Goal: Information Seeking & Learning: Learn about a topic

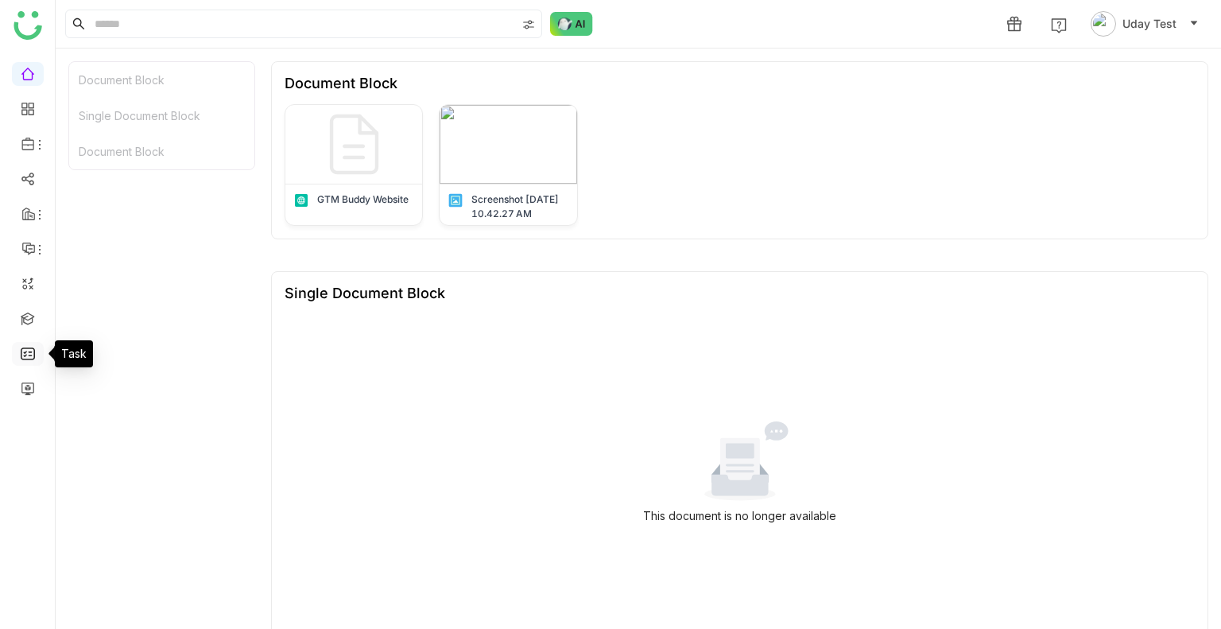
click at [32, 355] on link at bounding box center [28, 353] width 14 height 14
drag, startPoint x: 32, startPoint y: 355, endPoint x: 19, endPoint y: 394, distance: 41.0
click at [19, 394] on ul at bounding box center [27, 231] width 55 height 361
click at [21, 394] on link at bounding box center [28, 388] width 14 height 14
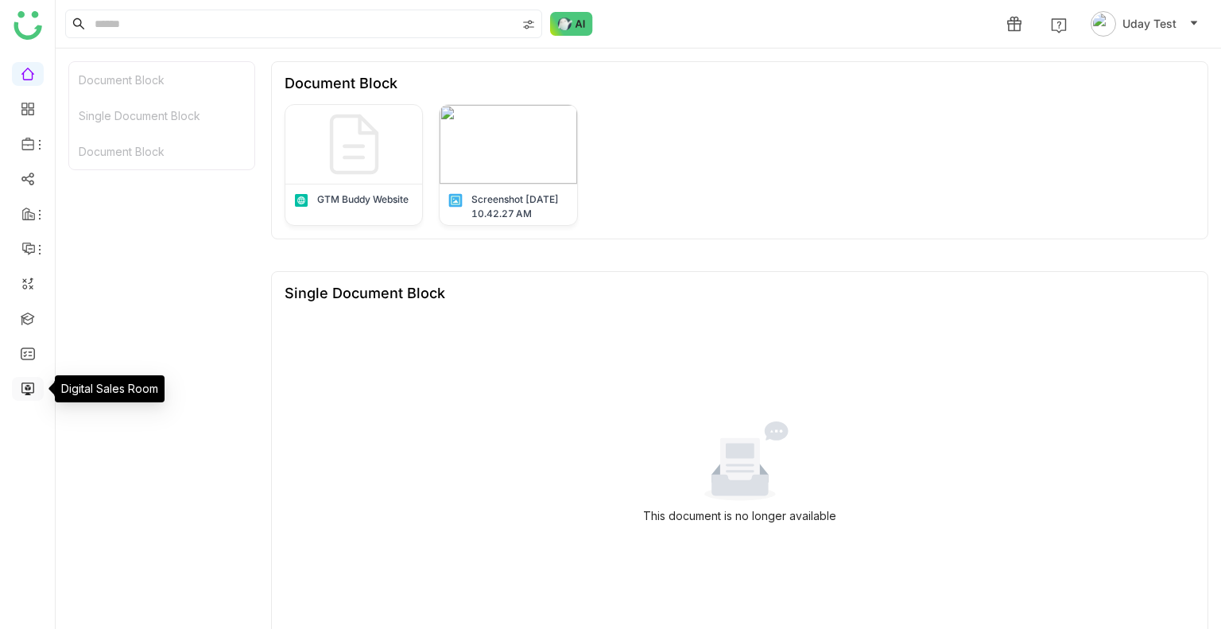
click at [21, 394] on link at bounding box center [28, 388] width 14 height 14
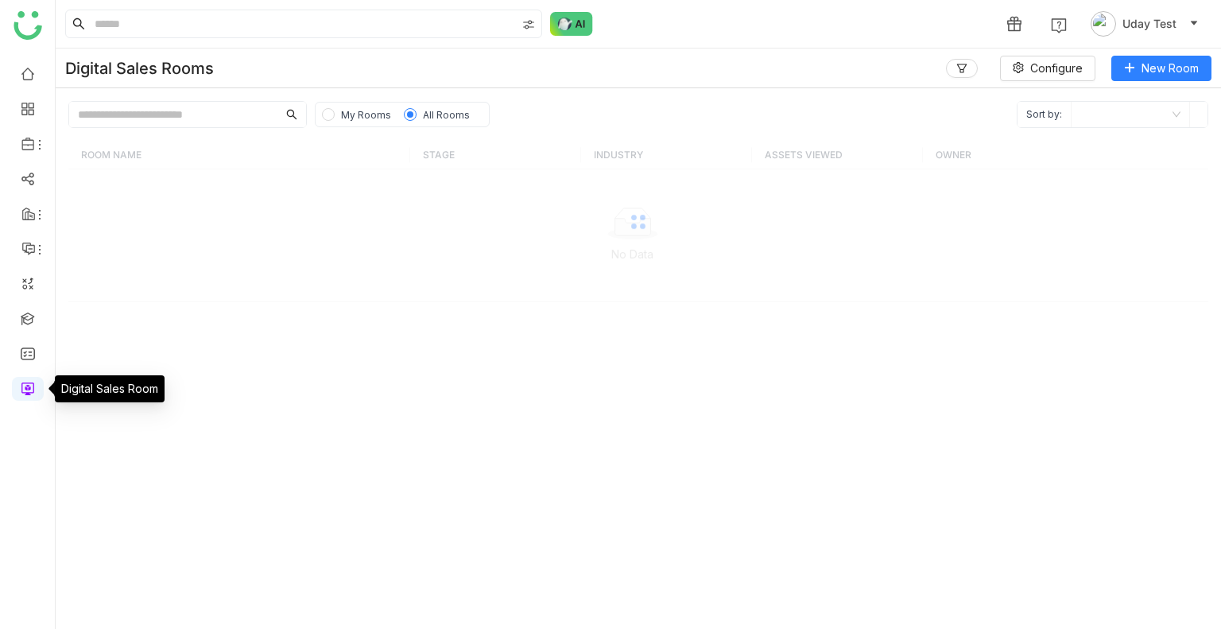
click at [21, 394] on link at bounding box center [28, 388] width 14 height 14
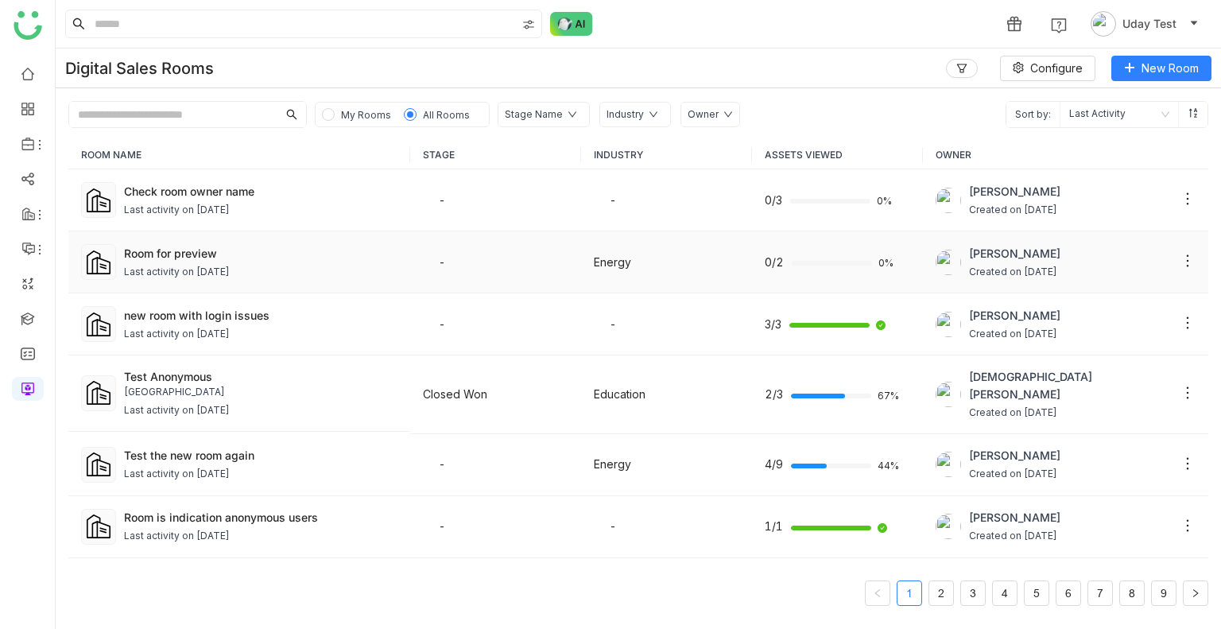
click at [213, 265] on div "Last activity on Aug 29, 2025" at bounding box center [177, 272] width 106 height 15
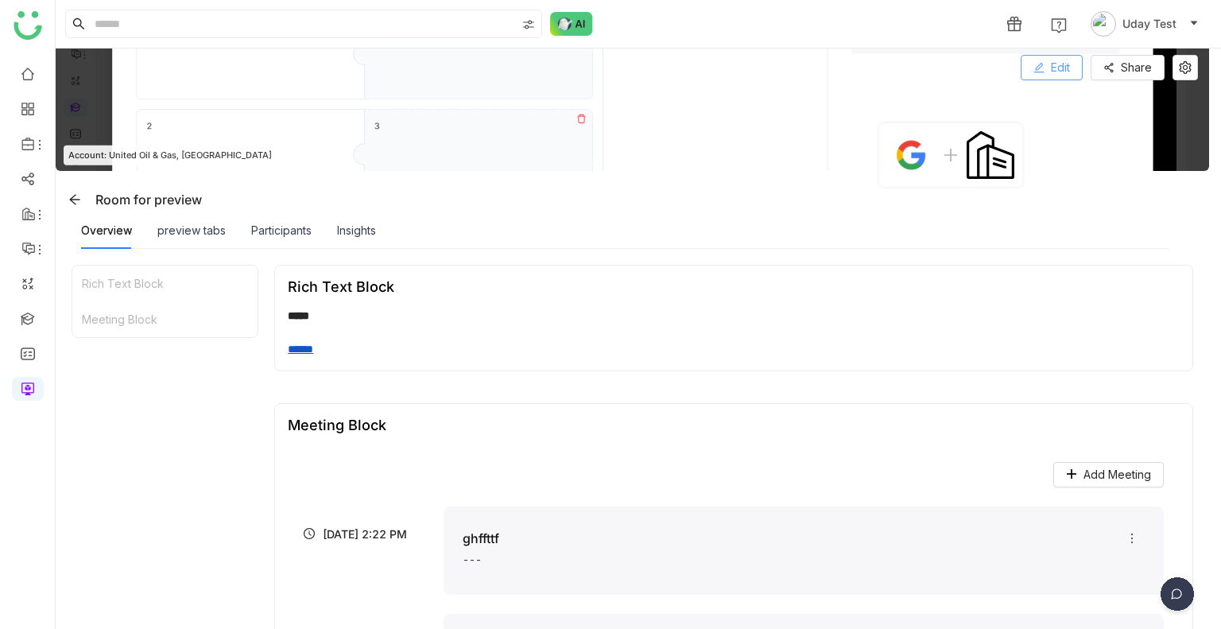
click at [1050, 67] on button "Edit" at bounding box center [1052, 67] width 62 height 25
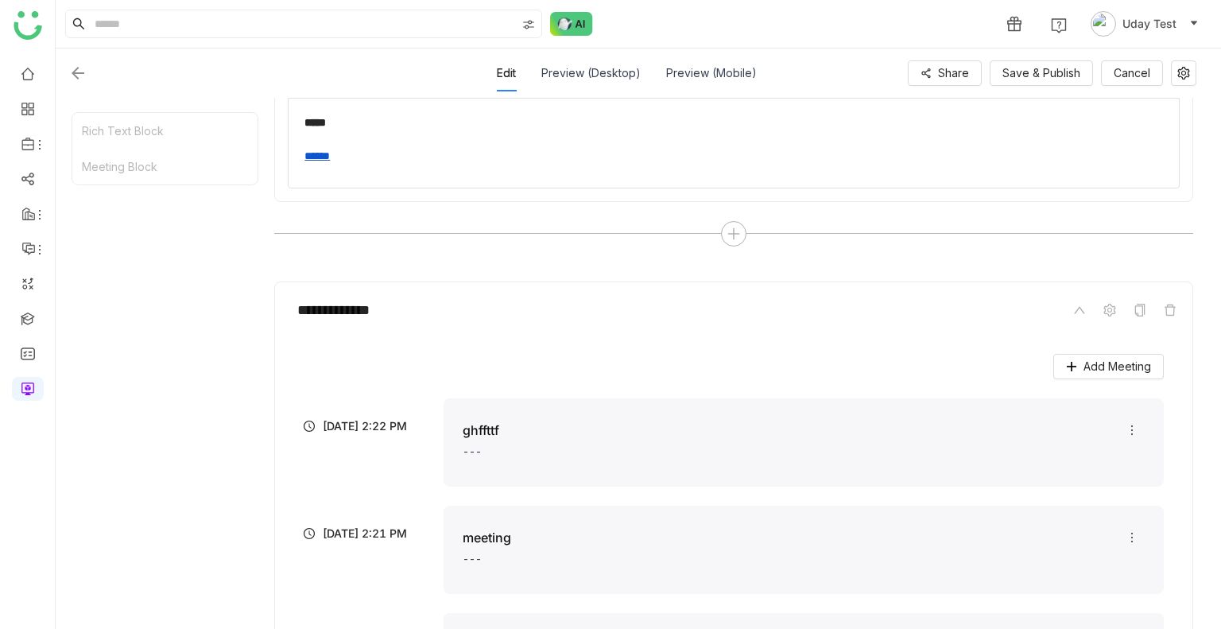
scroll to position [296, 0]
click at [1025, 83] on button "Save & Publish" at bounding box center [1041, 72] width 103 height 25
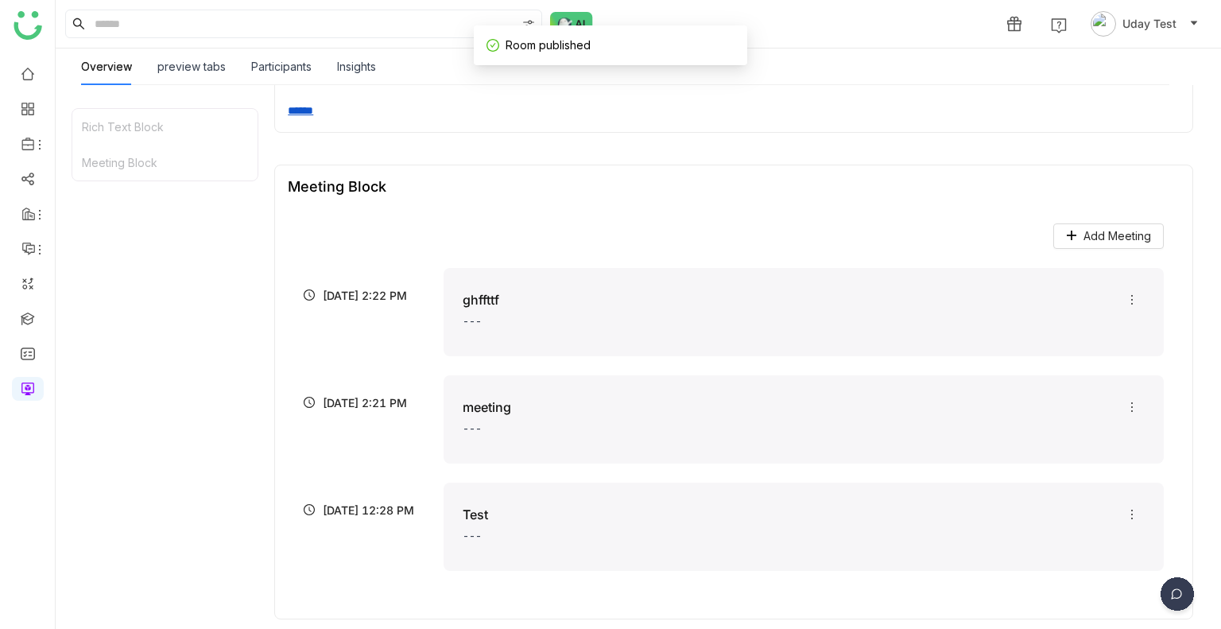
scroll to position [245, 0]
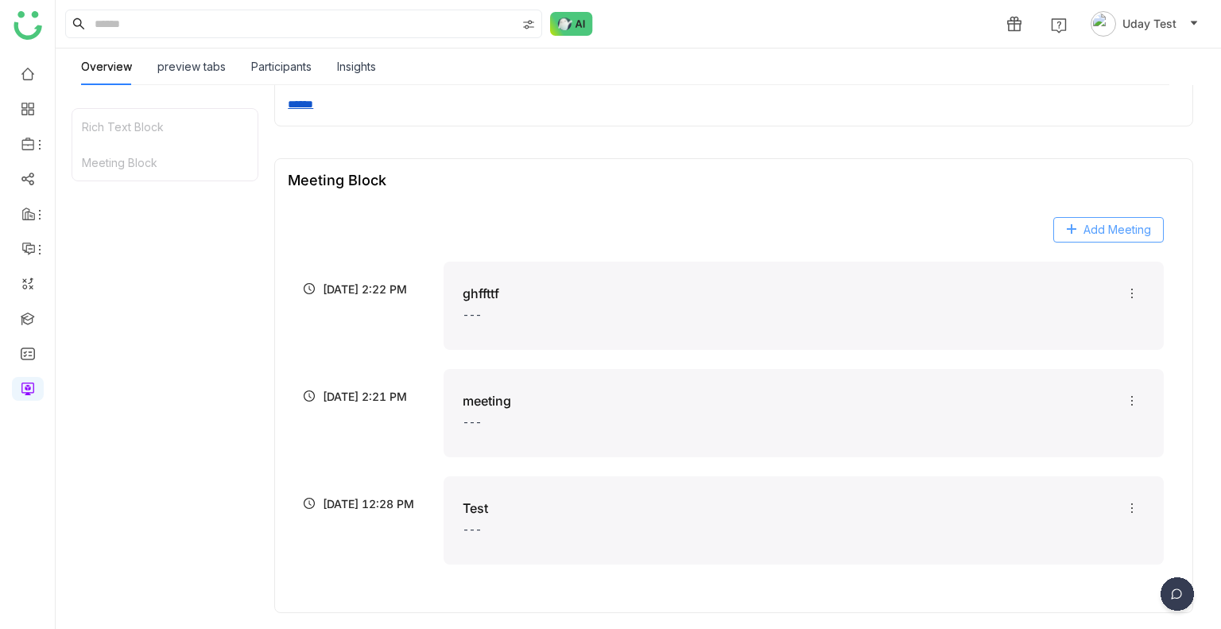
click at [1113, 235] on span "Add Meeting" at bounding box center [1118, 229] width 68 height 17
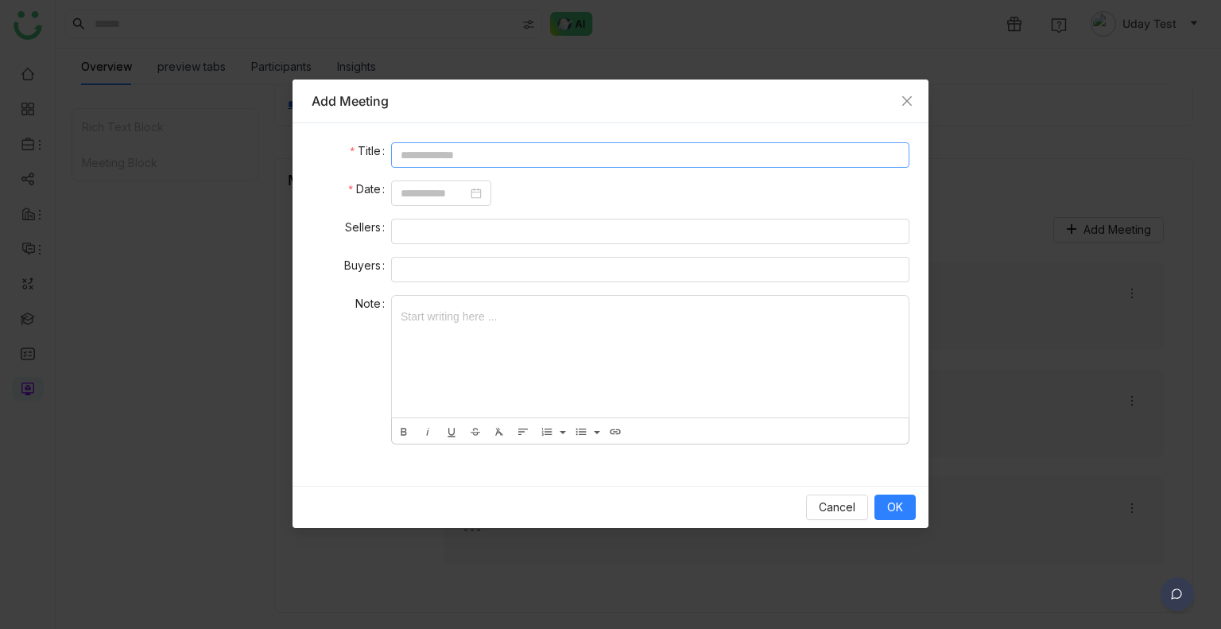
click at [448, 147] on input at bounding box center [650, 154] width 518 height 25
type input "**********"
click at [445, 189] on input at bounding box center [434, 192] width 67 height 17
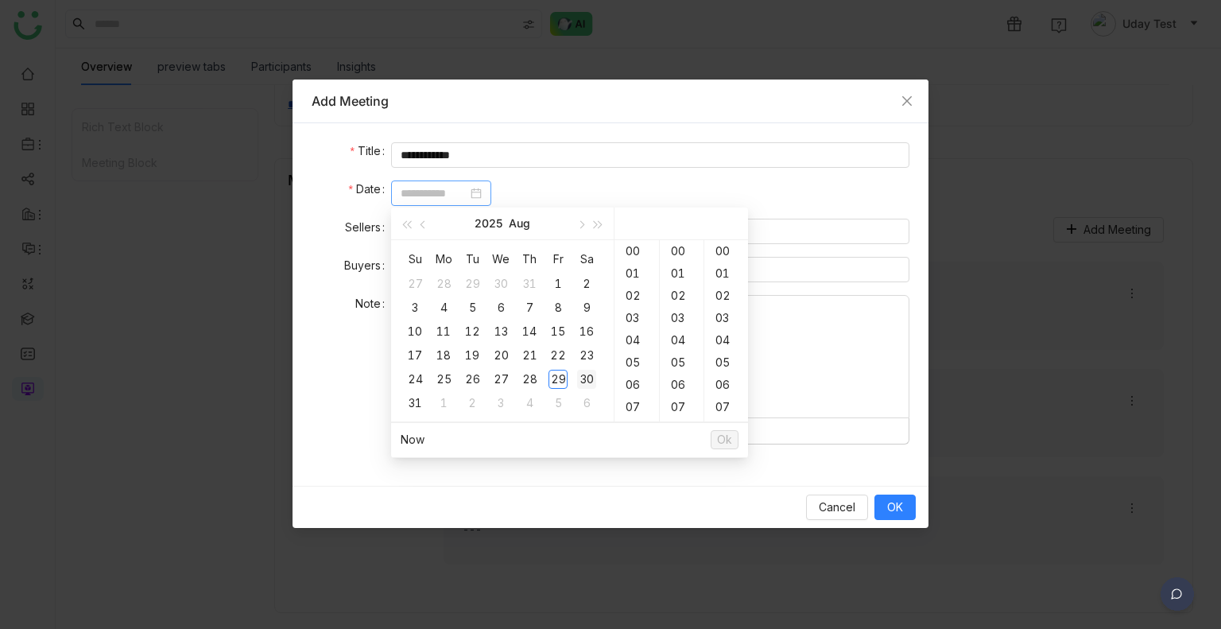
click at [582, 381] on div "30" at bounding box center [586, 379] width 19 height 19
type input "**********"
click at [626, 289] on div "18" at bounding box center [637, 296] width 45 height 22
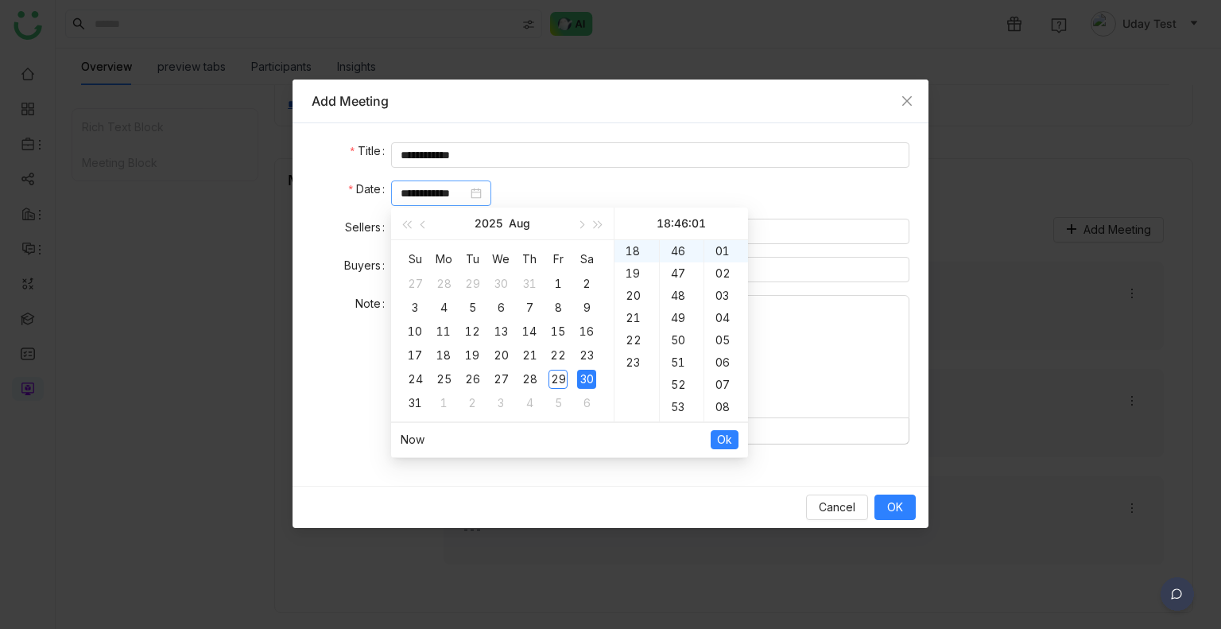
click at [710, 432] on ul "Now Ok" at bounding box center [569, 439] width 357 height 33
click at [713, 433] on button "Ok" at bounding box center [725, 439] width 28 height 19
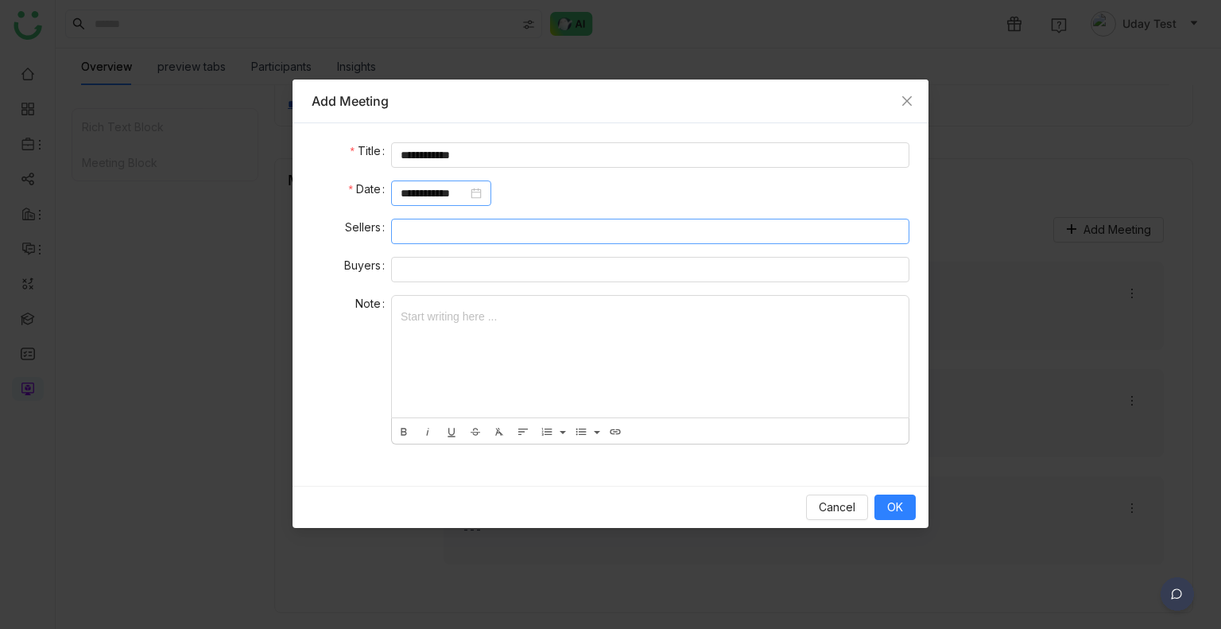
click at [456, 225] on nz-select-top-control at bounding box center [650, 231] width 518 height 25
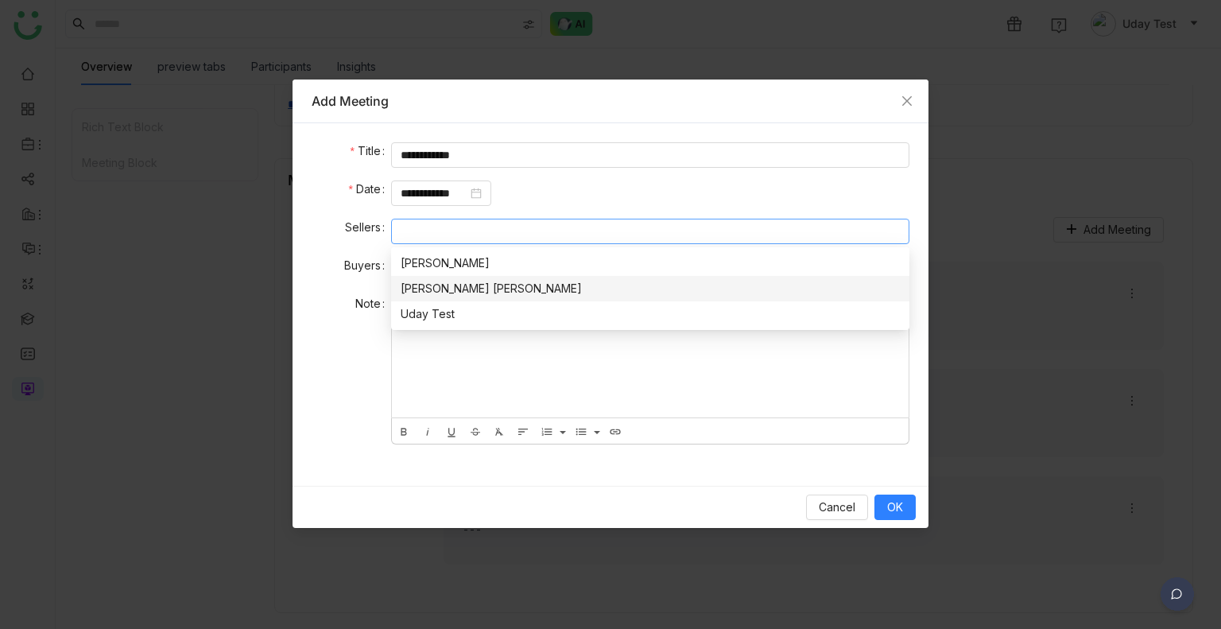
click at [452, 280] on div "[PERSON_NAME] [PERSON_NAME]" at bounding box center [650, 288] width 499 height 17
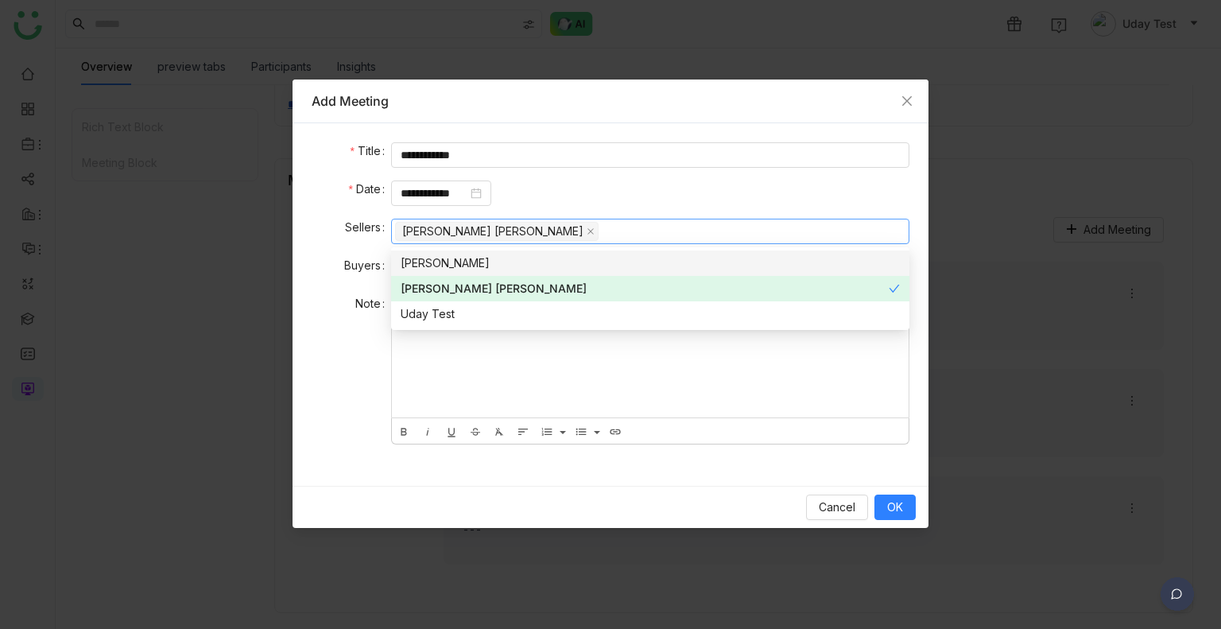
click at [471, 260] on div "[PERSON_NAME]" at bounding box center [650, 262] width 499 height 17
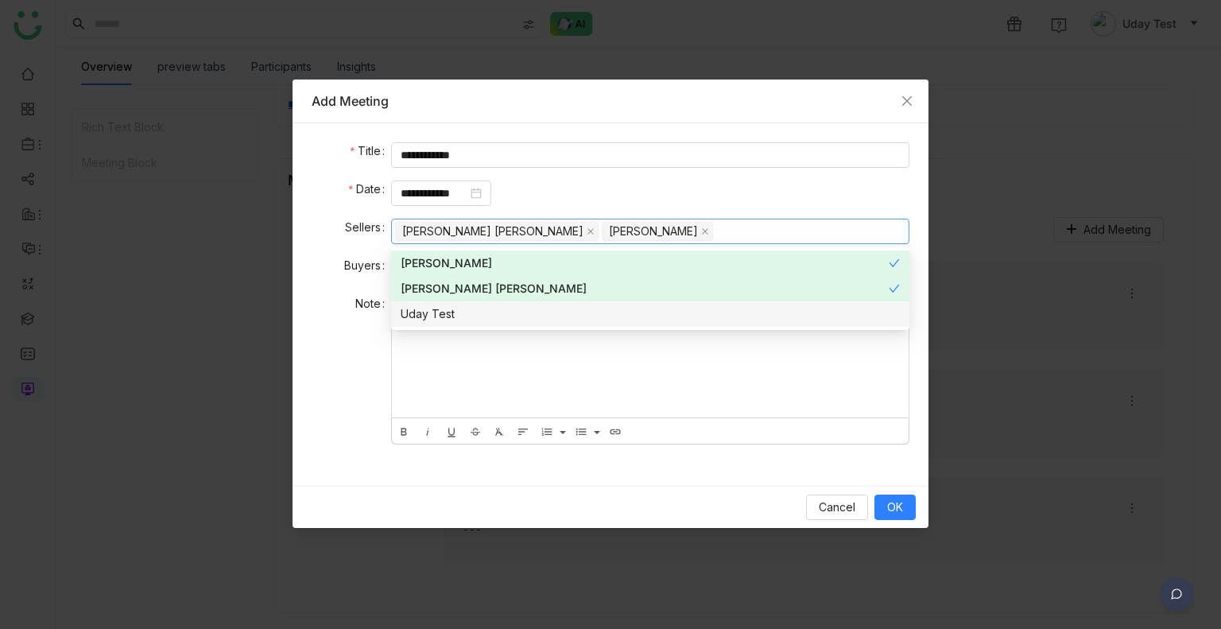
click at [462, 308] on div "Uday Test" at bounding box center [650, 313] width 499 height 17
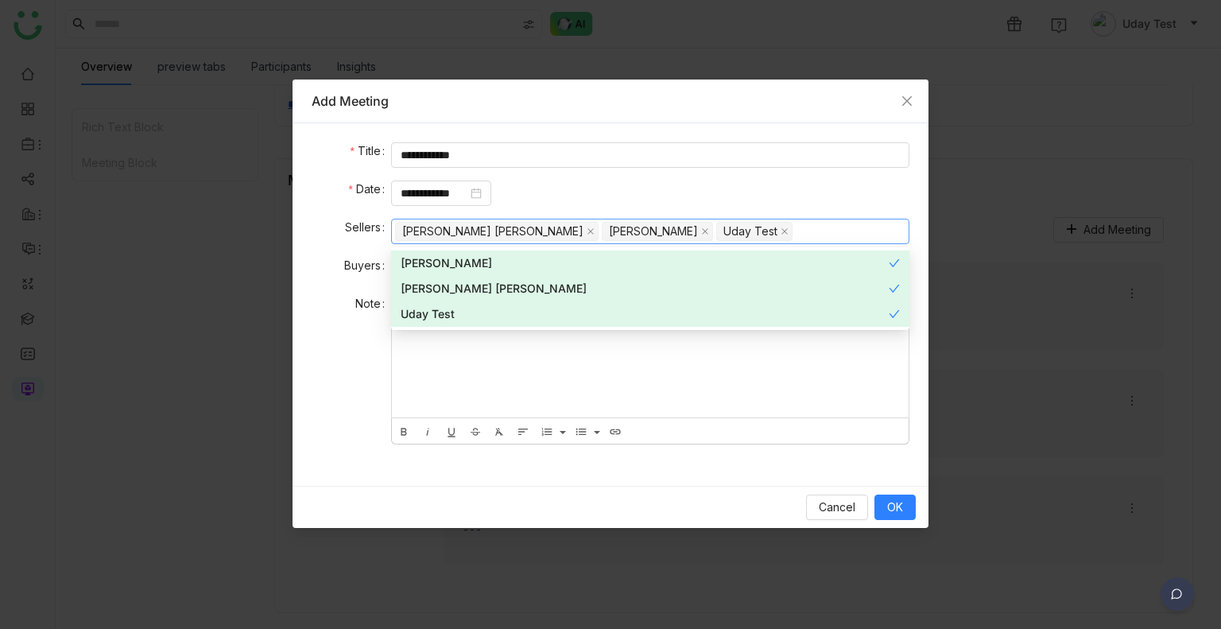
click at [444, 355] on div at bounding box center [650, 357] width 517 height 122
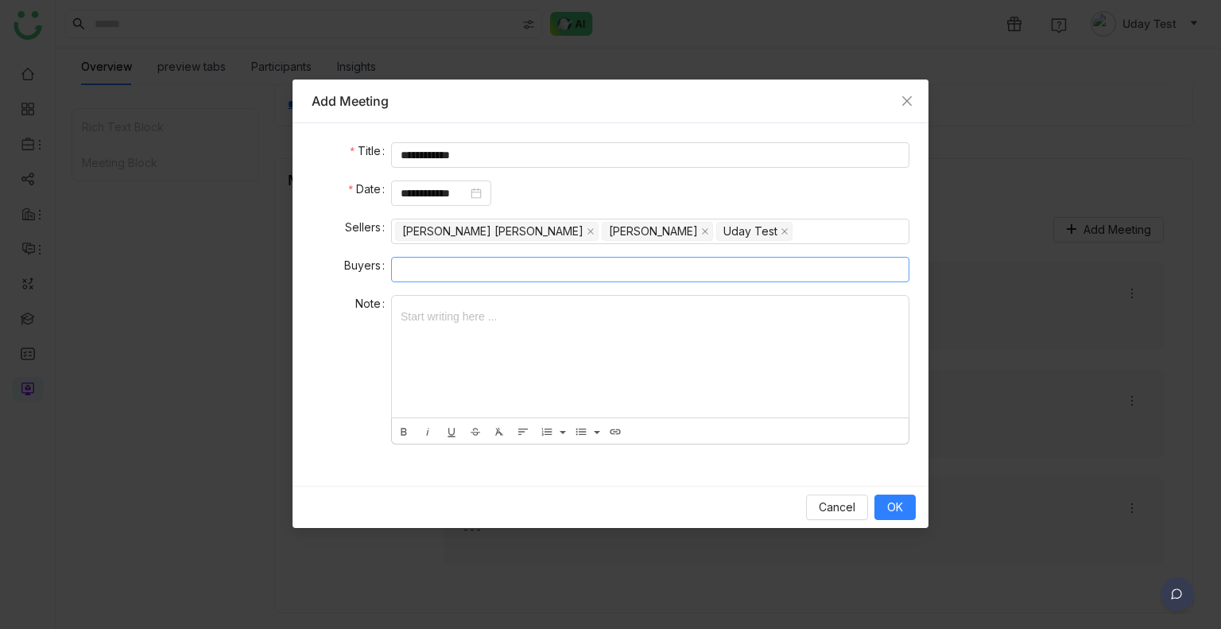
click at [434, 270] on nz-select-top-control at bounding box center [650, 269] width 518 height 25
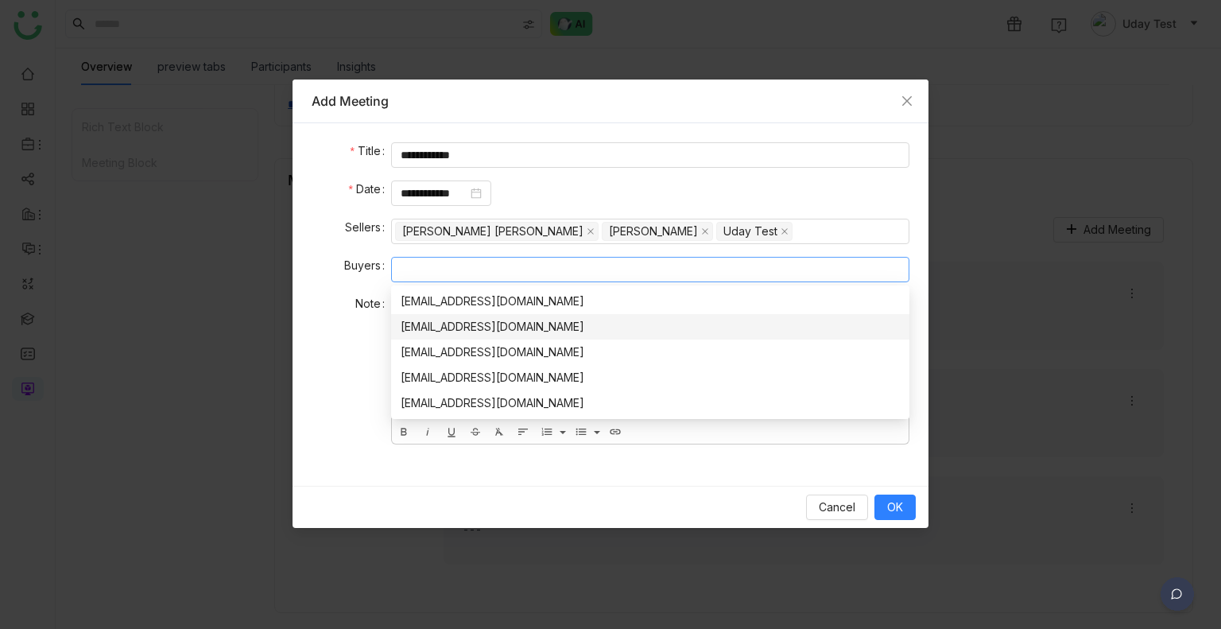
click at [436, 323] on div "udaykiran1436@gmail.com" at bounding box center [650, 326] width 499 height 17
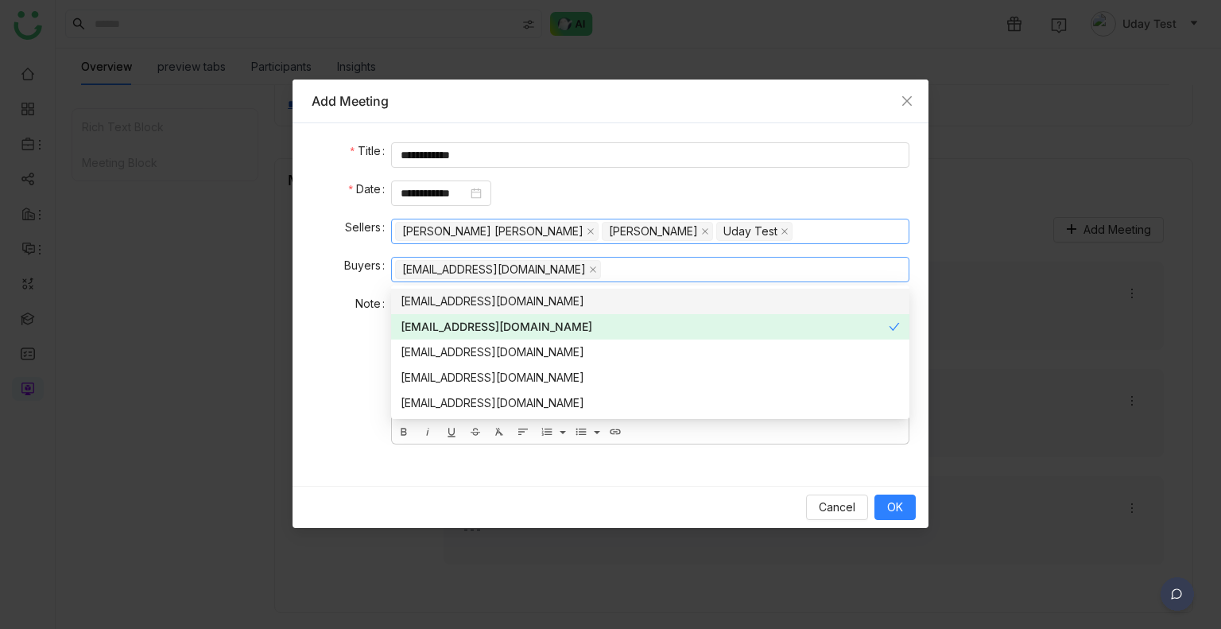
click at [760, 237] on nz-select-top-control "Anil Reddy Kesireddy Uday Bhanu Uday Test" at bounding box center [650, 231] width 518 height 25
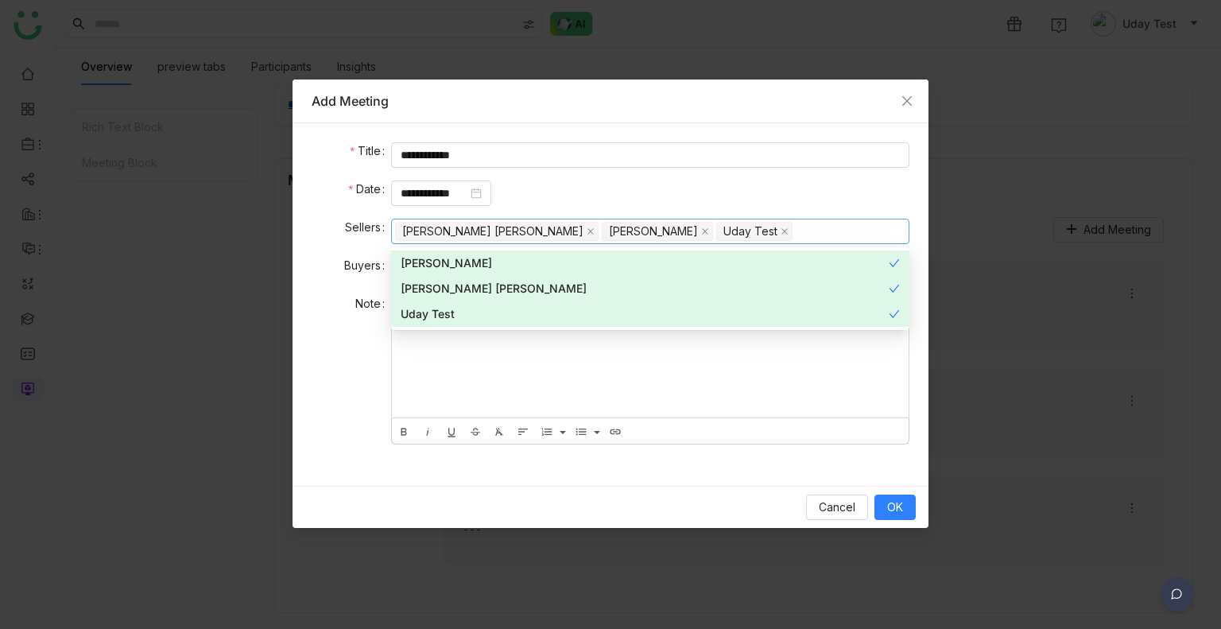
click at [436, 382] on div at bounding box center [650, 357] width 517 height 122
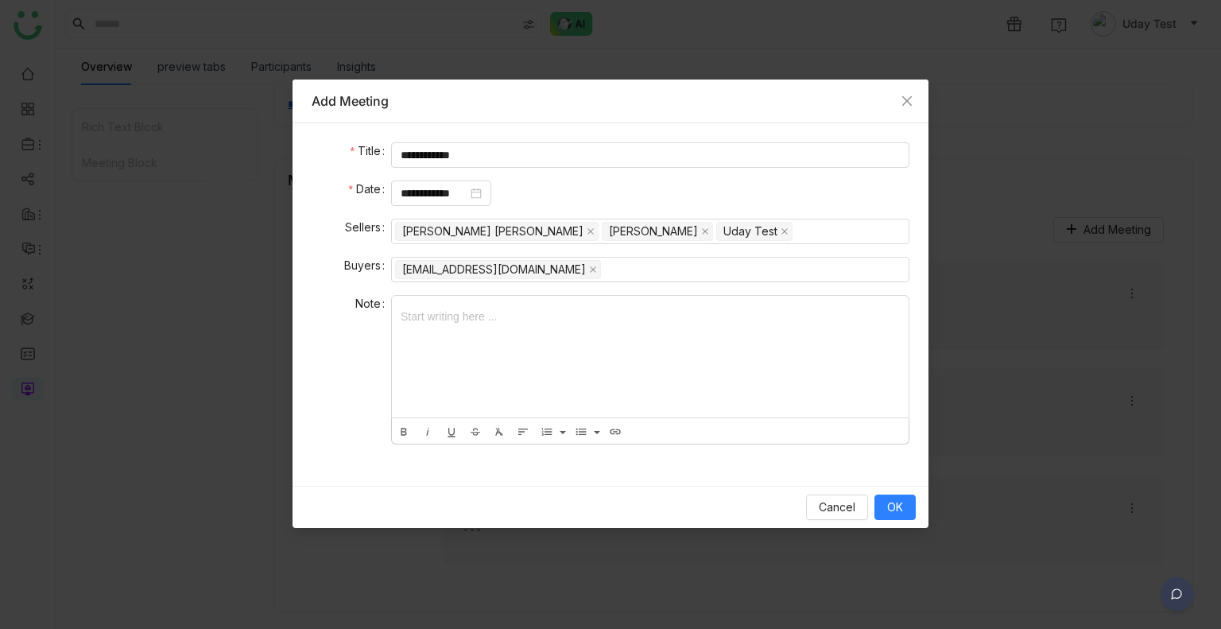
click at [436, 382] on div at bounding box center [650, 357] width 517 height 122
click at [894, 517] on button "OK" at bounding box center [895, 507] width 41 height 25
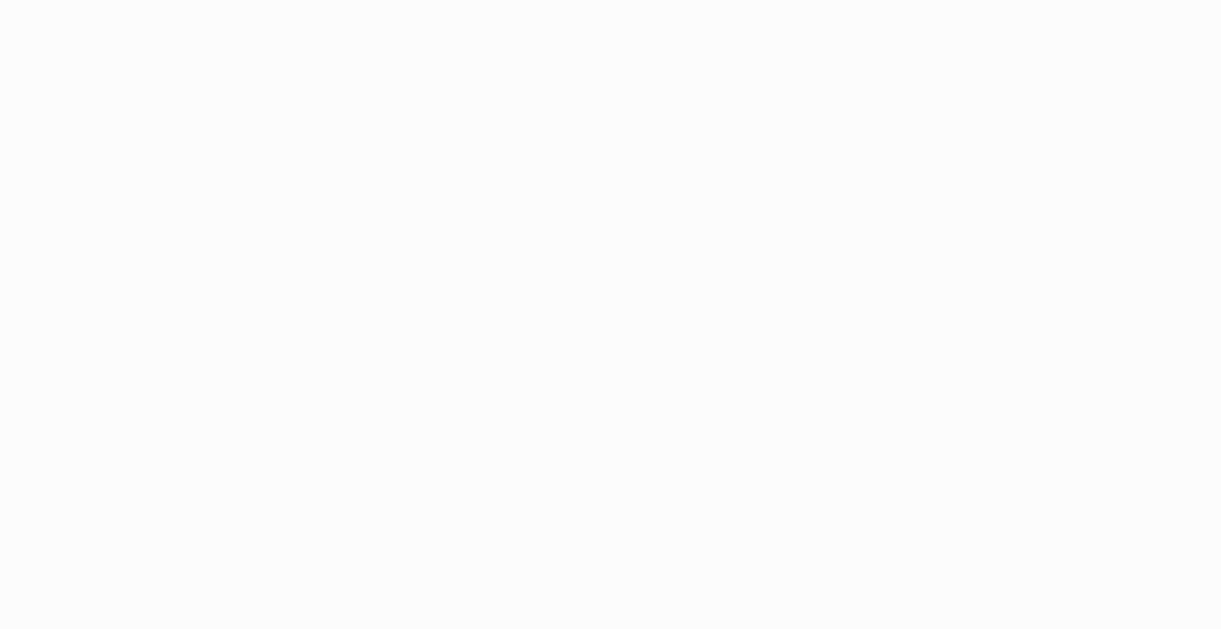
click at [200, 297] on body "Application Update Required We've recently updated our application and it looks…" at bounding box center [610, 314] width 1221 height 629
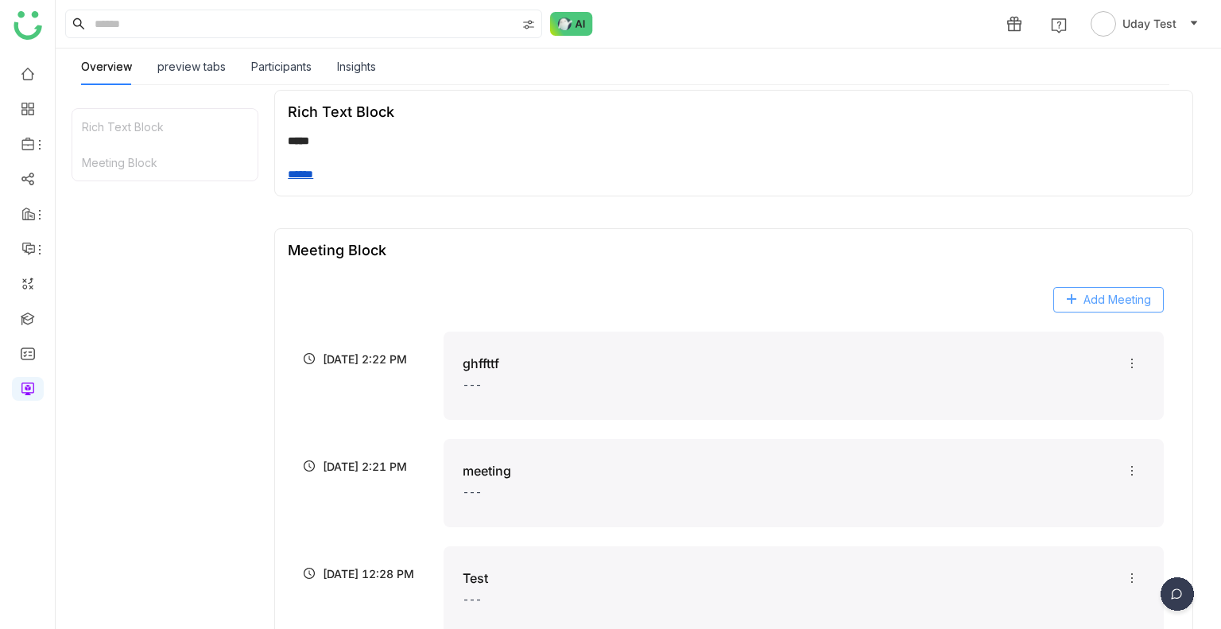
scroll to position [175, 0]
click at [1090, 312] on div "Add Meeting" at bounding box center [734, 309] width 860 height 45
click at [1084, 296] on span "Add Meeting" at bounding box center [1118, 299] width 68 height 17
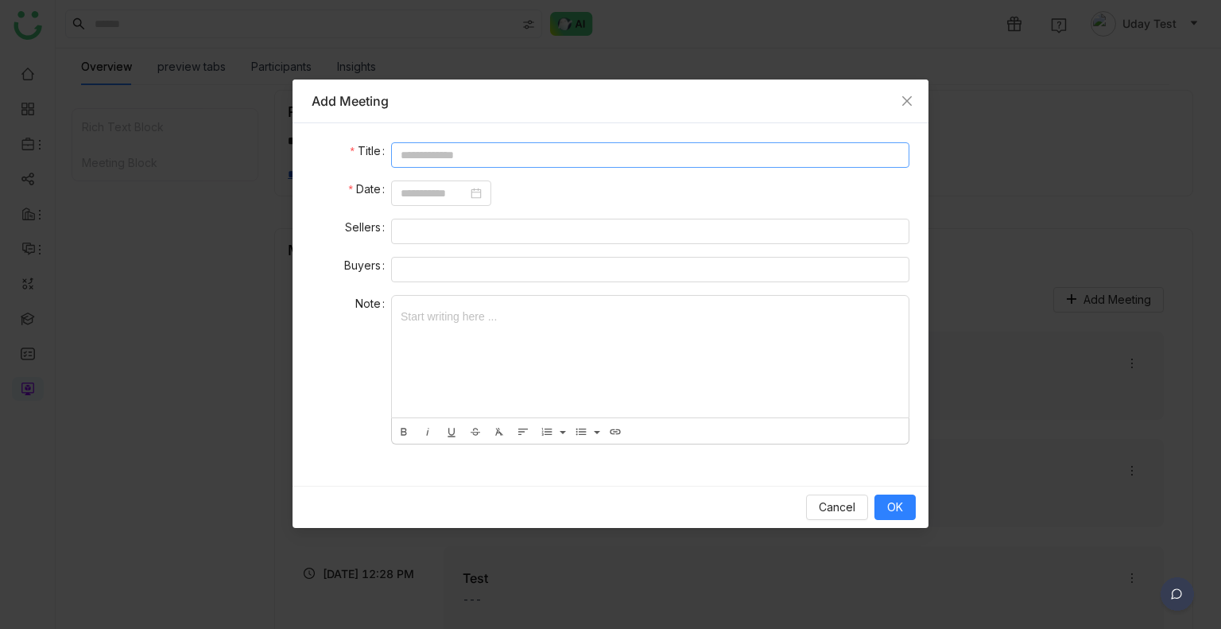
click at [435, 155] on input at bounding box center [650, 154] width 518 height 25
type input "**********"
click at [448, 195] on input at bounding box center [434, 192] width 67 height 17
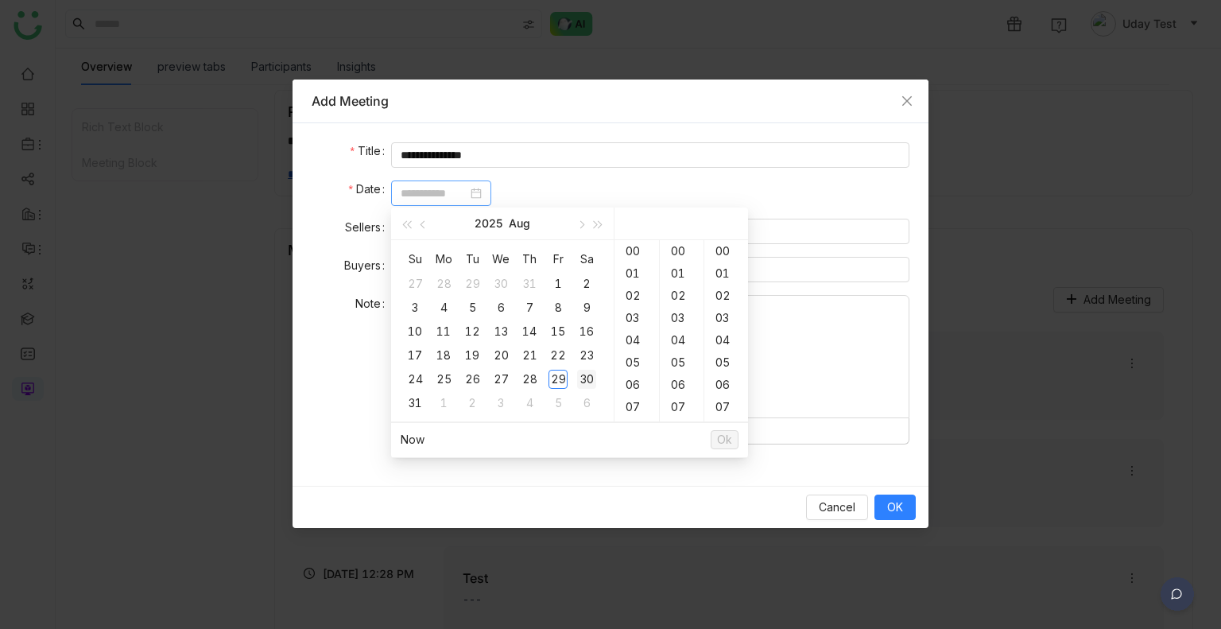
click at [577, 384] on div "30" at bounding box center [586, 379] width 19 height 19
type input "**********"
click at [646, 347] on div "20" at bounding box center [637, 340] width 45 height 22
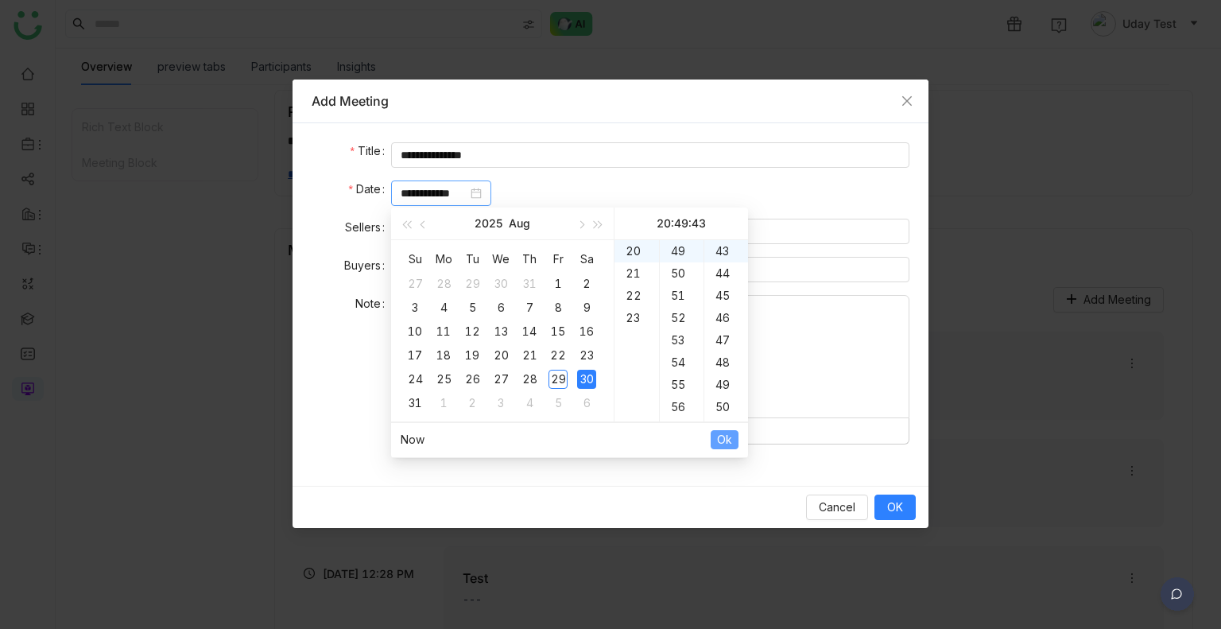
click at [728, 431] on span "Ok" at bounding box center [724, 439] width 15 height 17
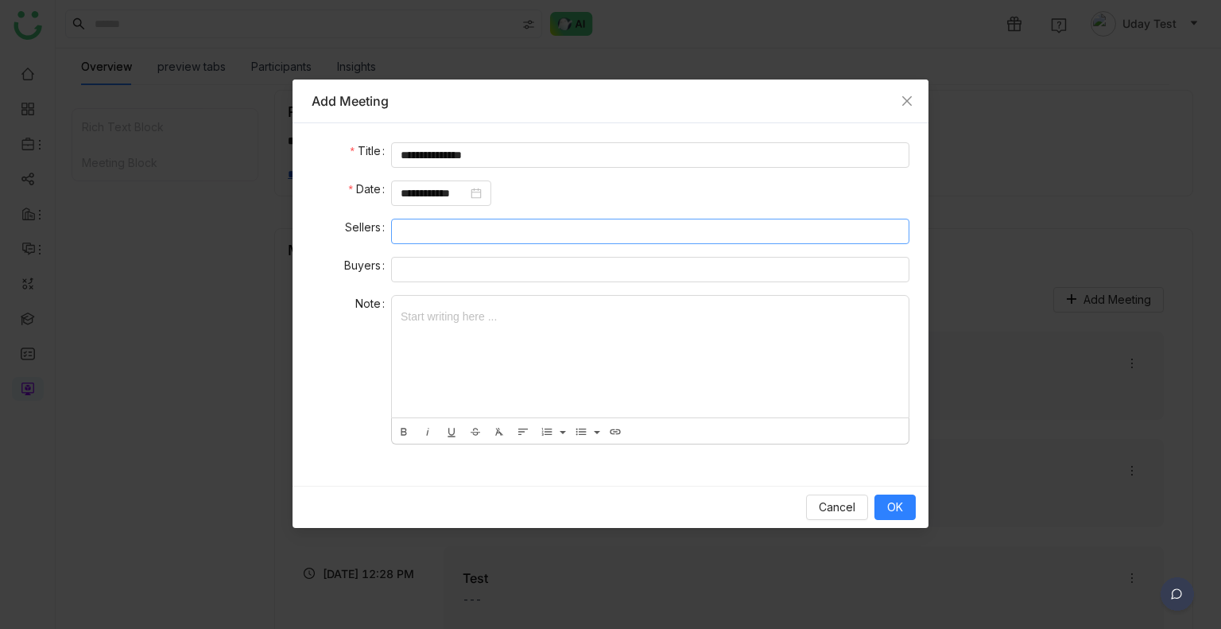
click at [455, 231] on nz-select-top-control at bounding box center [650, 231] width 518 height 25
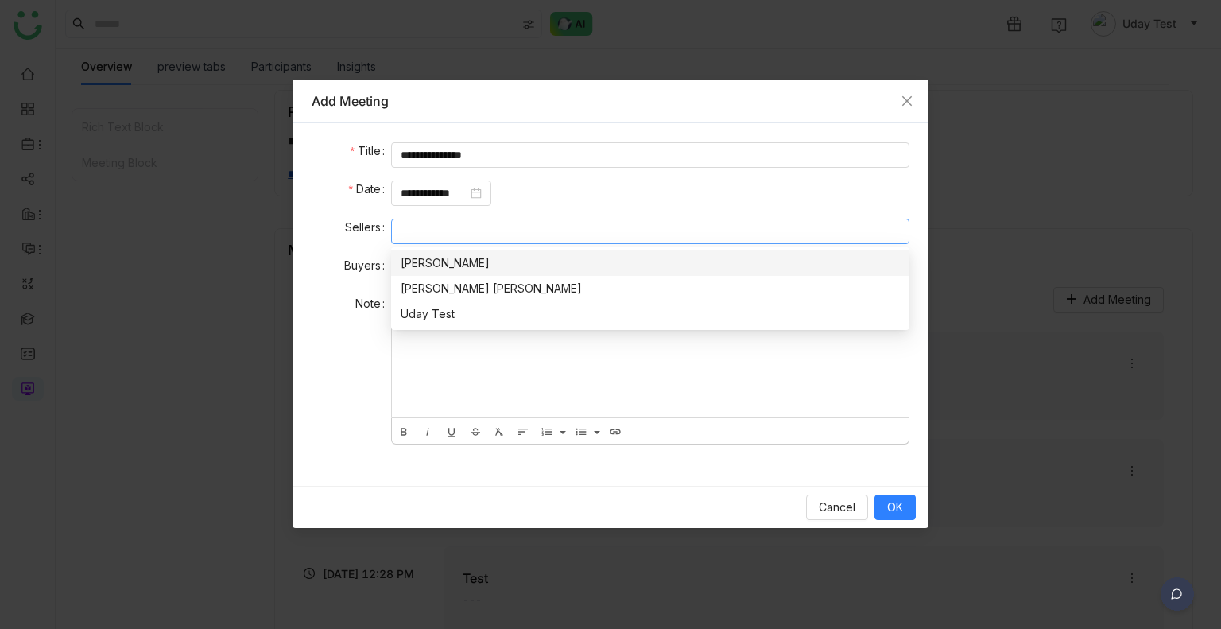
click at [413, 263] on div "Uday Bhanu" at bounding box center [650, 262] width 499 height 17
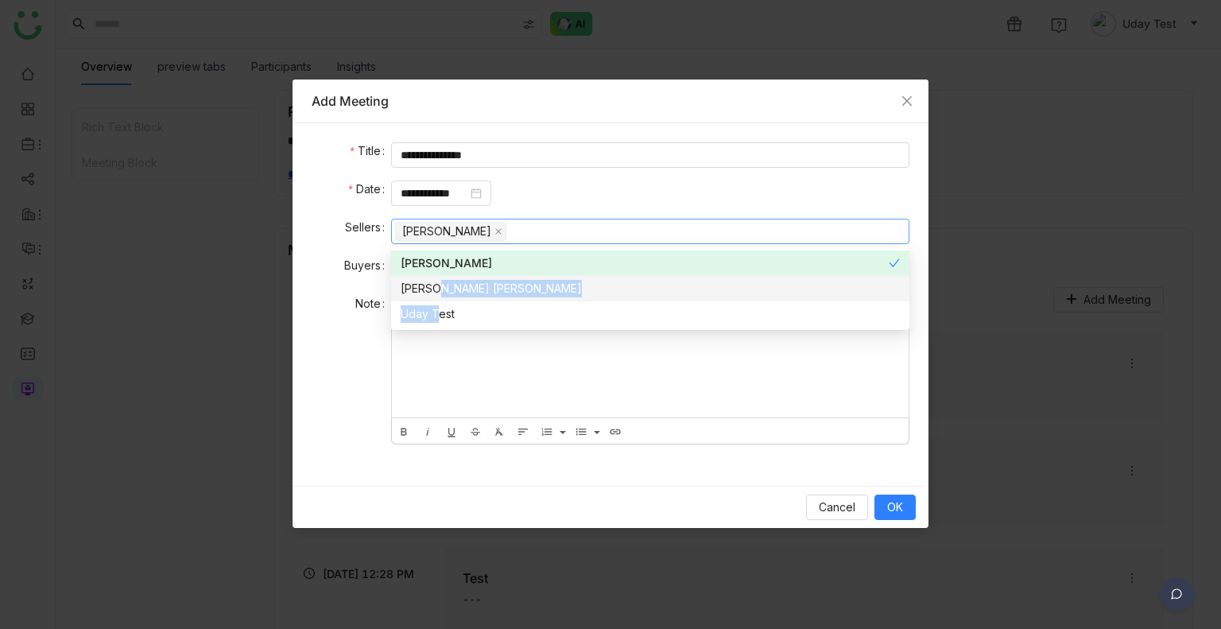
drag, startPoint x: 425, startPoint y: 295, endPoint x: 434, endPoint y: 315, distance: 22.0
click at [434, 315] on div "Uday Bhanu Anil Reddy Kesireddy Uday Test" at bounding box center [650, 288] width 518 height 76
click at [434, 315] on div "Uday Test" at bounding box center [650, 313] width 499 height 17
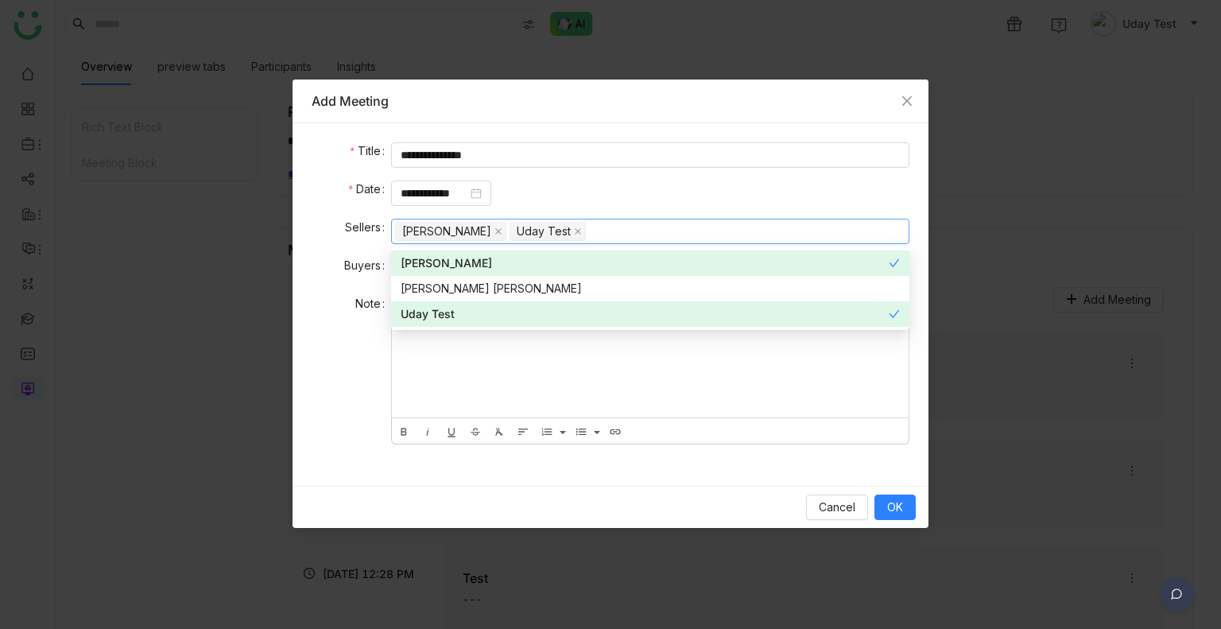
click at [572, 413] on div at bounding box center [650, 357] width 517 height 122
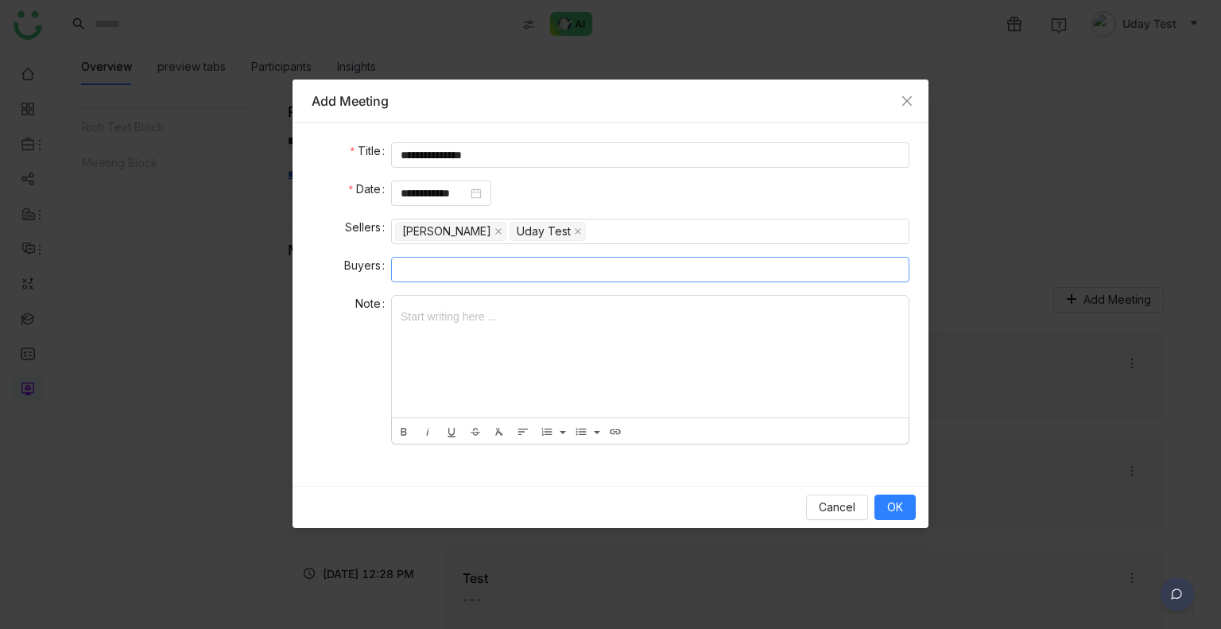
click at [479, 272] on nz-select-top-control at bounding box center [650, 269] width 518 height 25
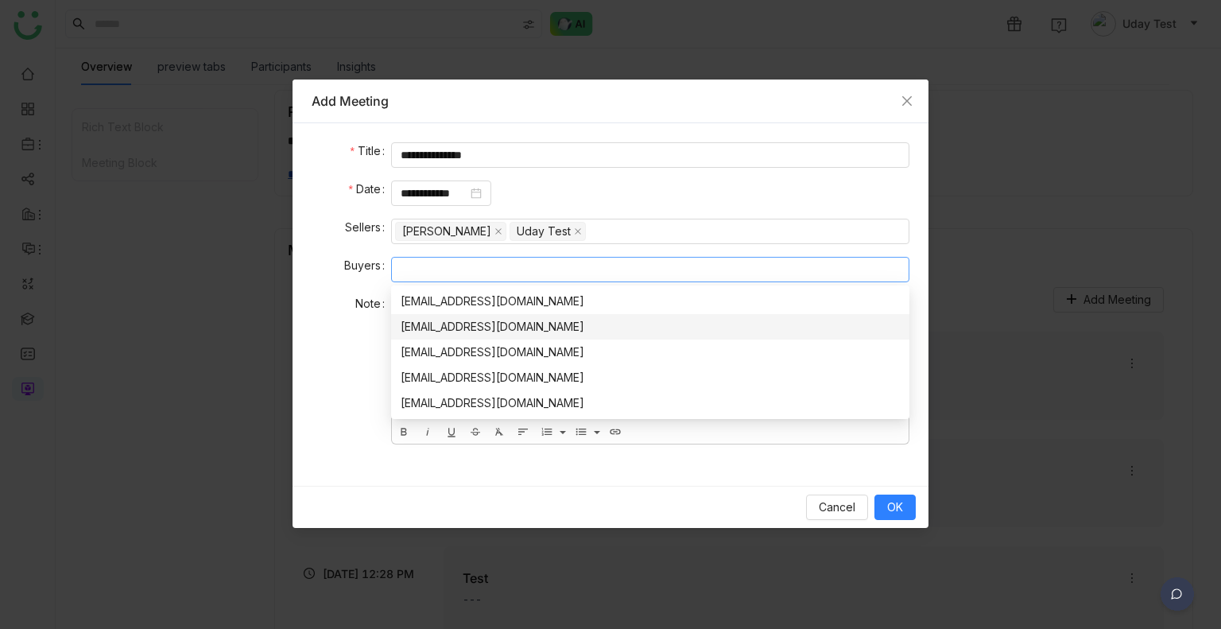
click at [471, 325] on div "udaykiran1436@gmail.com" at bounding box center [650, 326] width 499 height 17
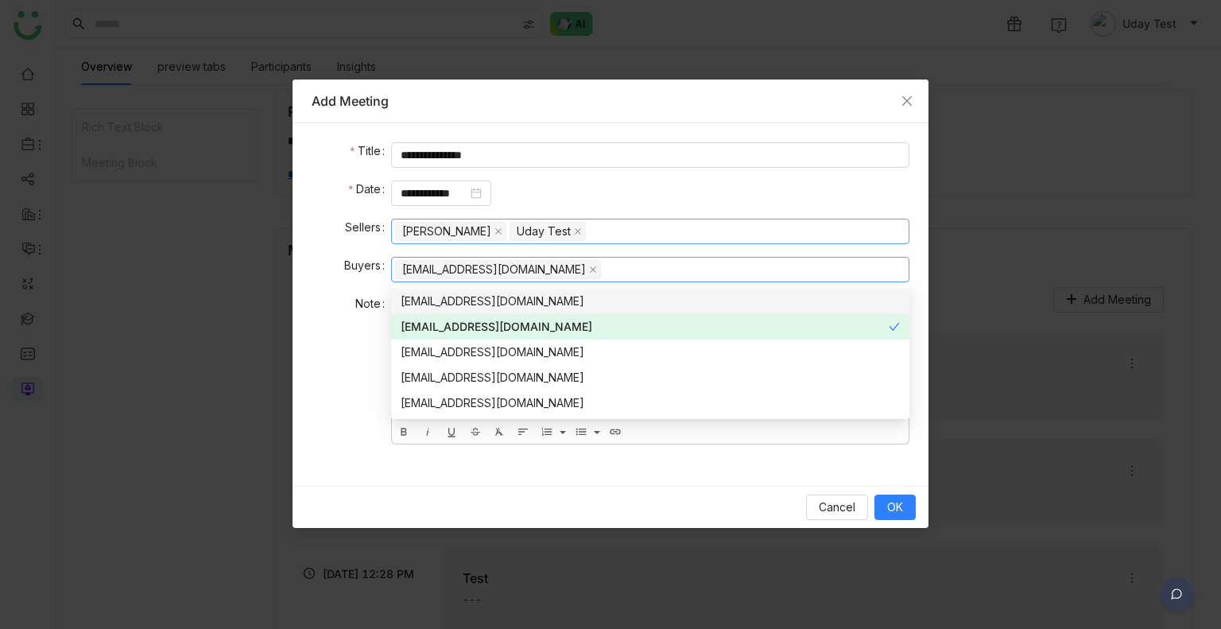
click at [646, 225] on nz-select-top-control "Uday Bhanu Uday Test" at bounding box center [650, 231] width 518 height 25
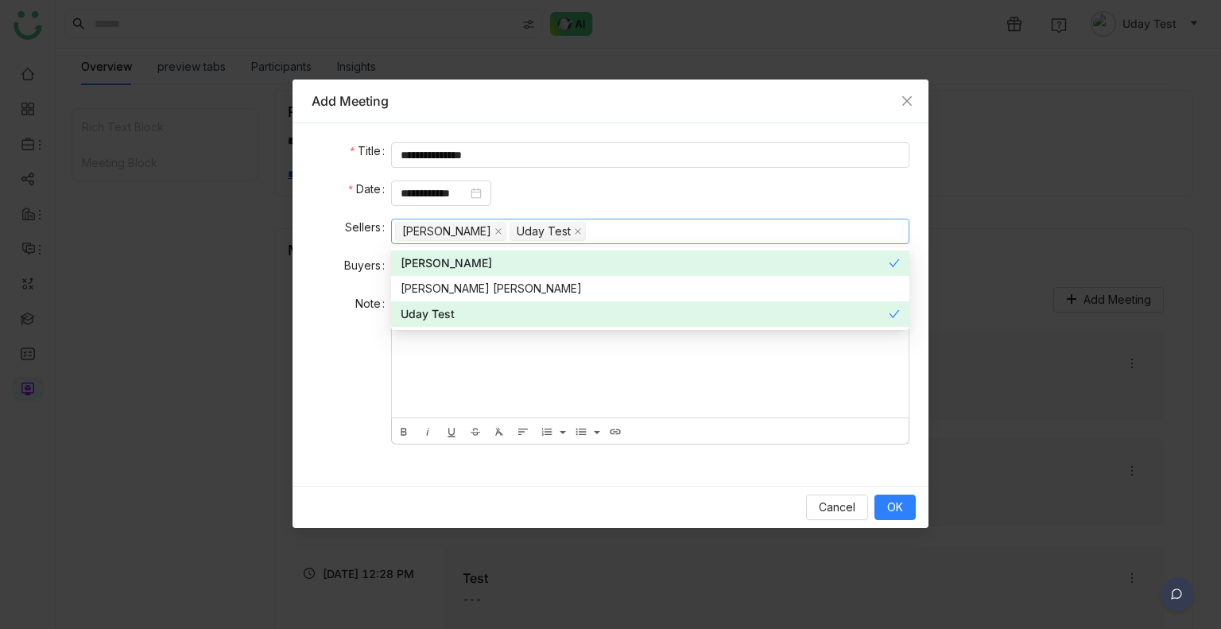
click at [630, 203] on div "**********" at bounding box center [650, 192] width 518 height 25
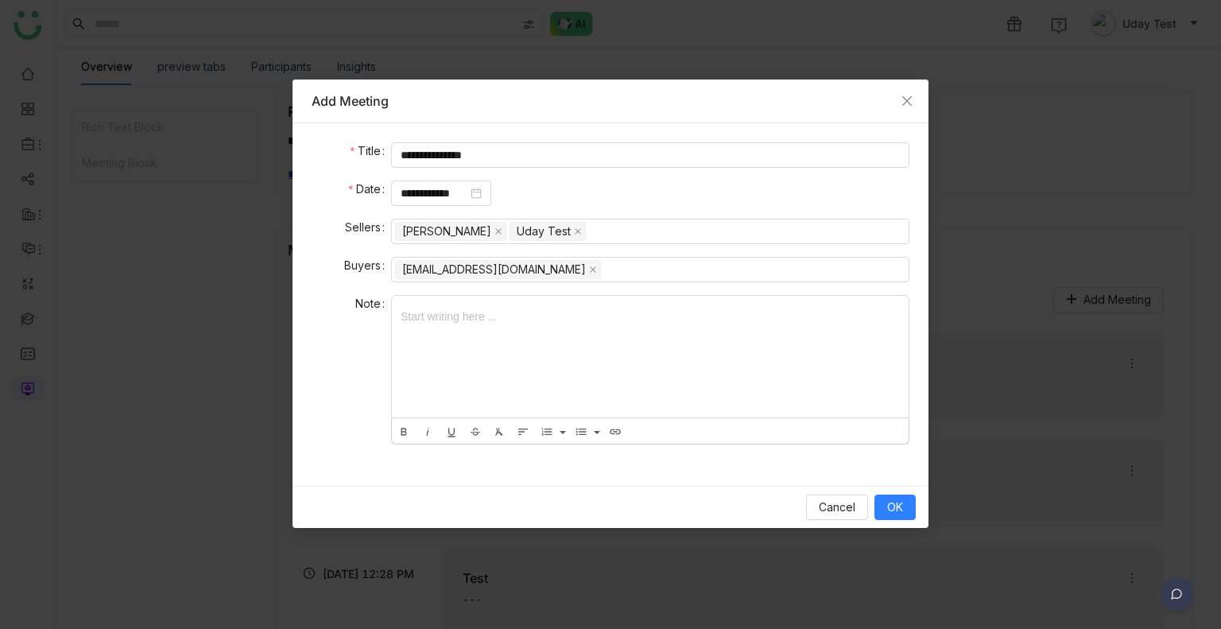
click at [444, 346] on div at bounding box center [650, 357] width 517 height 122
click at [903, 502] on button "OK" at bounding box center [895, 507] width 41 height 25
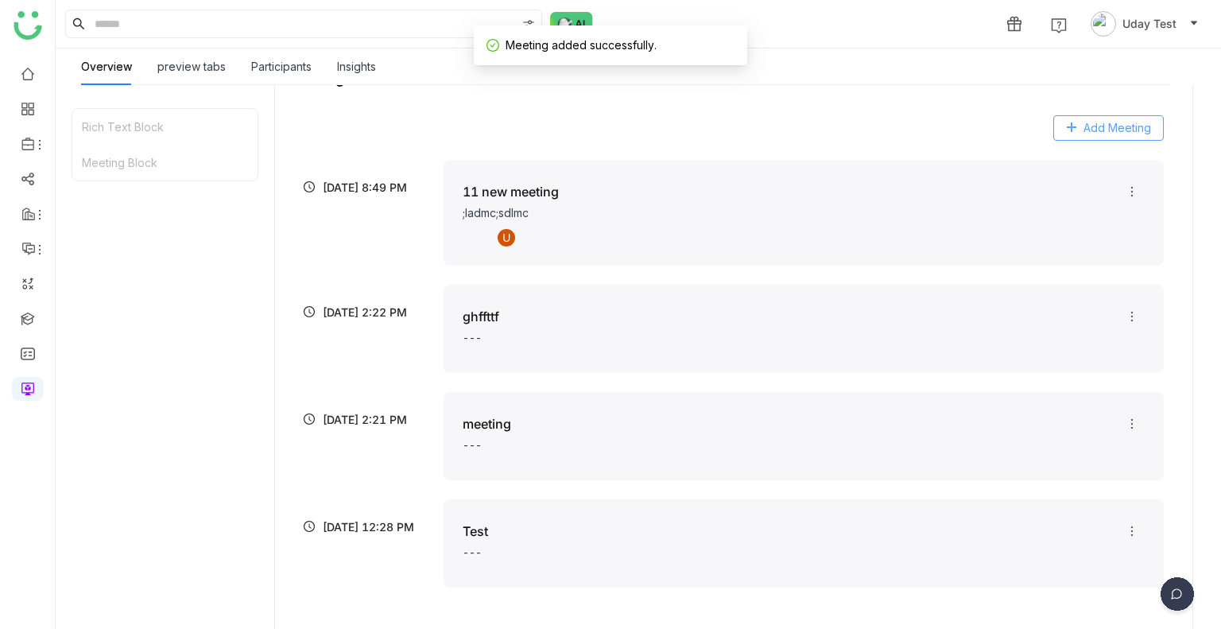
scroll to position [369, 0]
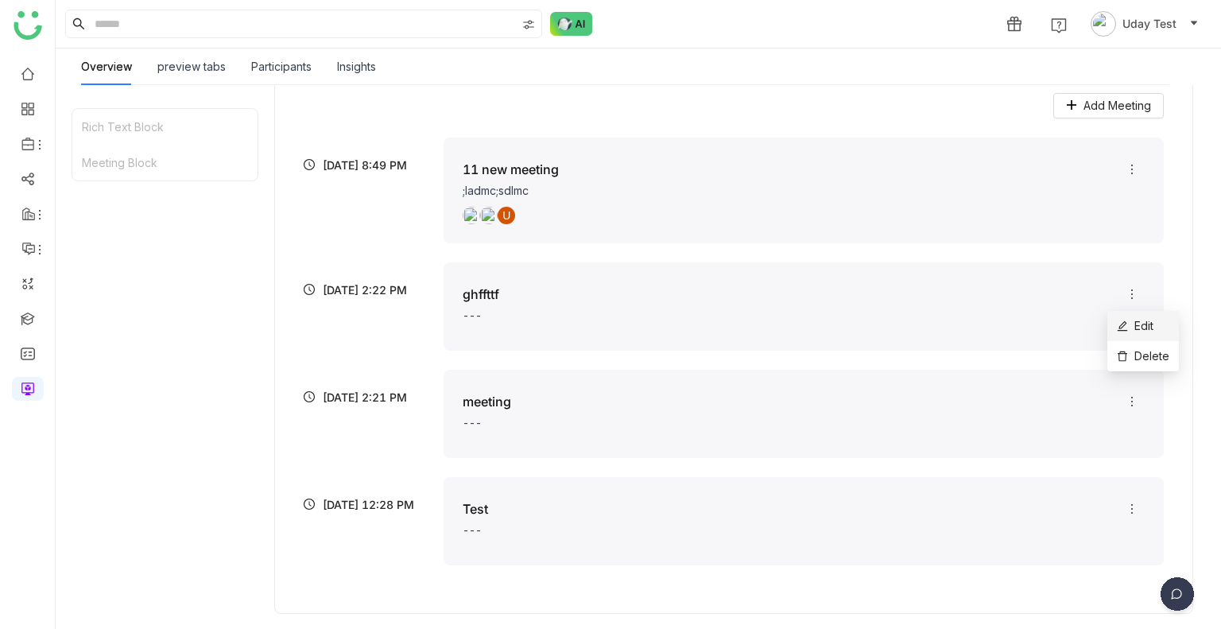
click at [1133, 327] on span "Edit" at bounding box center [1135, 325] width 37 height 17
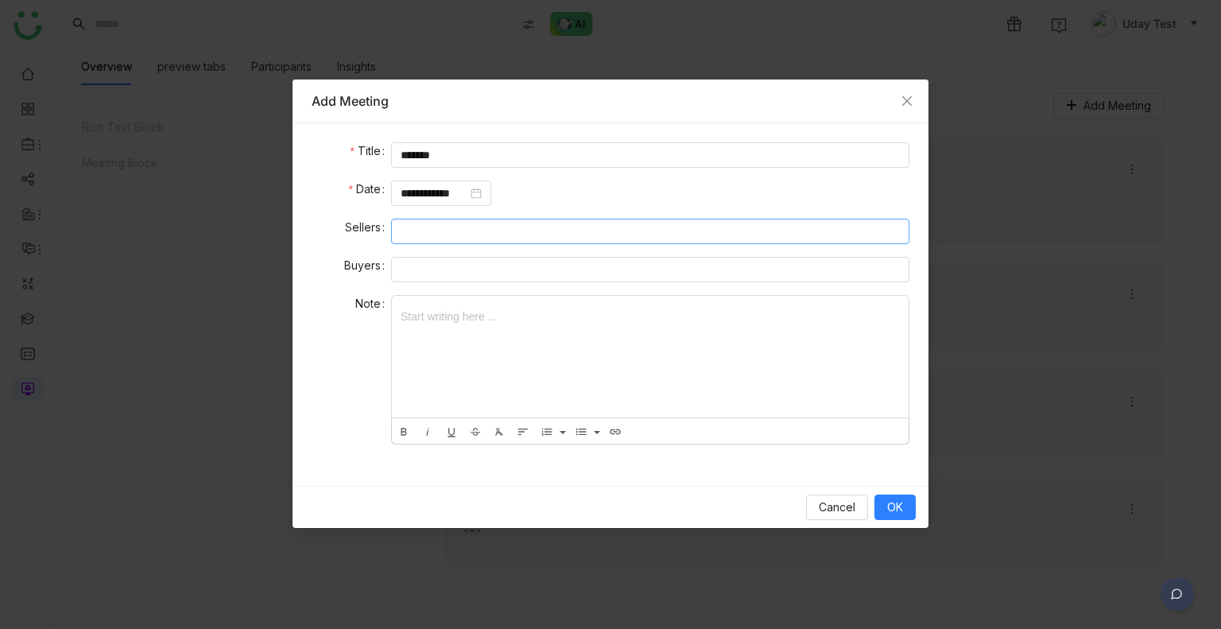
click at [481, 231] on nz-select-top-control at bounding box center [650, 231] width 518 height 25
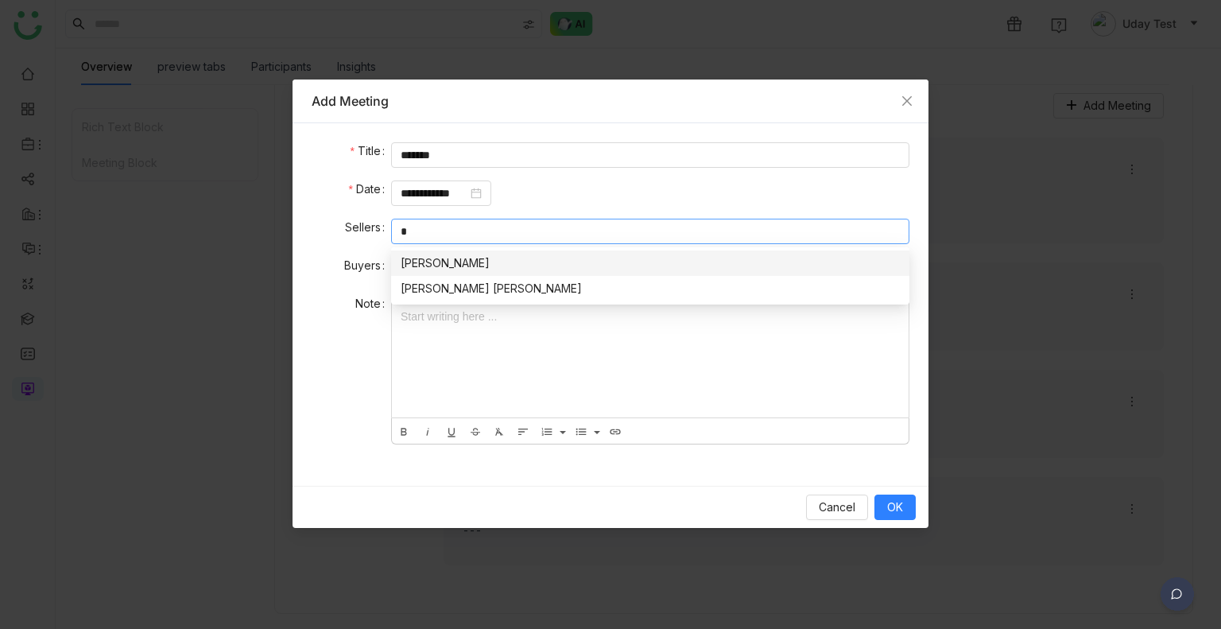
type input "*"
click at [471, 254] on div "Uday Bhanu" at bounding box center [650, 262] width 499 height 17
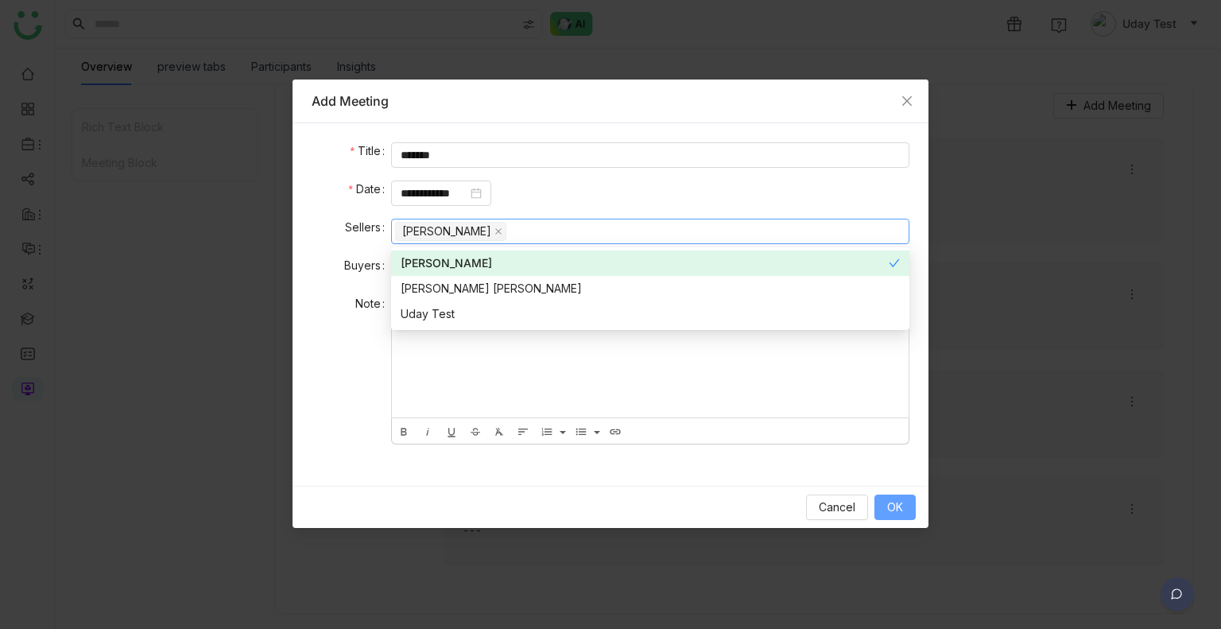
click at [899, 503] on span "OK" at bounding box center [895, 507] width 16 height 17
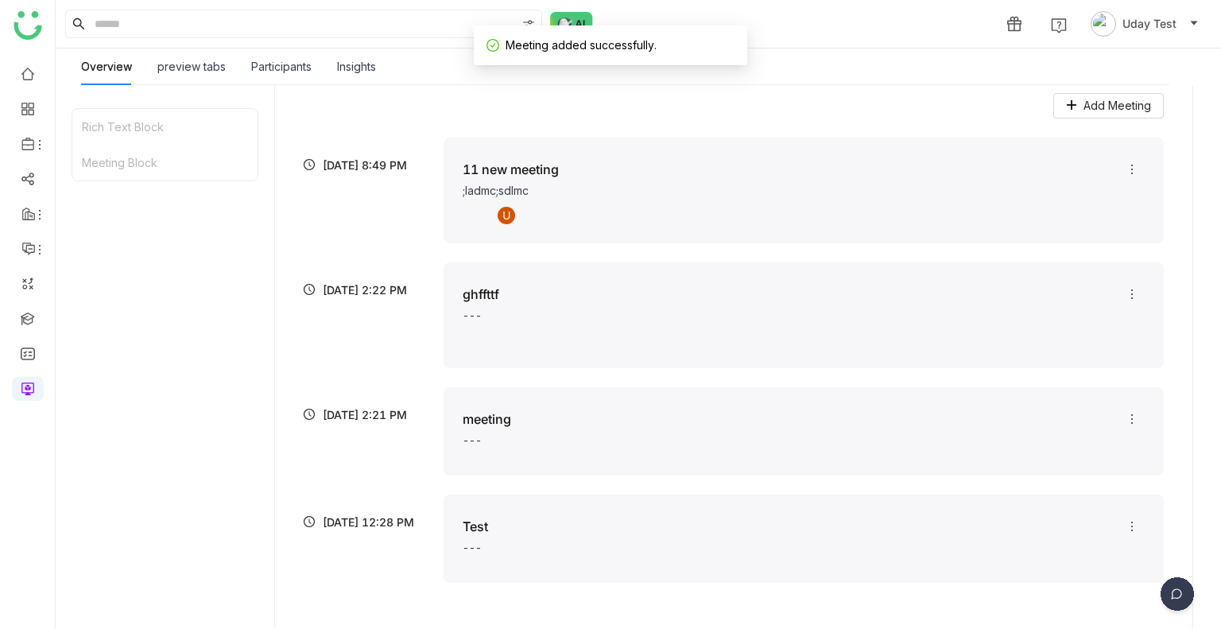
scroll to position [386, 0]
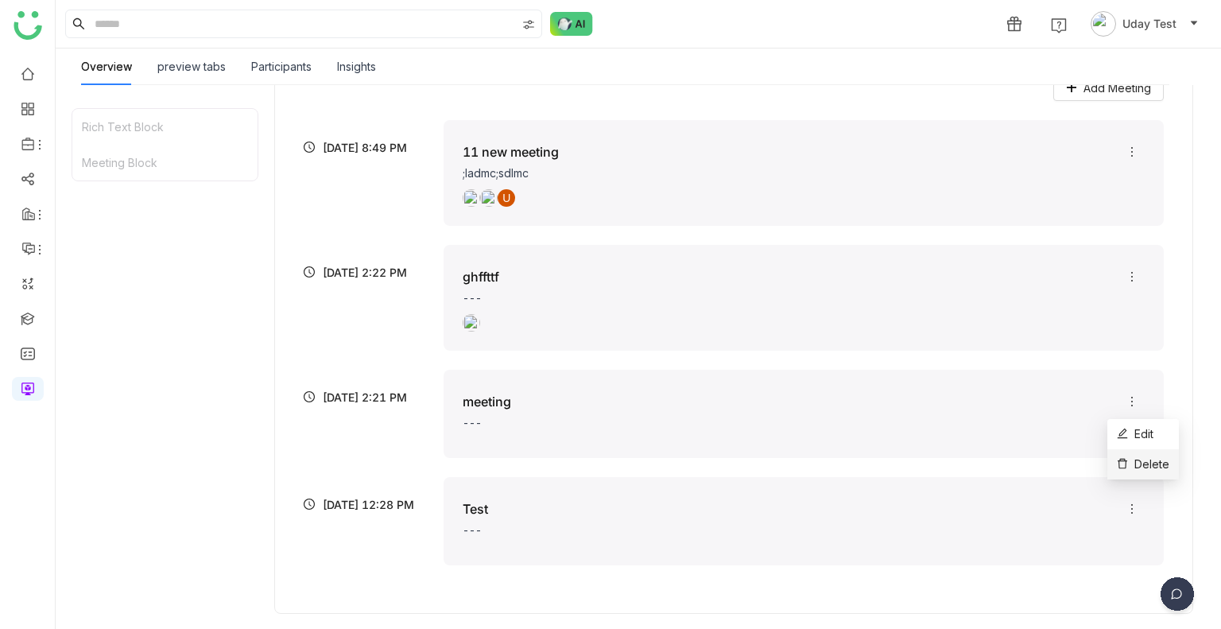
click at [1132, 459] on span "Delete" at bounding box center [1143, 464] width 52 height 17
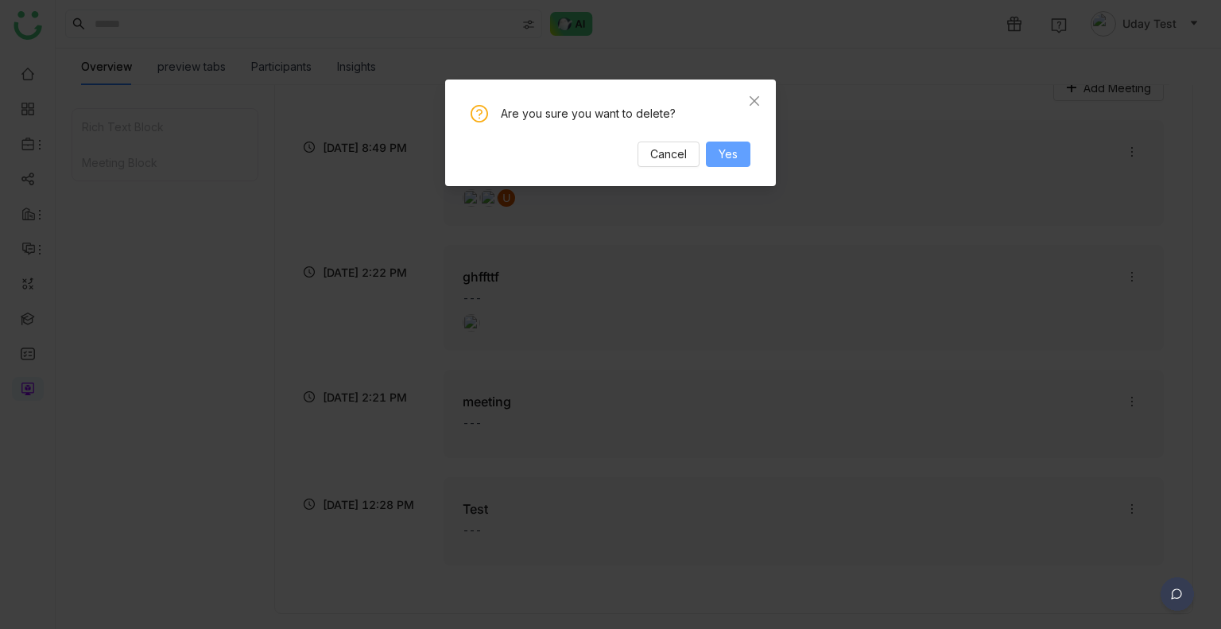
click at [738, 153] on span "Yes" at bounding box center [728, 153] width 19 height 17
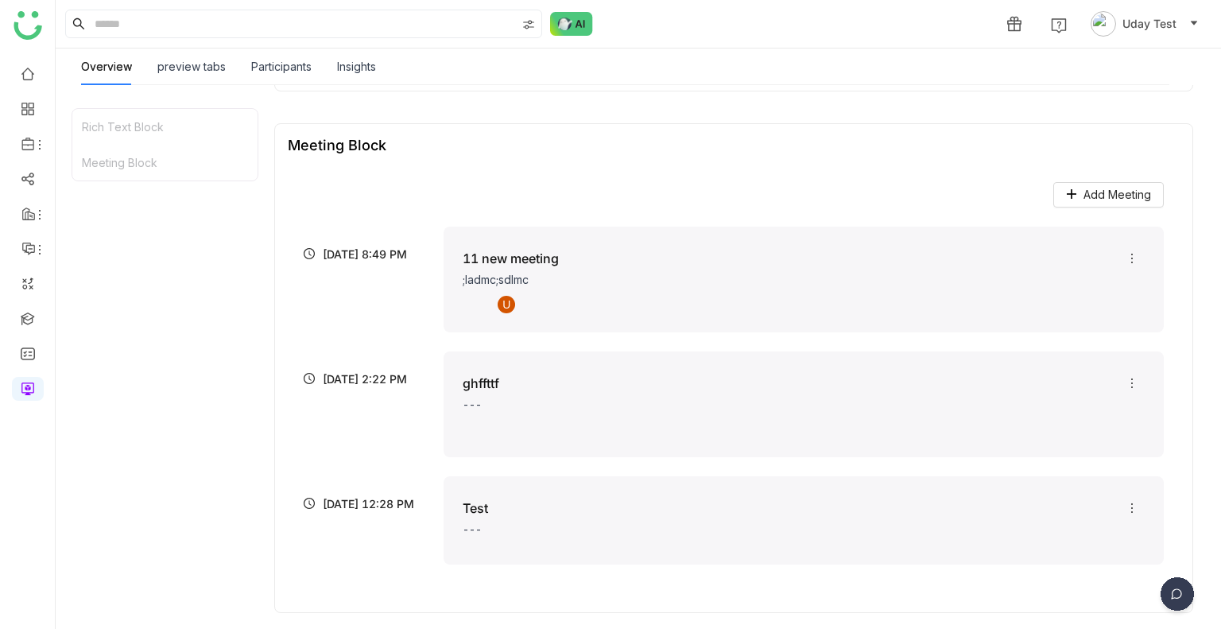
scroll to position [0, 0]
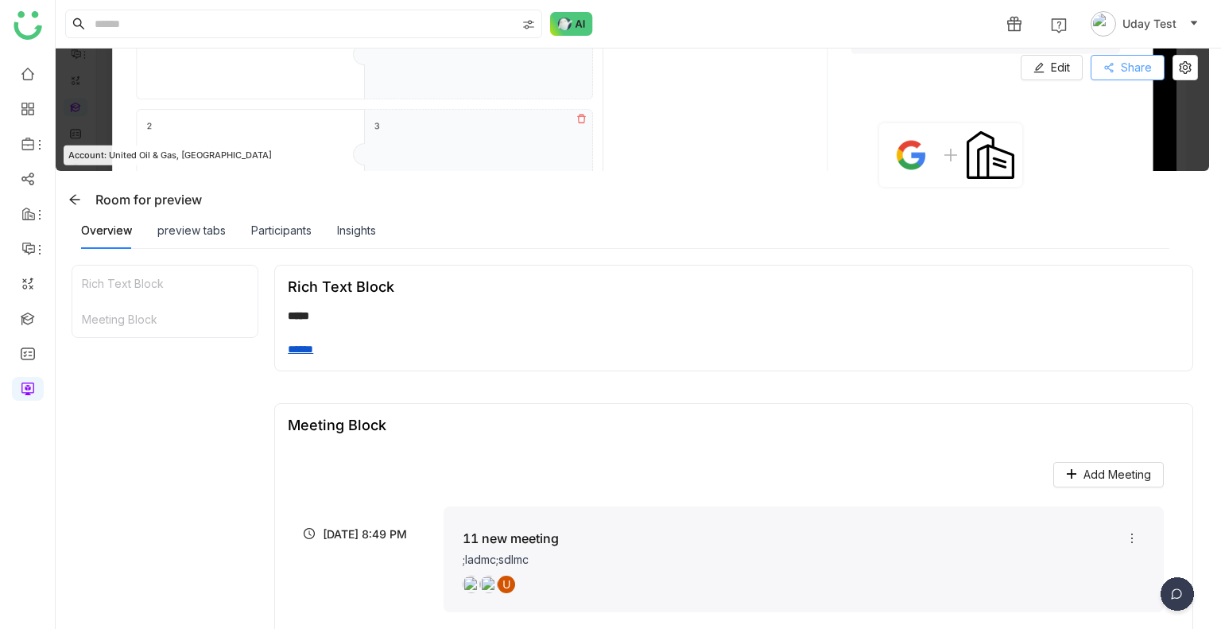
click at [1123, 79] on button "Share" at bounding box center [1128, 67] width 74 height 25
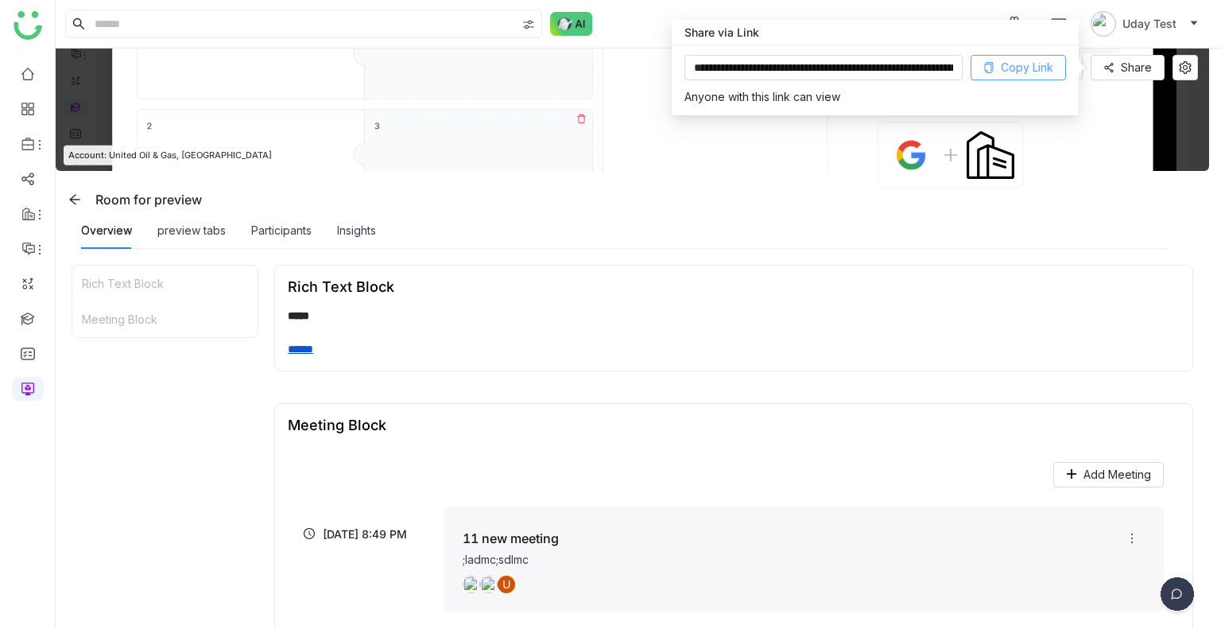
click at [1016, 55] on button "Copy Link" at bounding box center [1018, 67] width 95 height 25
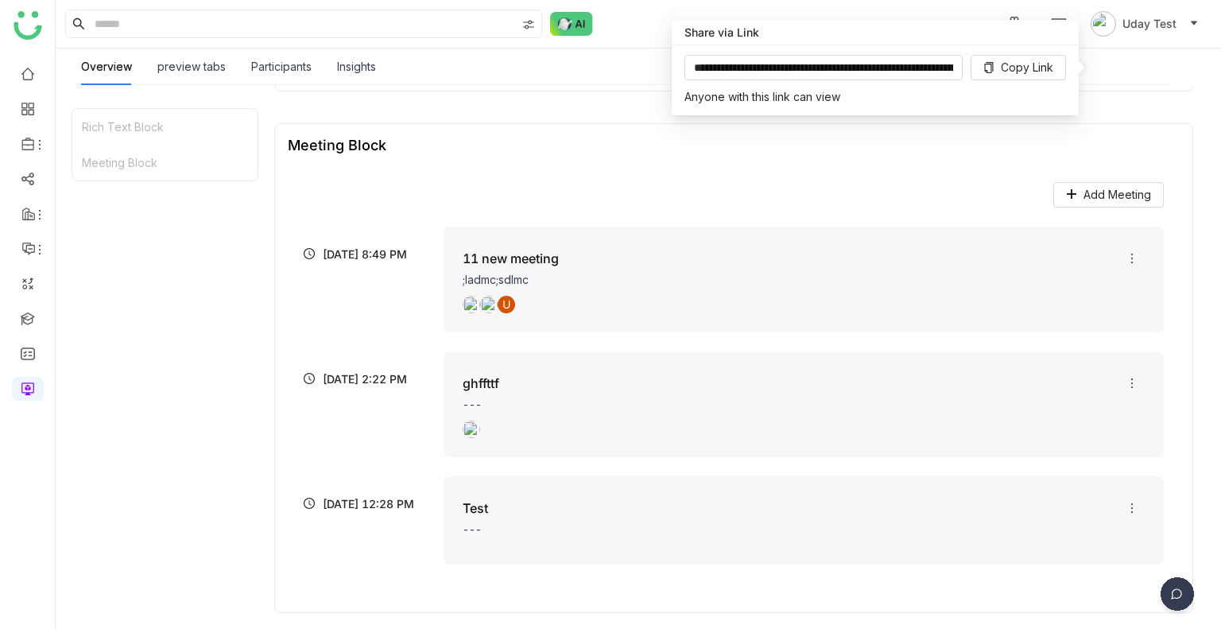
click at [840, 215] on div "Add Meeting" at bounding box center [734, 204] width 860 height 45
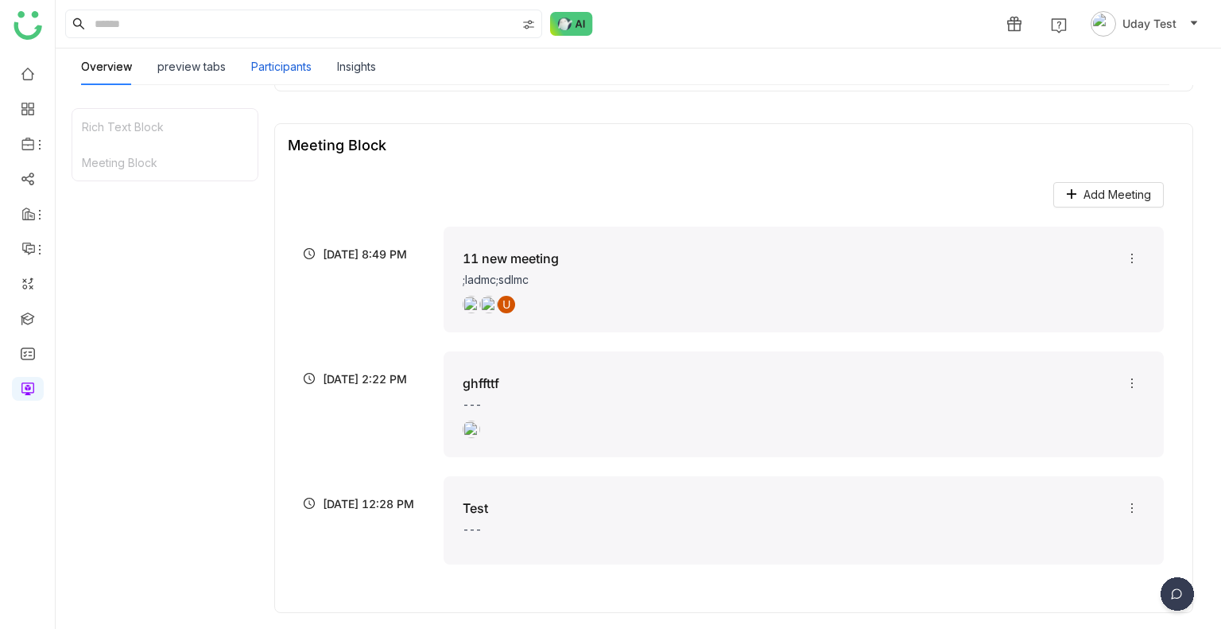
click at [267, 60] on div "Participants" at bounding box center [281, 66] width 60 height 17
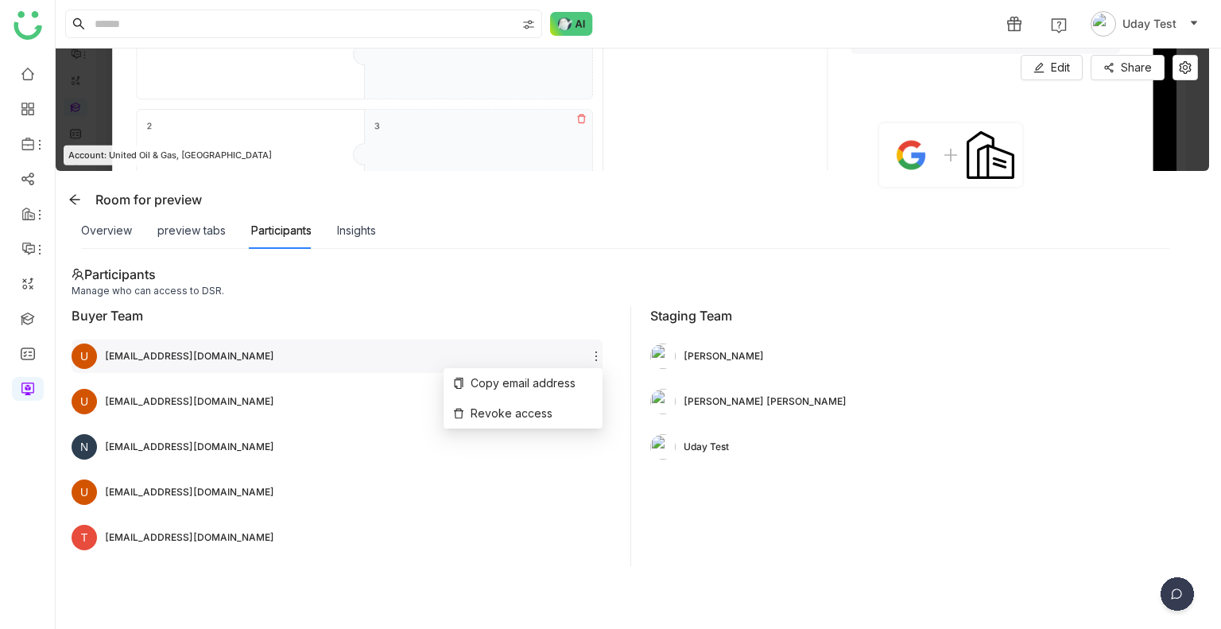
click at [595, 357] on icon at bounding box center [596, 356] width 13 height 13
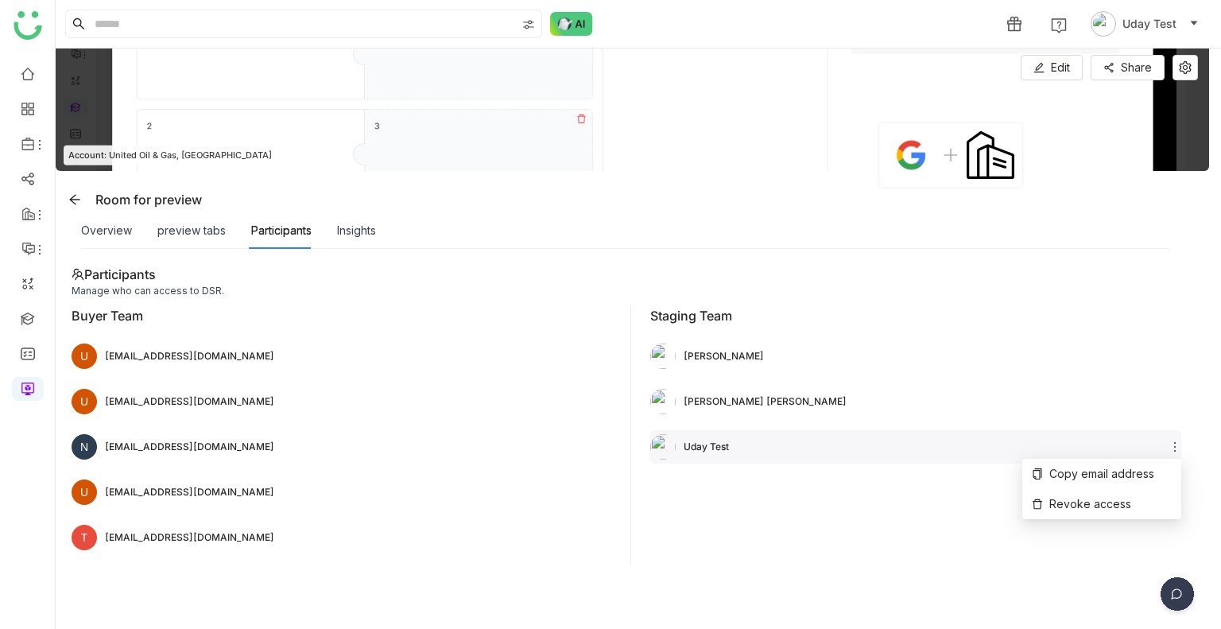
click at [1170, 444] on icon at bounding box center [1175, 446] width 13 height 13
click at [1106, 502] on span "Revoke access" at bounding box center [1081, 503] width 99 height 17
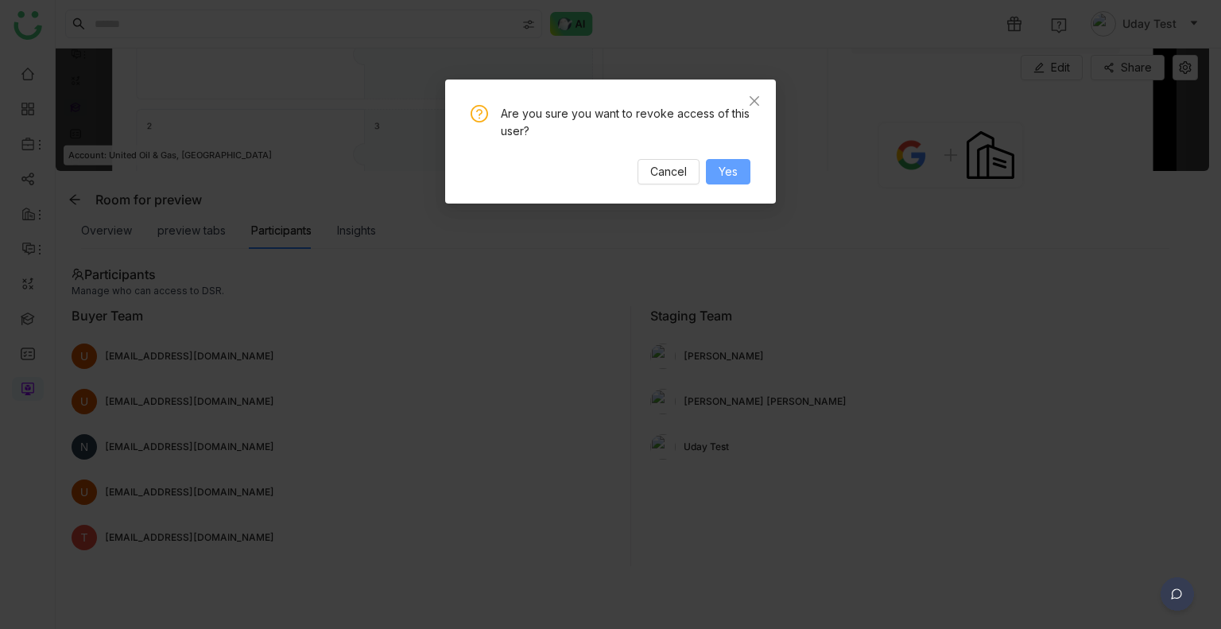
click at [738, 182] on button "Yes" at bounding box center [728, 171] width 45 height 25
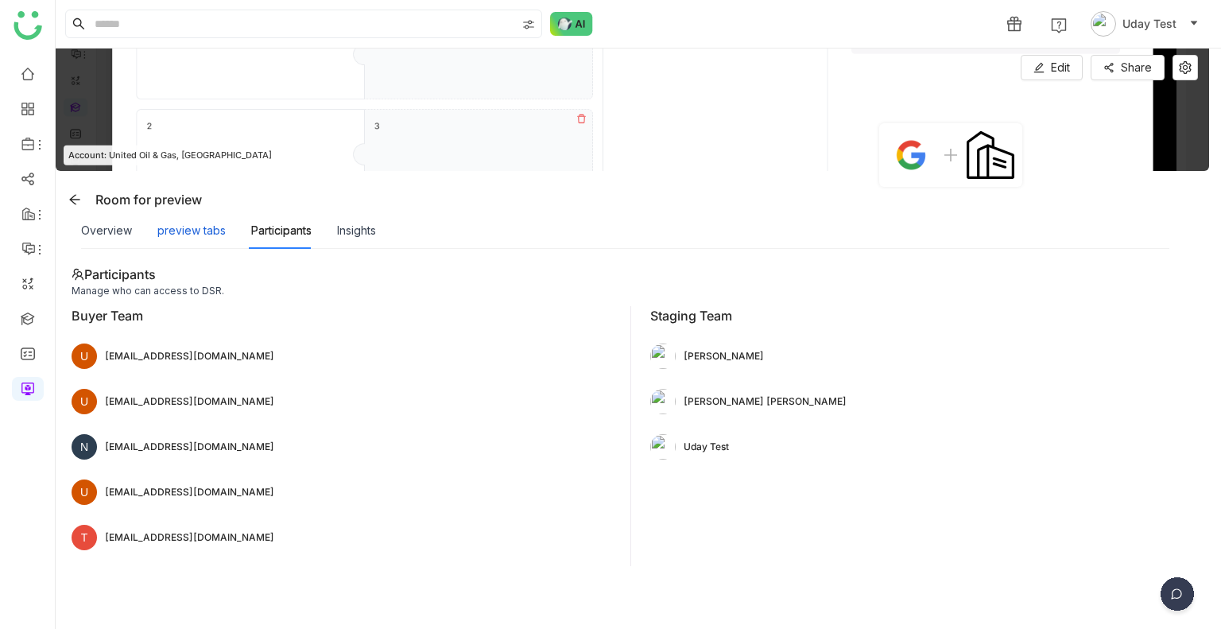
click at [167, 238] on div "preview tabs" at bounding box center [191, 230] width 68 height 17
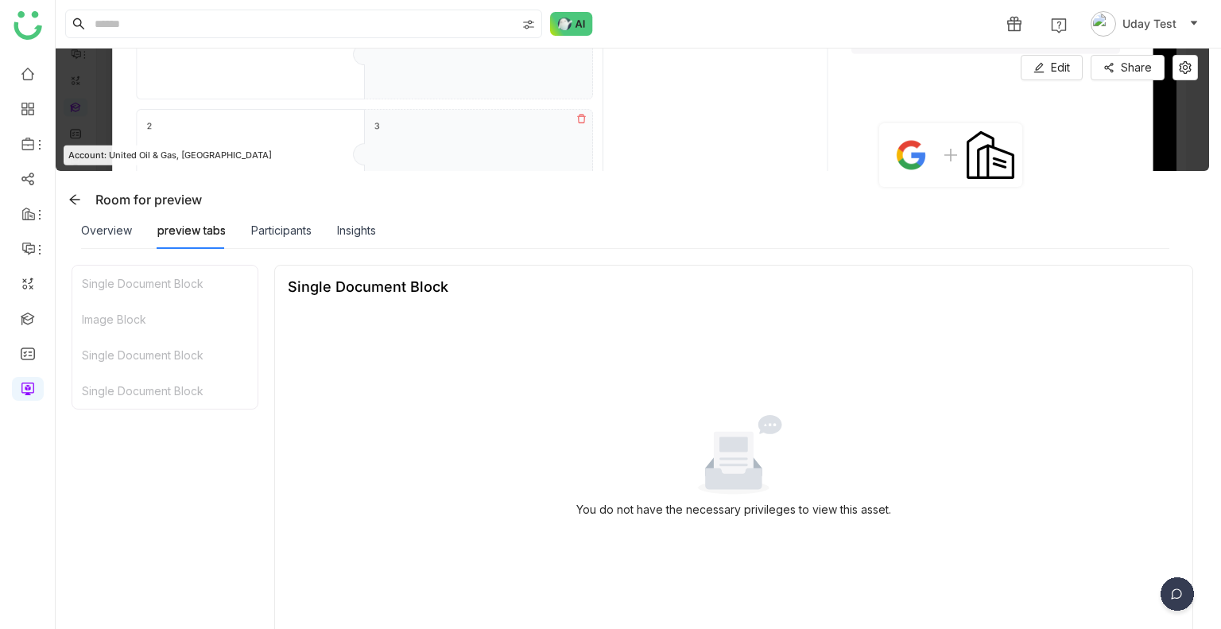
click at [314, 222] on div "Overview preview tabs Participants Insights" at bounding box center [228, 230] width 295 height 37
click at [295, 226] on div "Participants" at bounding box center [281, 230] width 60 height 17
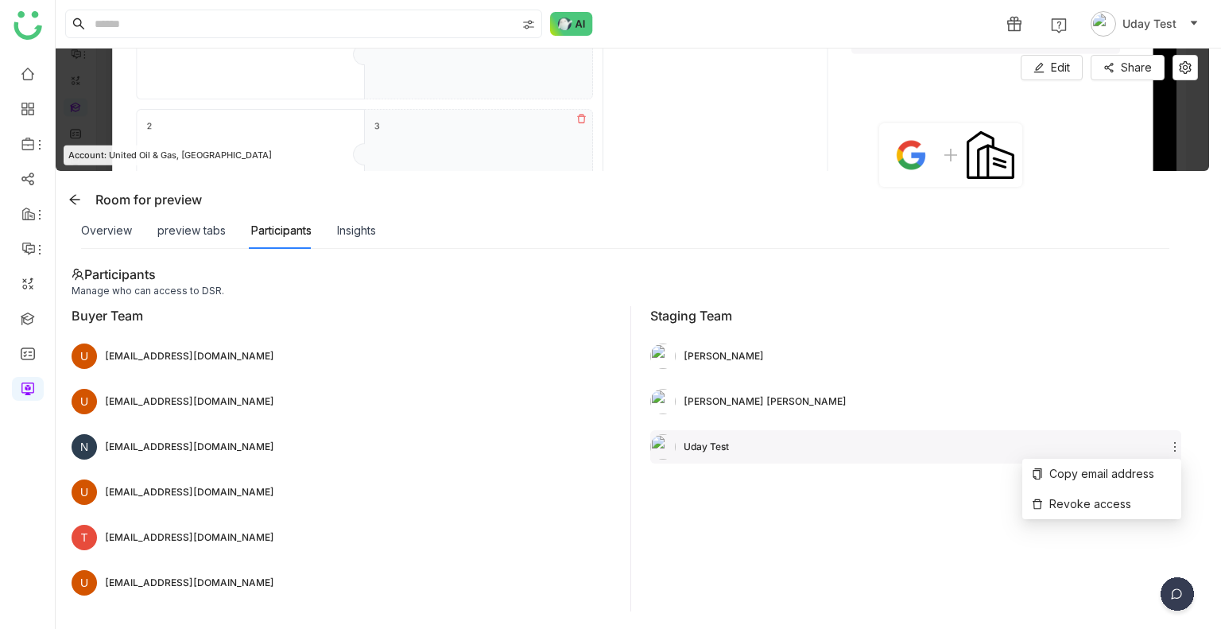
click at [1172, 444] on icon at bounding box center [1175, 446] width 13 height 13
click at [1086, 495] on span "Revoke access" at bounding box center [1081, 503] width 99 height 17
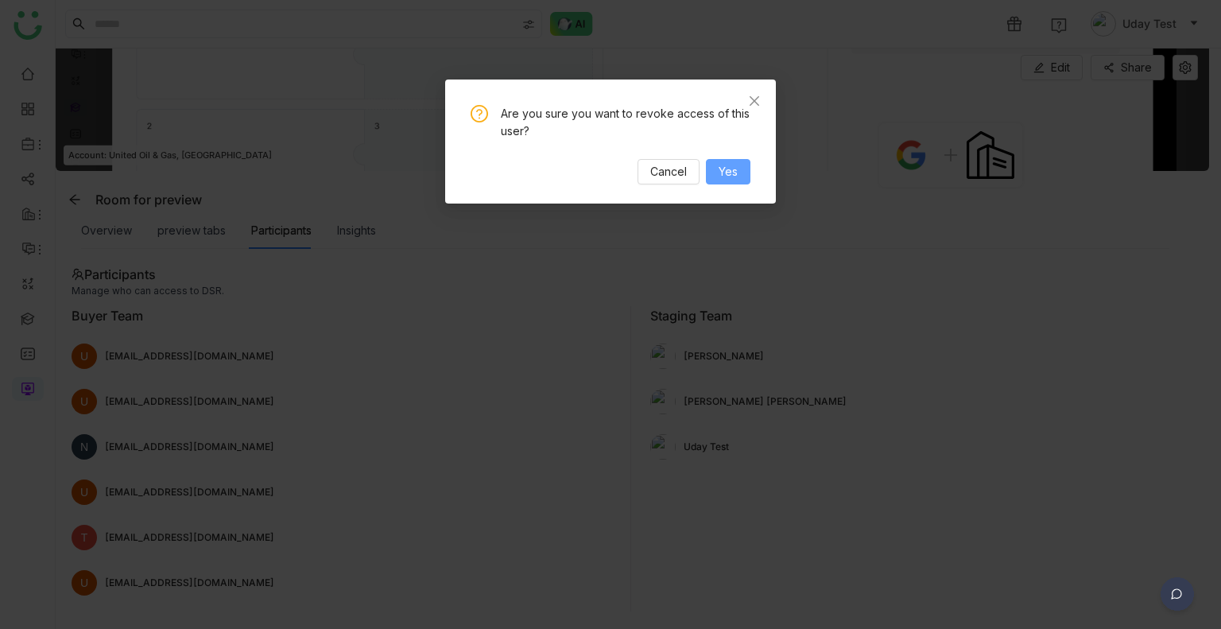
click at [723, 180] on button "Yes" at bounding box center [728, 171] width 45 height 25
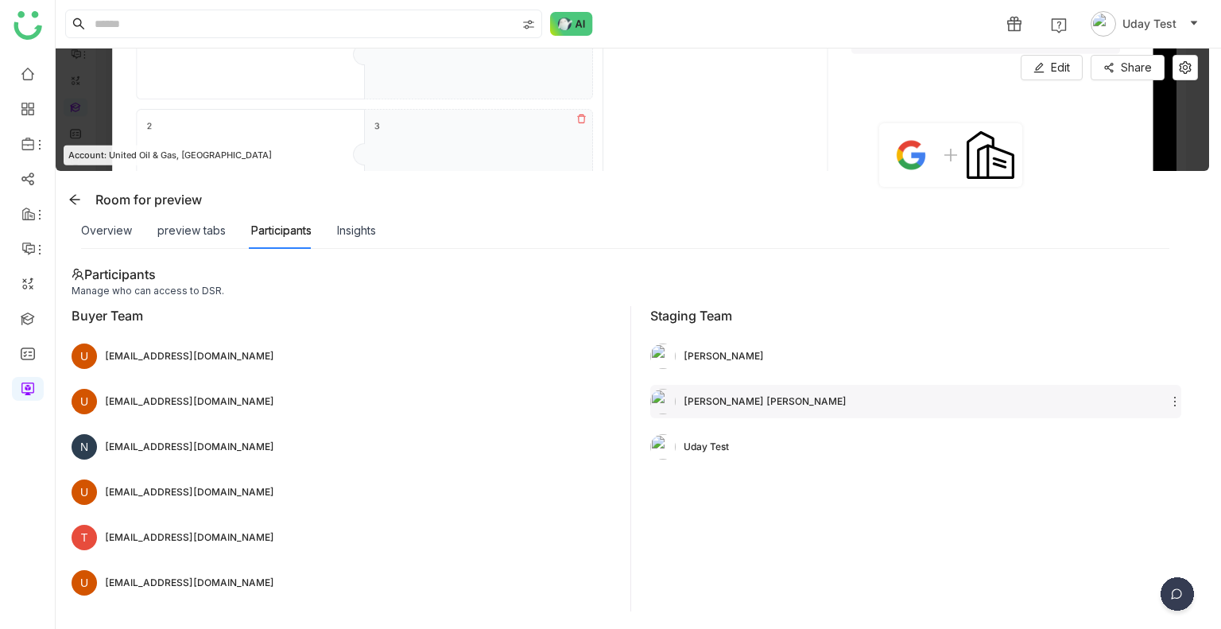
click at [1166, 397] on div "[PERSON_NAME] [PERSON_NAME]" at bounding box center [915, 401] width 531 height 33
click at [1149, 451] on li "Revoke access" at bounding box center [1101, 459] width 159 height 30
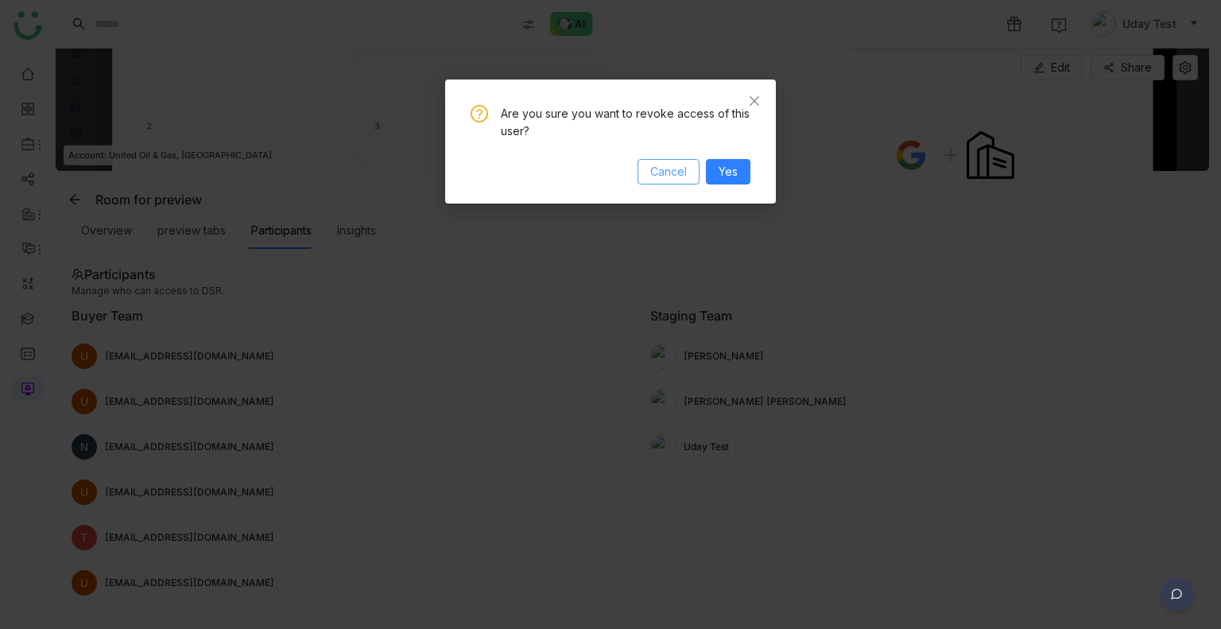
click at [674, 171] on span "Cancel" at bounding box center [668, 171] width 37 height 17
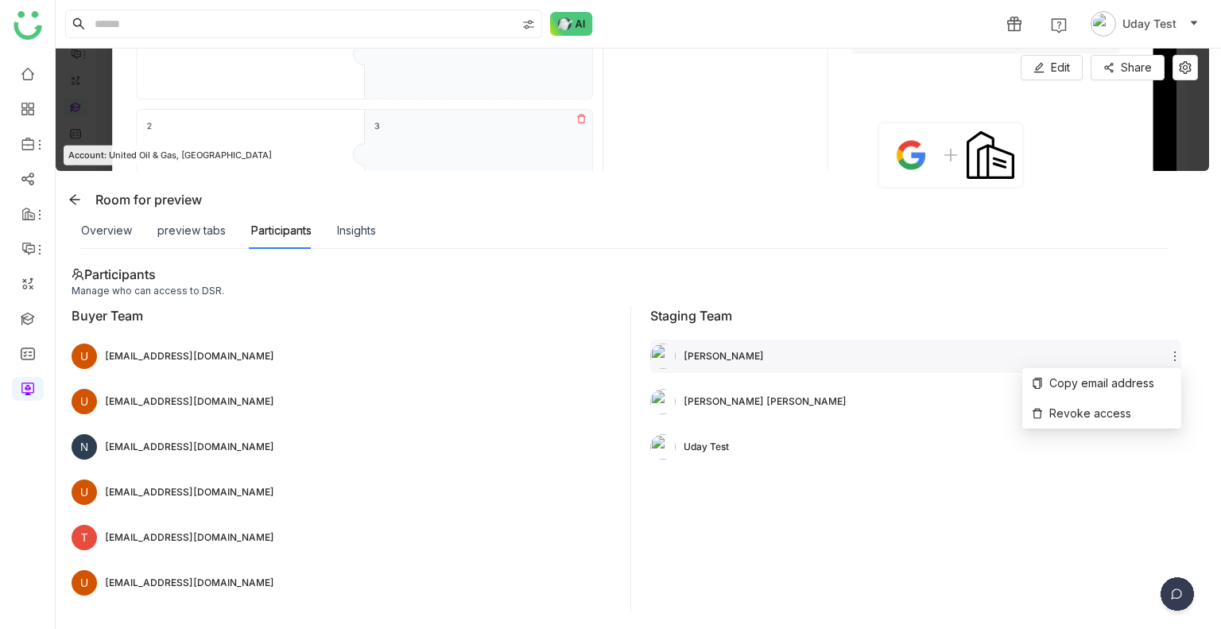
click at [1177, 355] on icon at bounding box center [1175, 356] width 13 height 13
click at [1098, 406] on span "Revoke access" at bounding box center [1081, 413] width 99 height 17
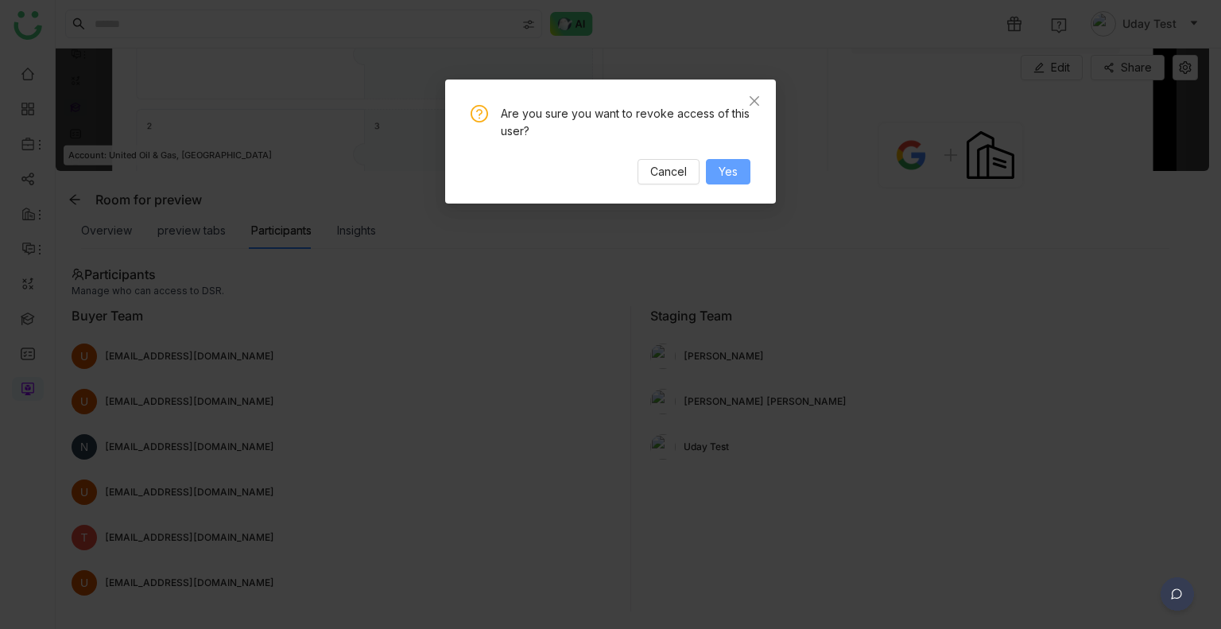
click at [730, 167] on span "Yes" at bounding box center [728, 171] width 19 height 17
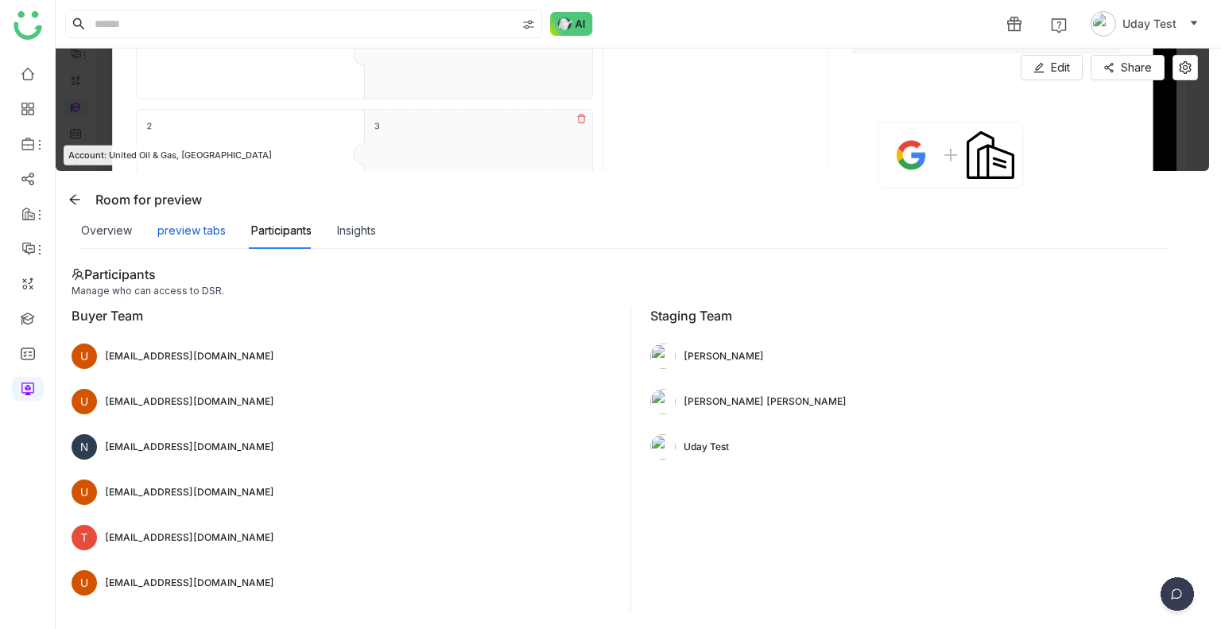
click at [191, 231] on div "preview tabs" at bounding box center [191, 230] width 68 height 17
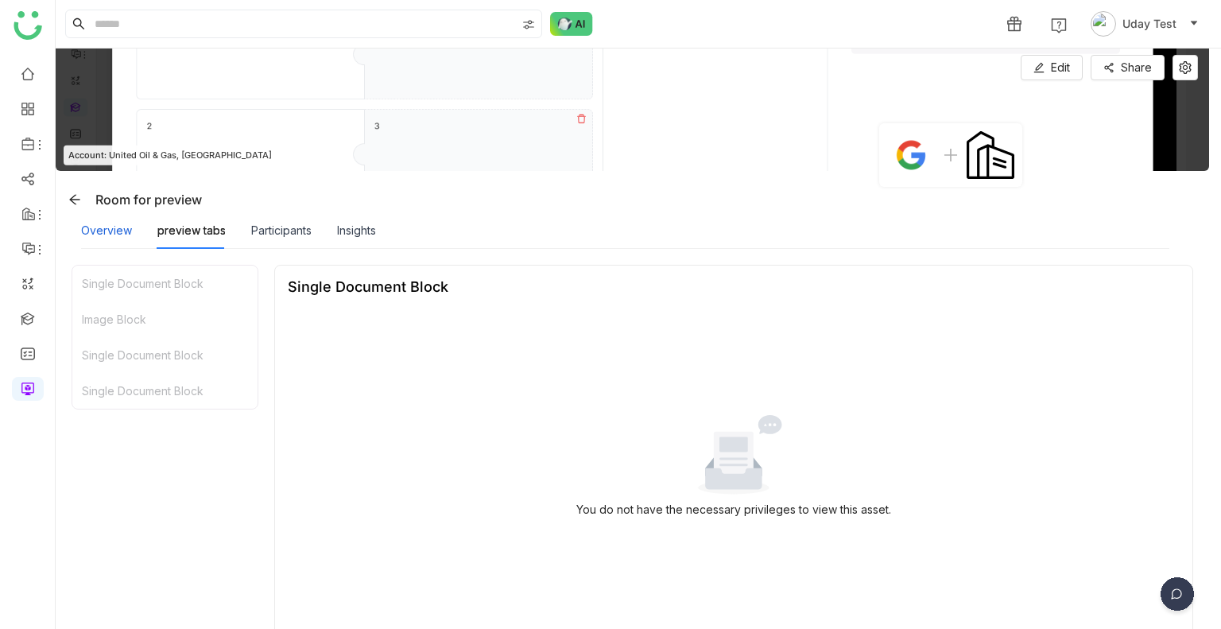
click at [130, 232] on div "Overview" at bounding box center [106, 230] width 51 height 17
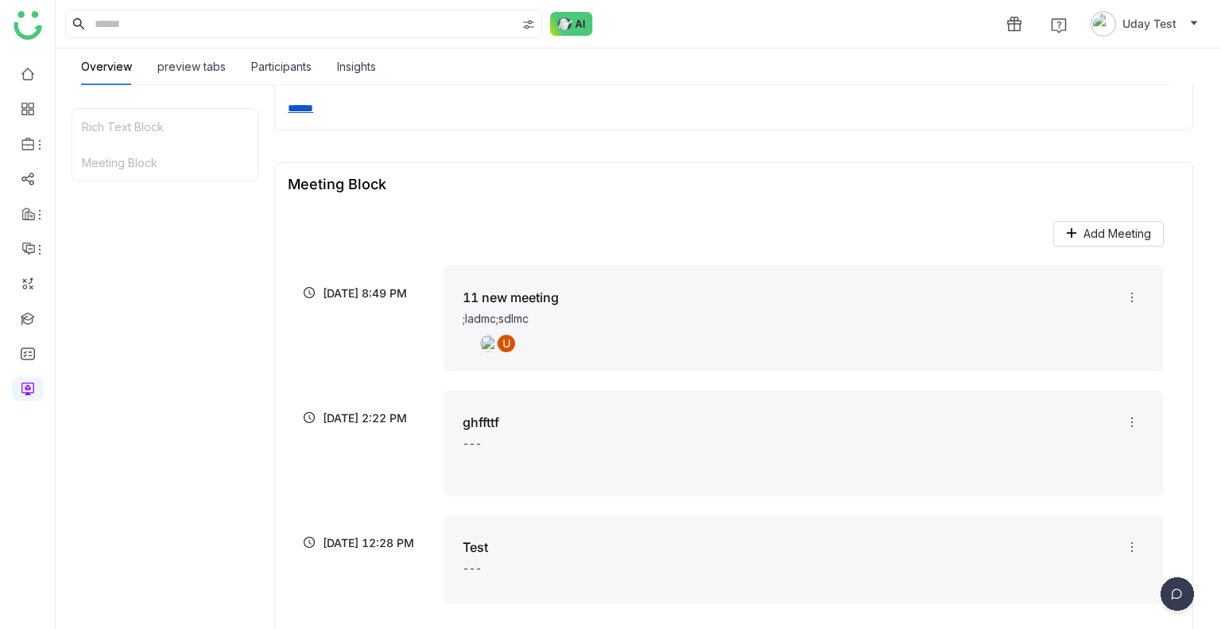
scroll to position [280, 0]
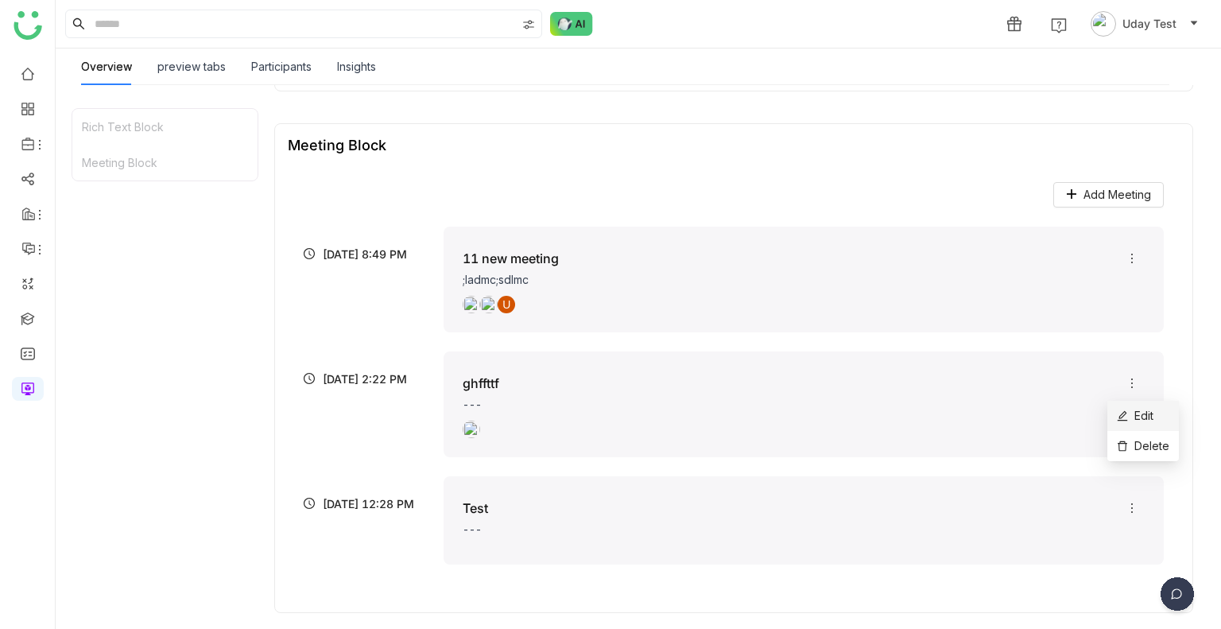
click at [1127, 412] on icon at bounding box center [1122, 415] width 11 height 11
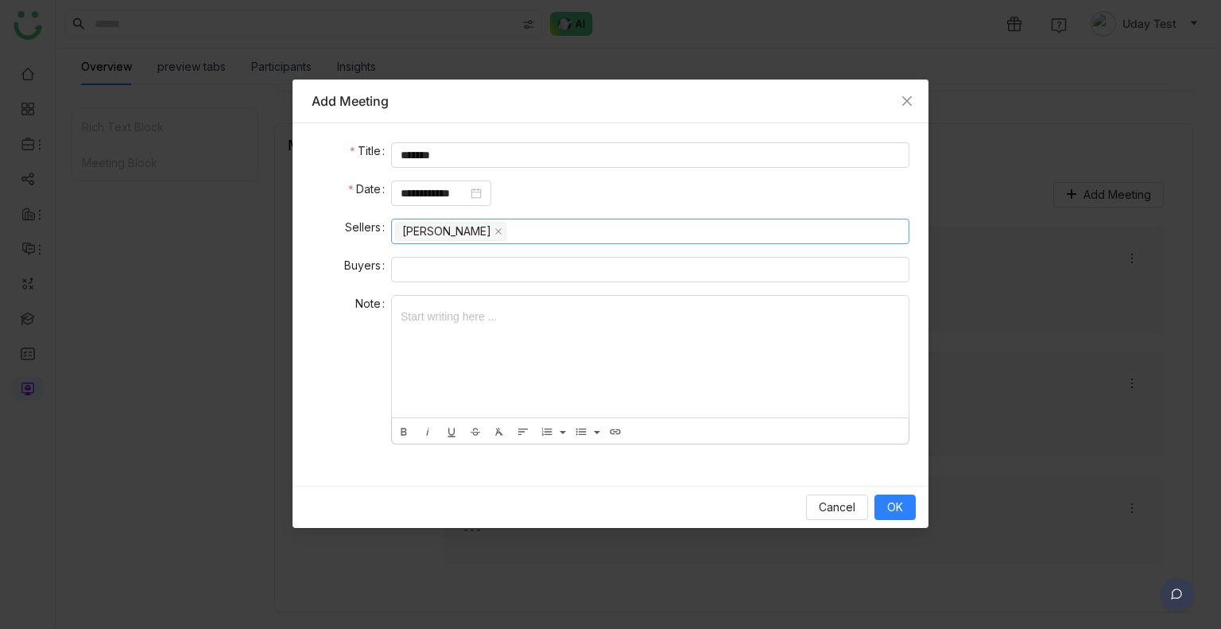
click at [509, 233] on nz-select-top-control "[PERSON_NAME]" at bounding box center [650, 231] width 518 height 25
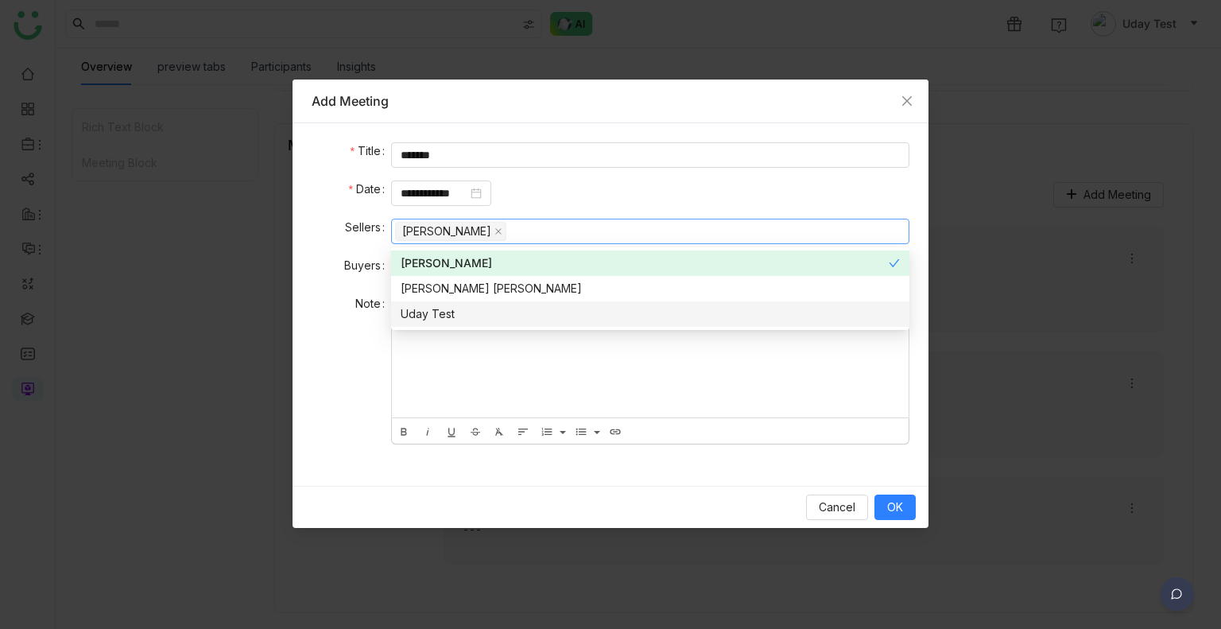
click at [516, 301] on nz-option-item "Uday Test" at bounding box center [650, 313] width 518 height 25
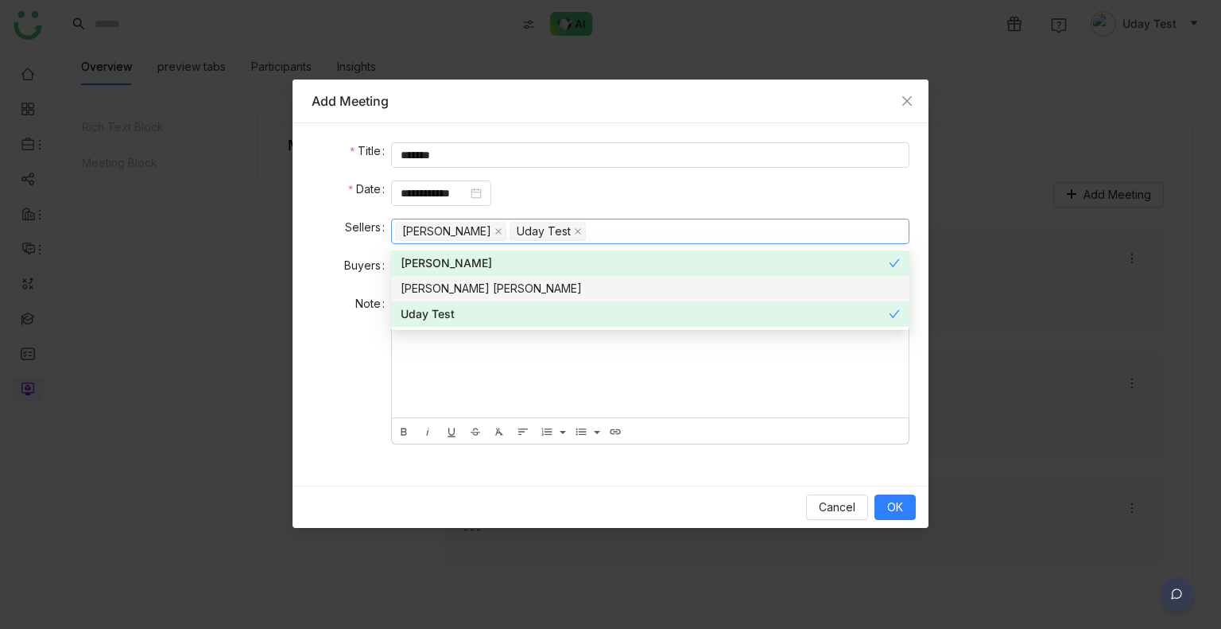
click at [502, 289] on div "[PERSON_NAME] [PERSON_NAME]" at bounding box center [650, 288] width 499 height 17
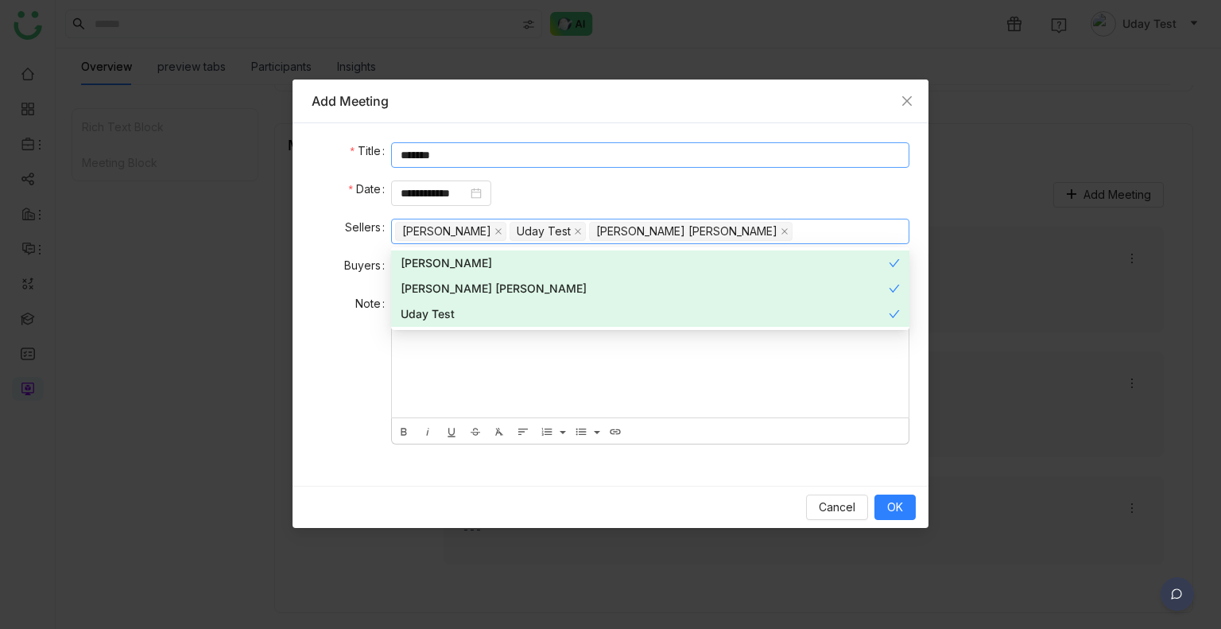
click at [470, 165] on input "*******" at bounding box center [650, 154] width 518 height 25
click at [470, 165] on input "**" at bounding box center [650, 154] width 518 height 25
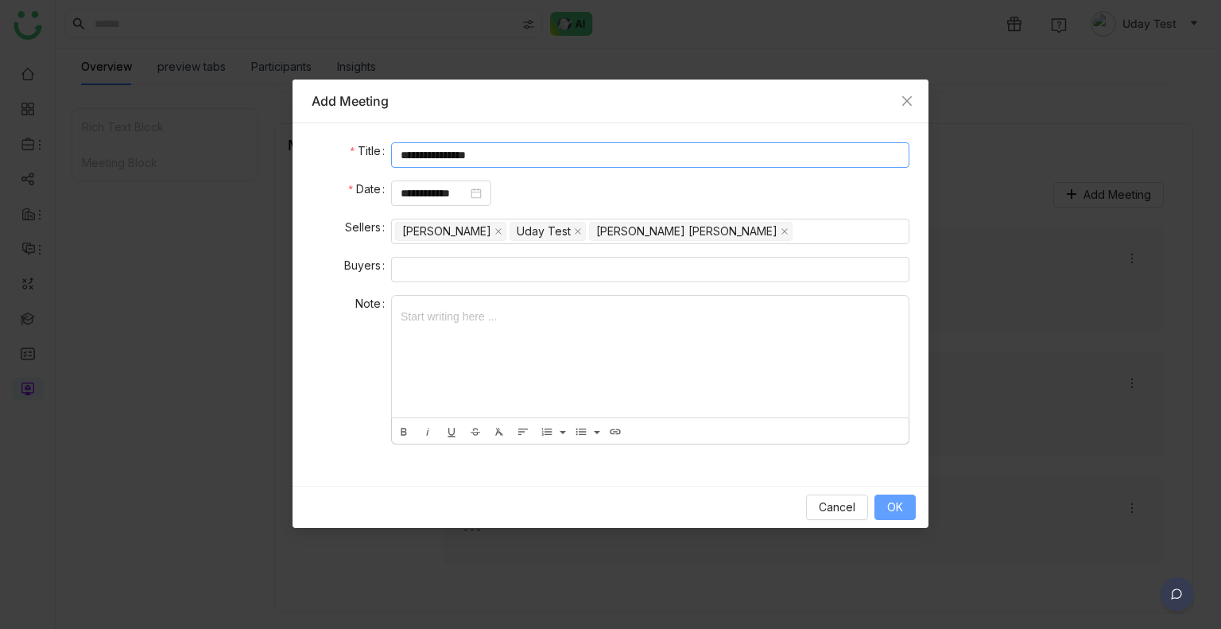
type input "**********"
click at [900, 514] on span "OK" at bounding box center [895, 507] width 16 height 17
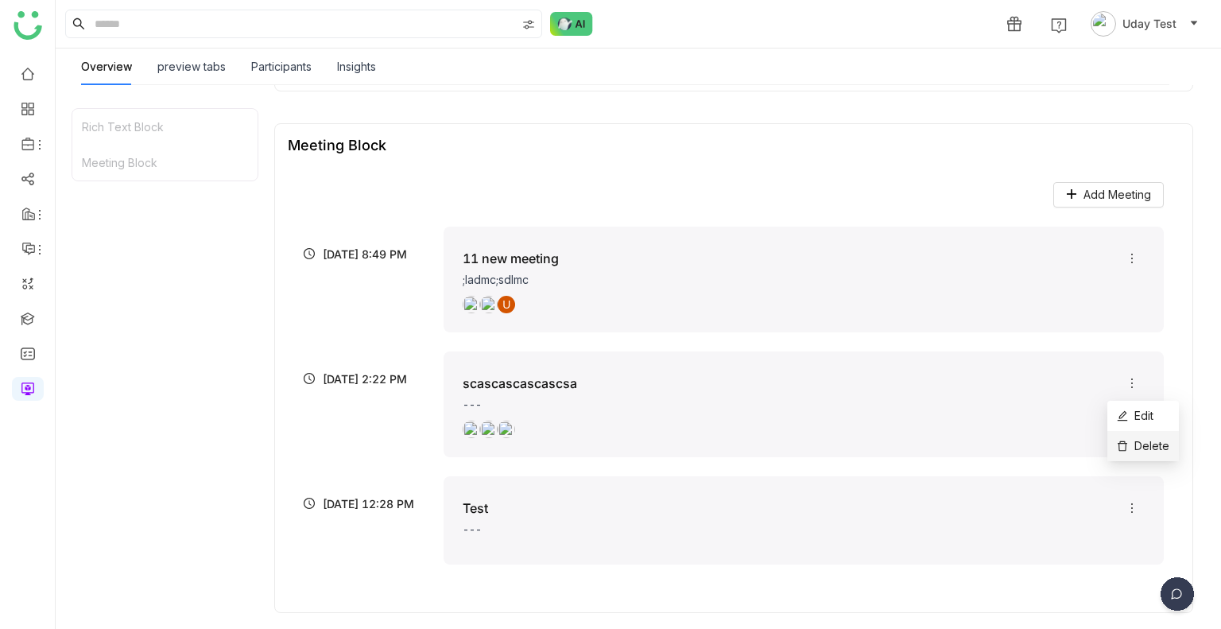
click at [1128, 440] on span "Delete" at bounding box center [1143, 445] width 52 height 17
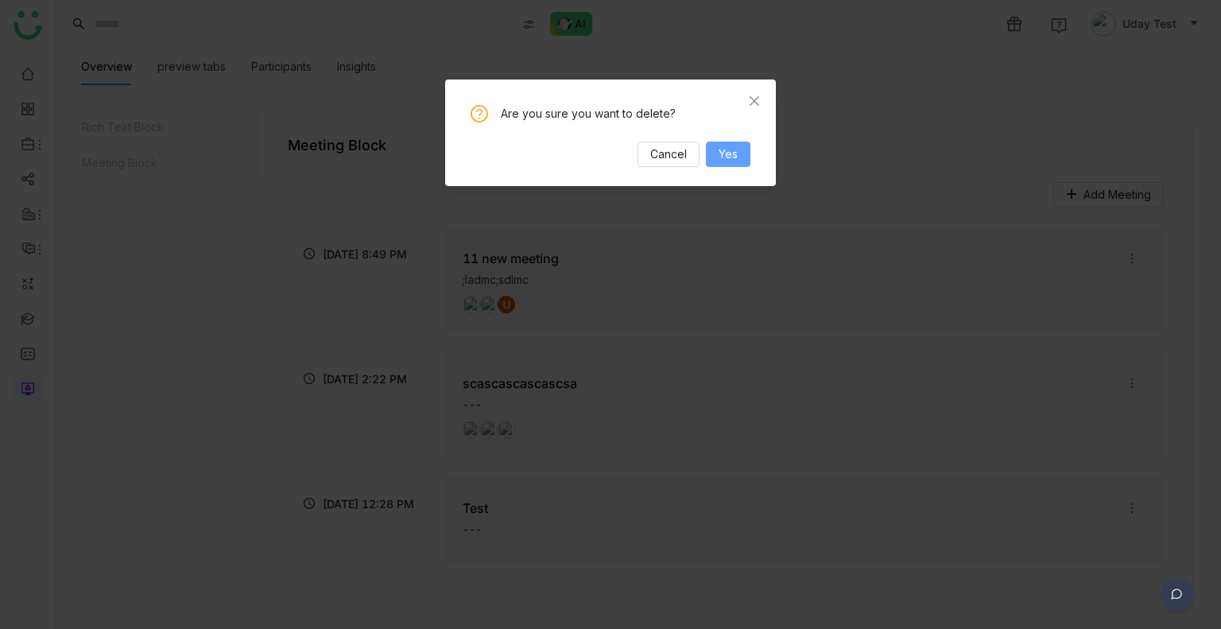
click at [729, 155] on span "Yes" at bounding box center [728, 153] width 19 height 17
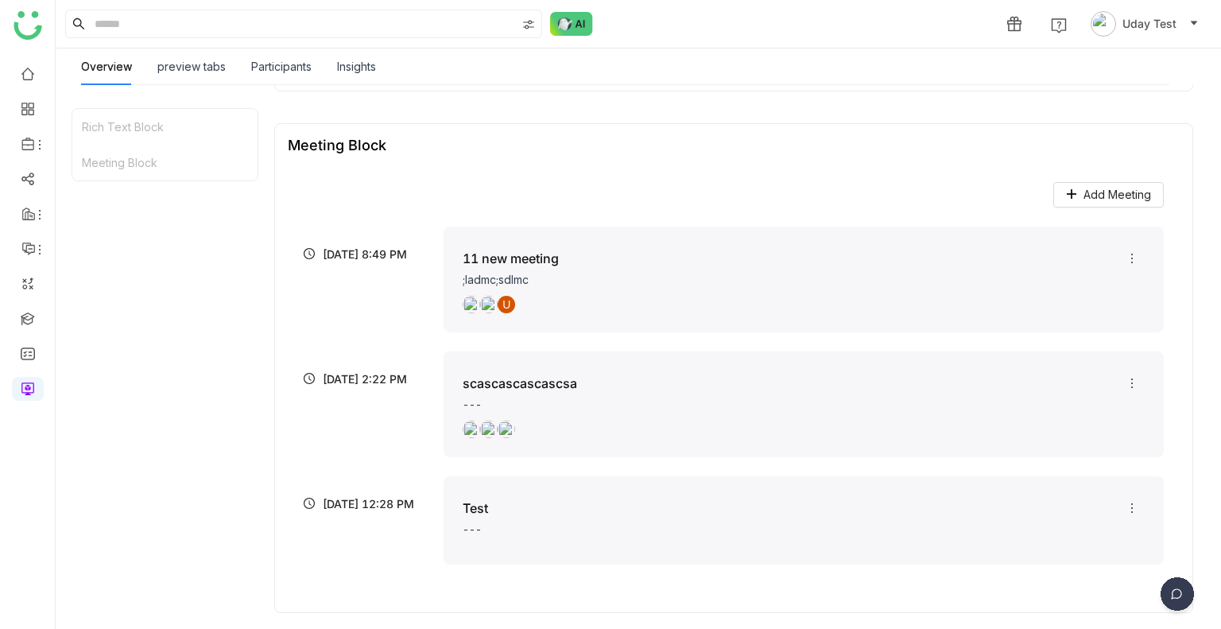
scroll to position [154, 0]
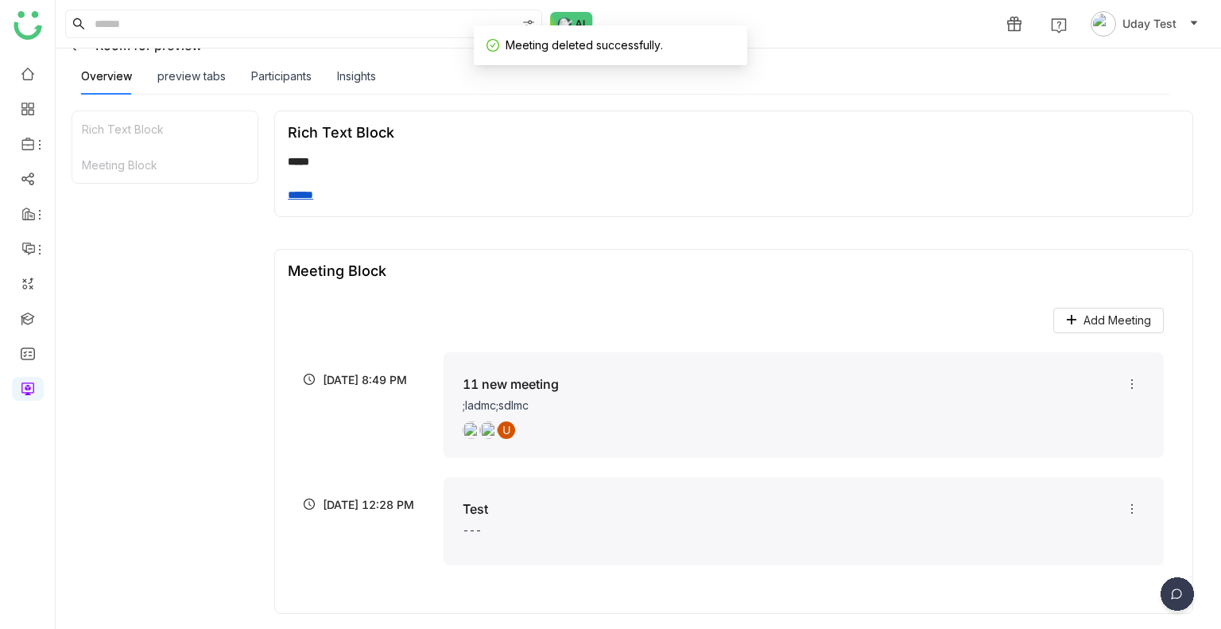
click at [729, 155] on div "***** ******" at bounding box center [734, 178] width 892 height 50
click at [1075, 322] on icon at bounding box center [1071, 319] width 11 height 11
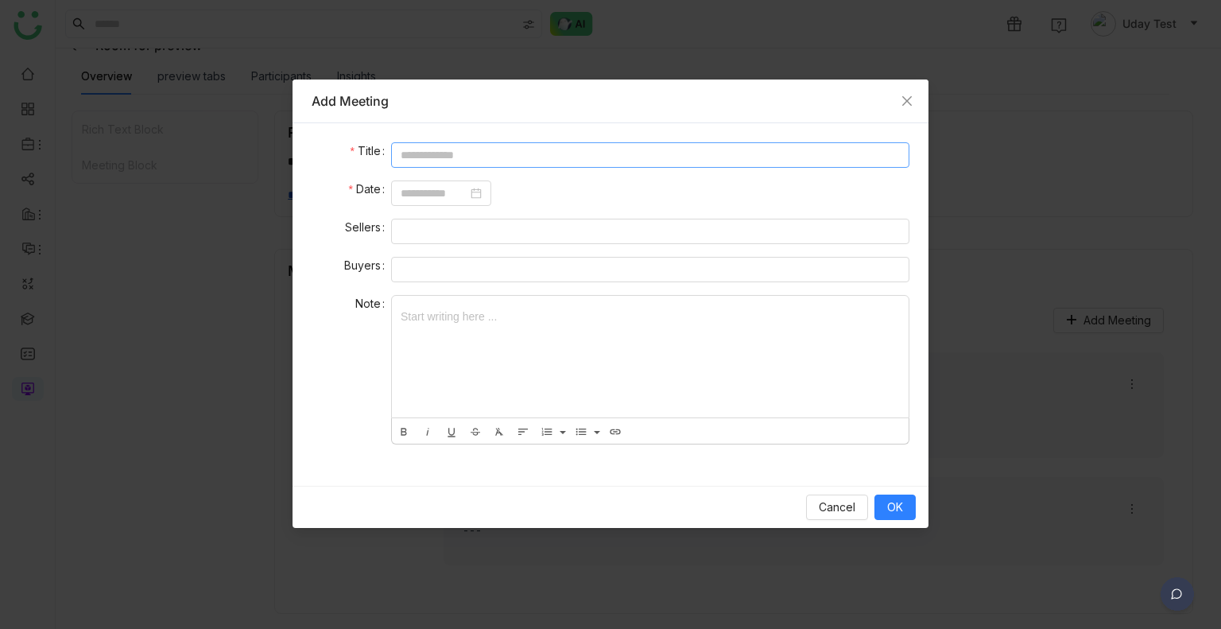
click at [477, 155] on input at bounding box center [650, 154] width 518 height 25
type input "****"
click at [409, 201] on input at bounding box center [434, 192] width 67 height 17
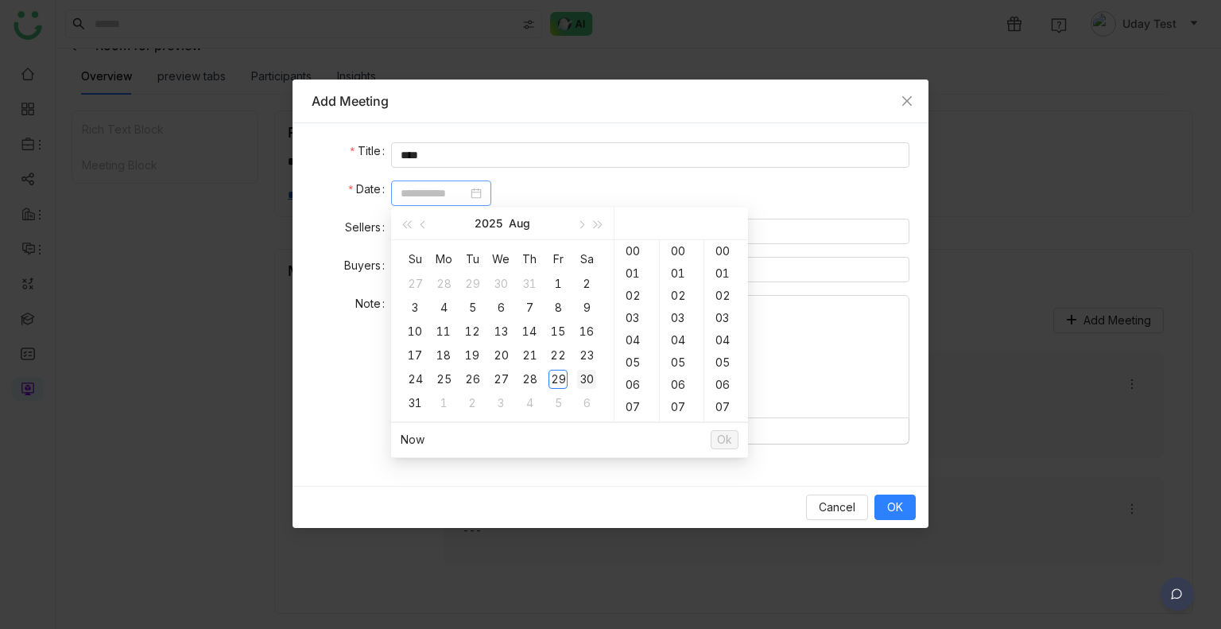
click at [576, 367] on td "30" at bounding box center [586, 379] width 29 height 24
type input "**********"
click at [630, 276] on div "18" at bounding box center [637, 273] width 45 height 22
click at [630, 276] on div "19" at bounding box center [637, 271] width 45 height 22
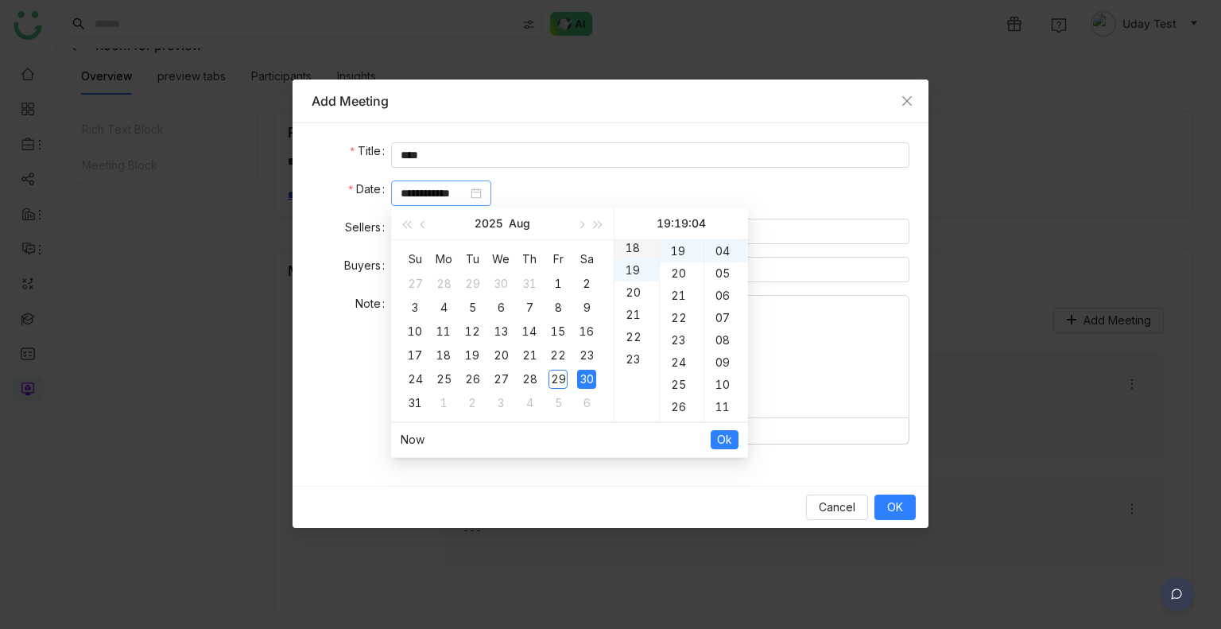
scroll to position [423, 0]
click at [724, 445] on span "Ok" at bounding box center [724, 439] width 15 height 17
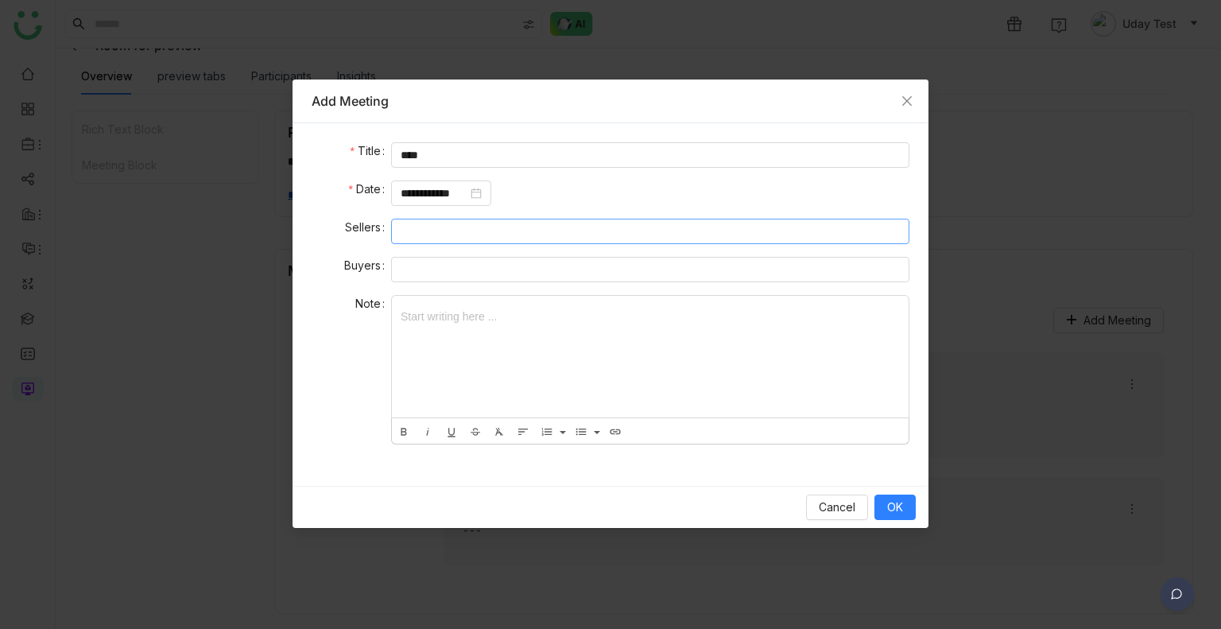
click at [444, 227] on nz-select-top-control at bounding box center [650, 231] width 518 height 25
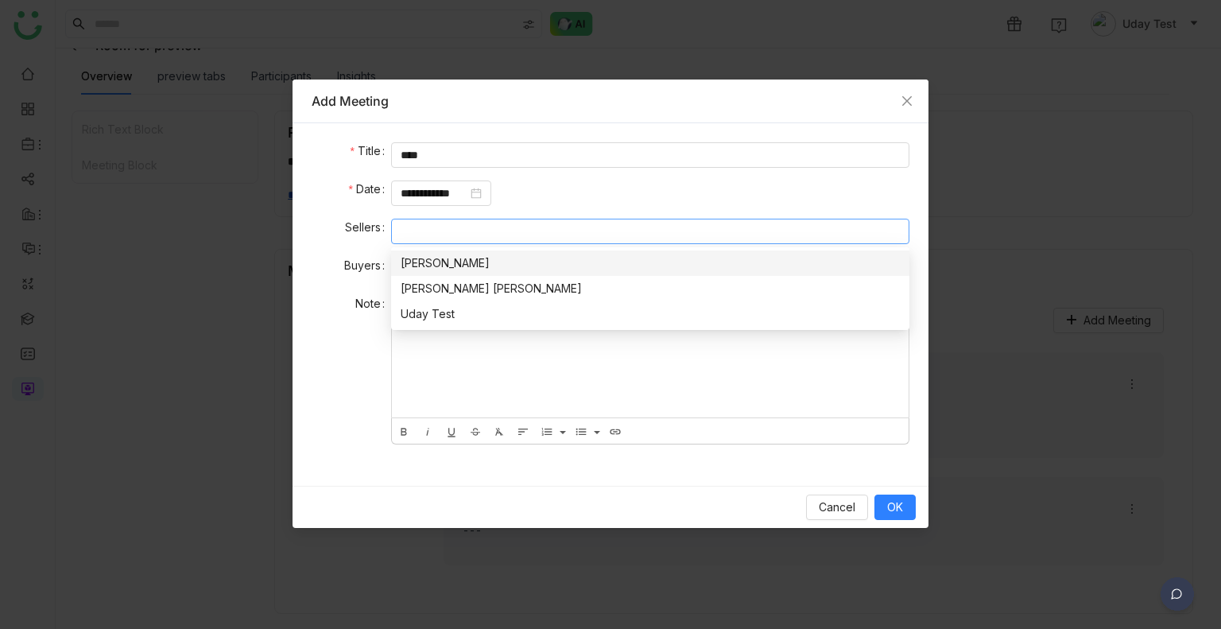
click at [426, 272] on nz-option-item "Uday Bhanu" at bounding box center [650, 262] width 518 height 25
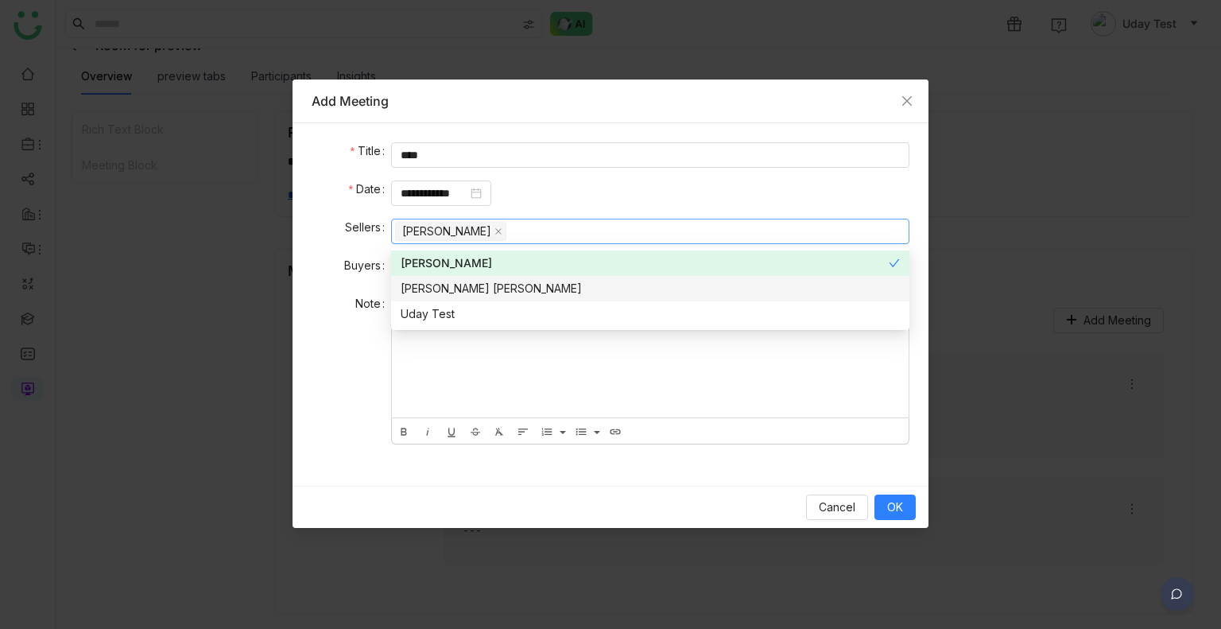
click at [433, 290] on div "Anil Reddy Kesireddy" at bounding box center [650, 288] width 499 height 17
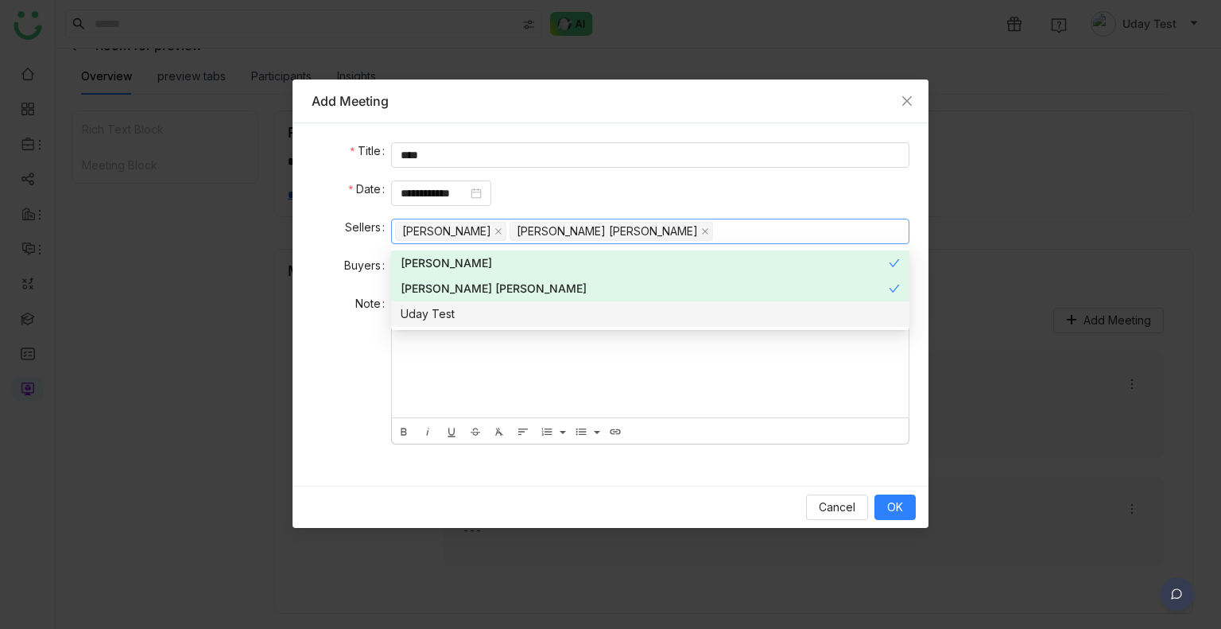
click at [519, 374] on div at bounding box center [650, 357] width 517 height 122
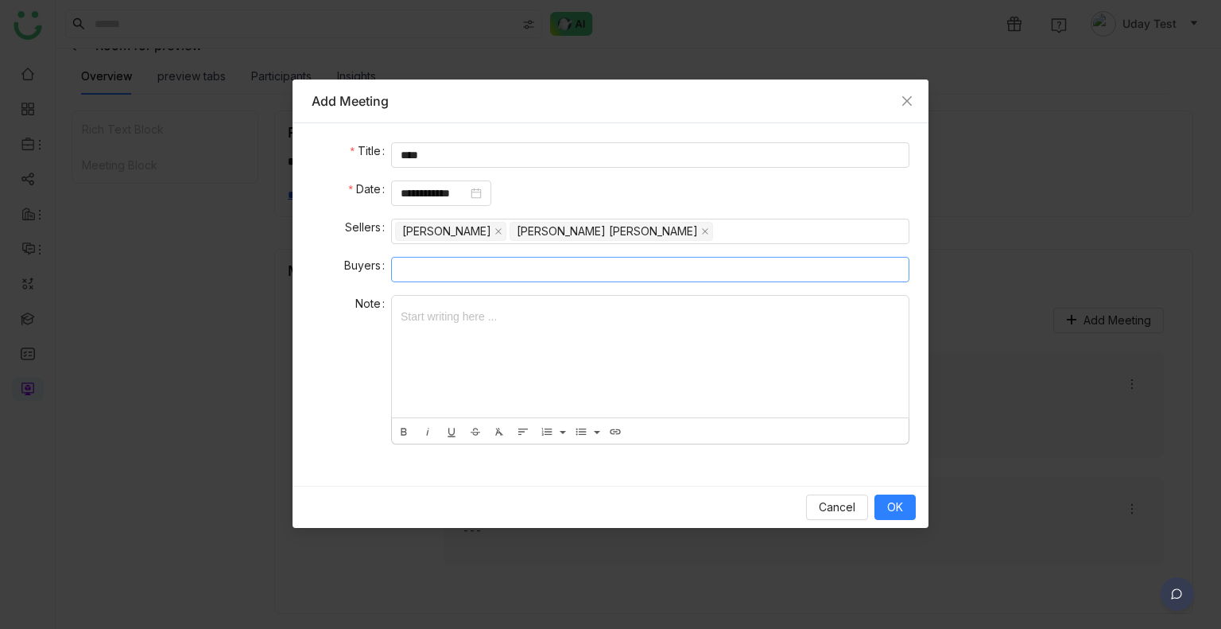
click at [444, 266] on nz-select-top-control at bounding box center [650, 269] width 518 height 25
type input "*"
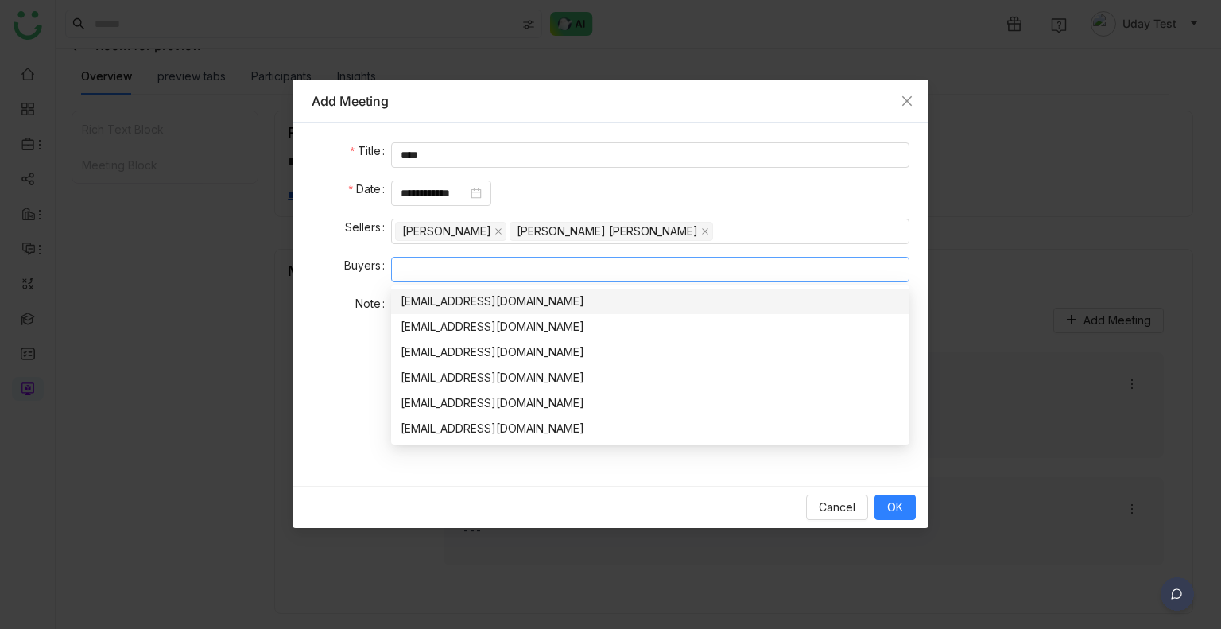
click at [460, 303] on div "uday9test@gmajsdbckjsil.com" at bounding box center [650, 301] width 499 height 17
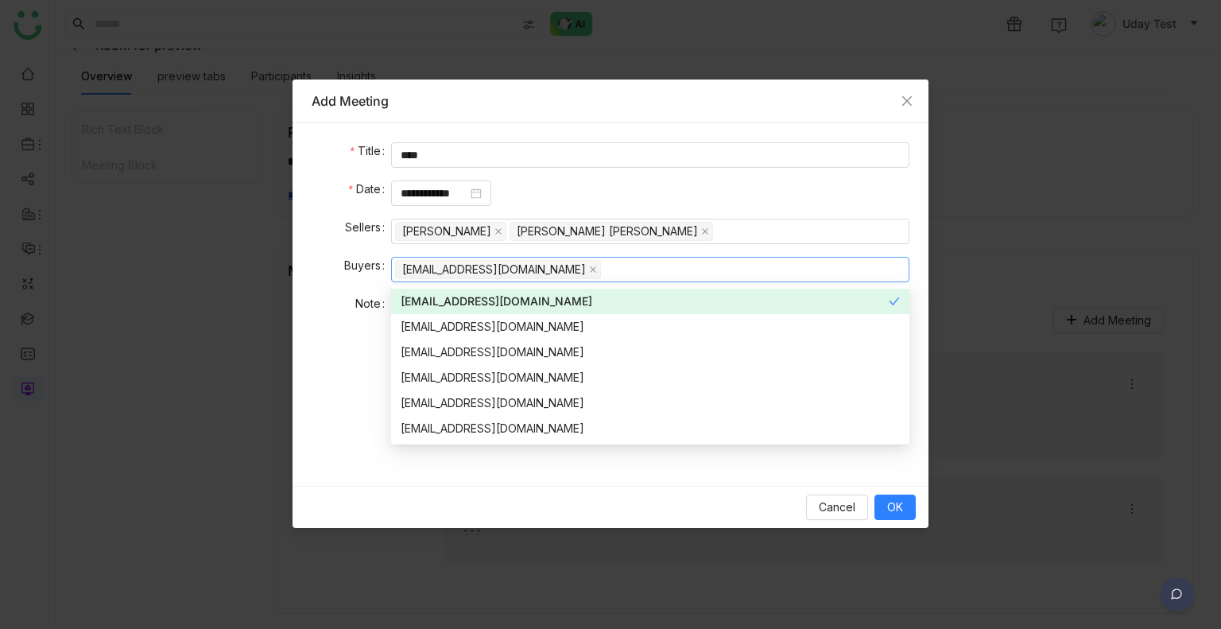
click at [623, 195] on div "**********" at bounding box center [650, 192] width 518 height 25
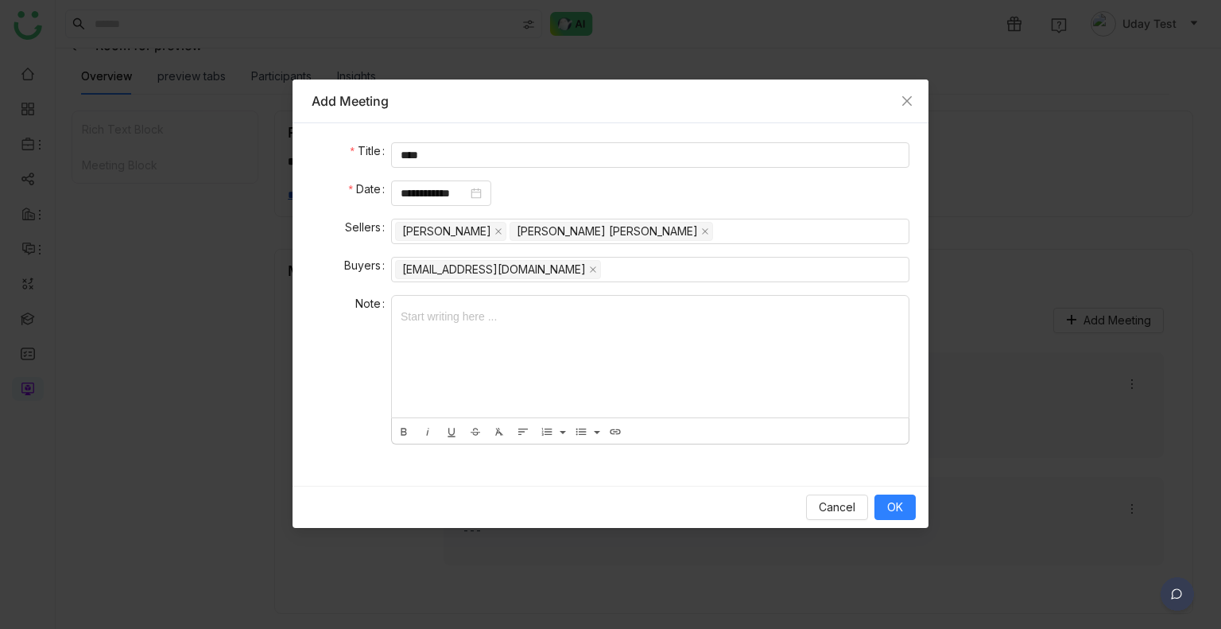
click at [528, 315] on div at bounding box center [650, 357] width 517 height 122
click at [907, 518] on button "OK" at bounding box center [895, 507] width 41 height 25
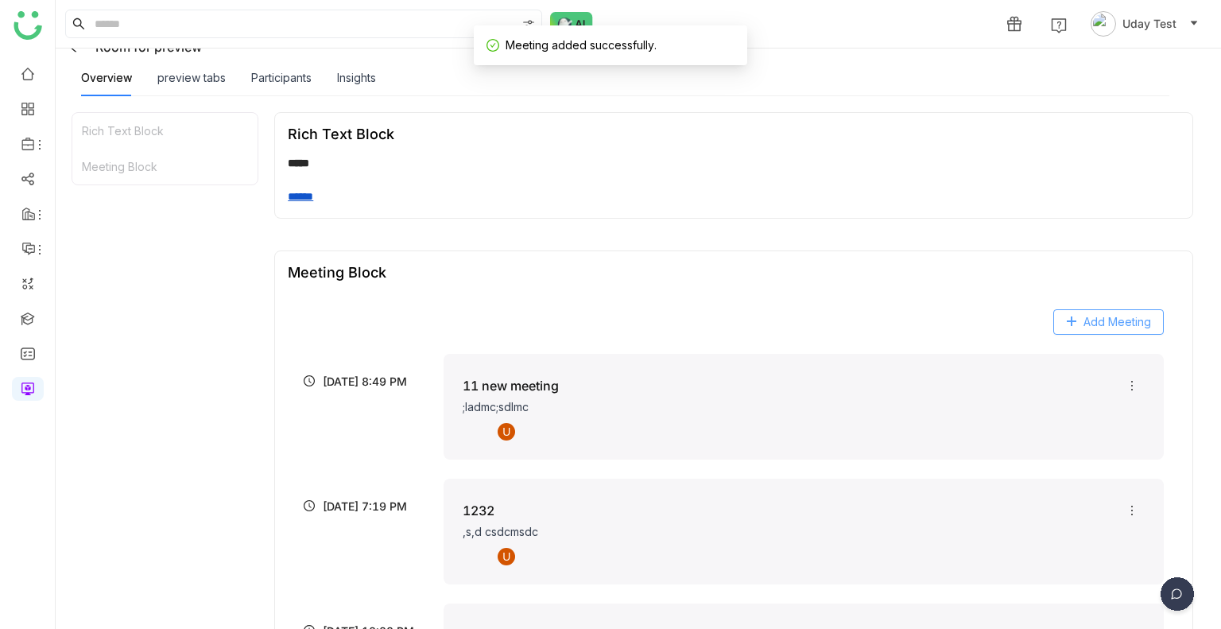
scroll to position [280, 0]
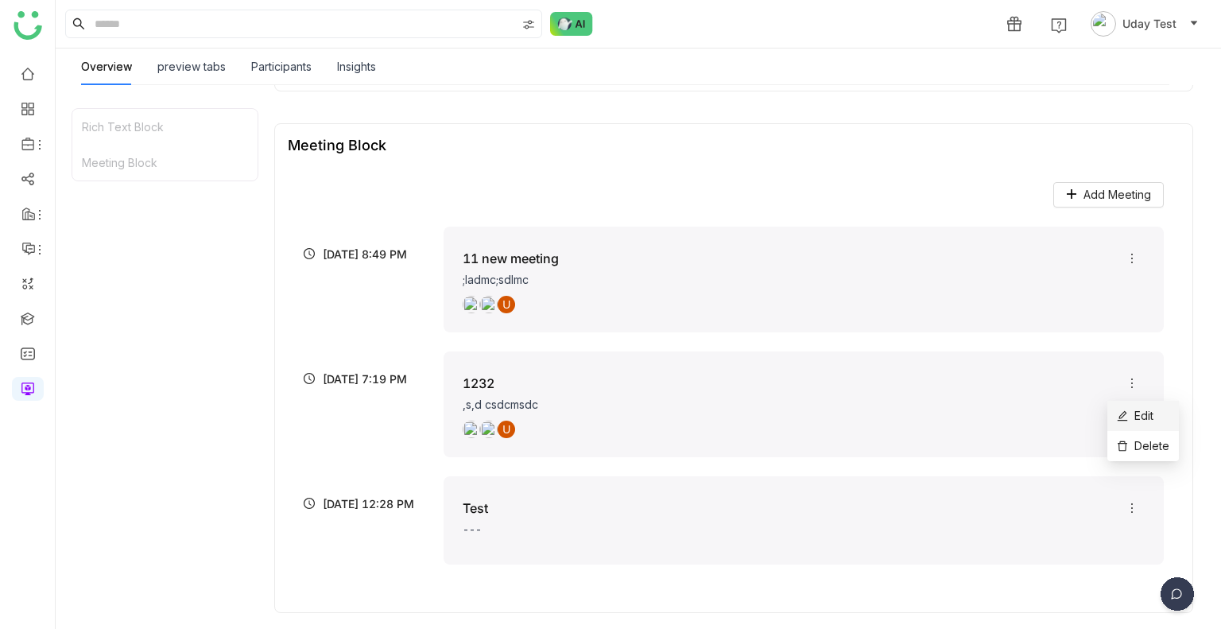
click at [1131, 425] on li "Edit" at bounding box center [1144, 416] width 72 height 30
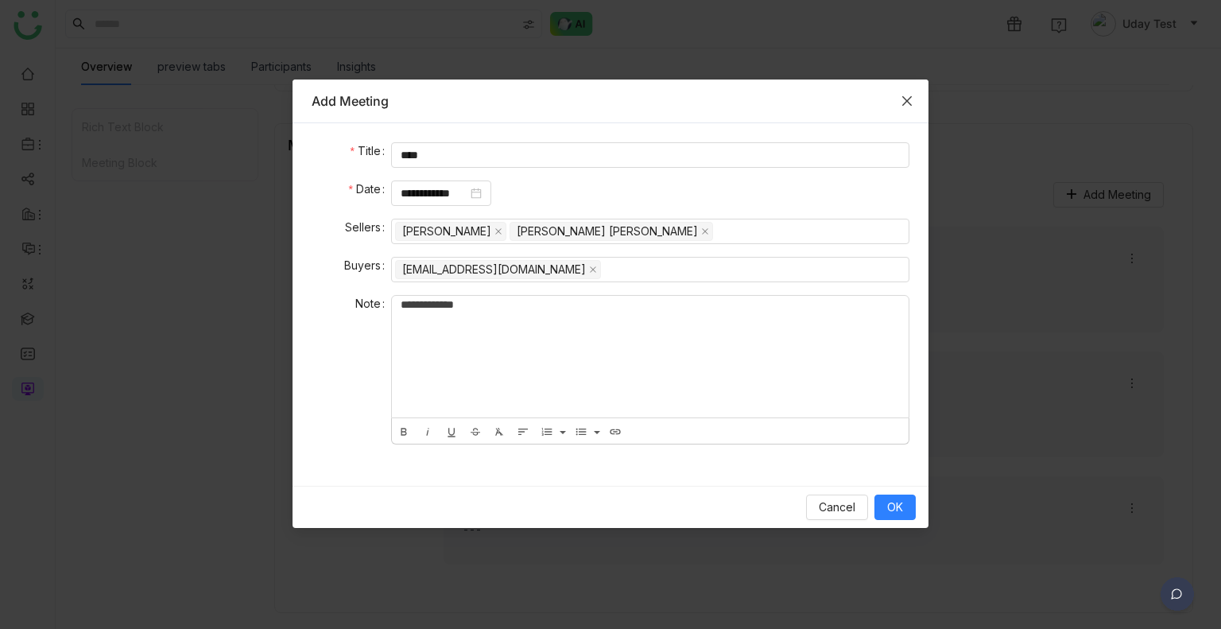
click at [900, 102] on span "Close" at bounding box center [907, 101] width 43 height 43
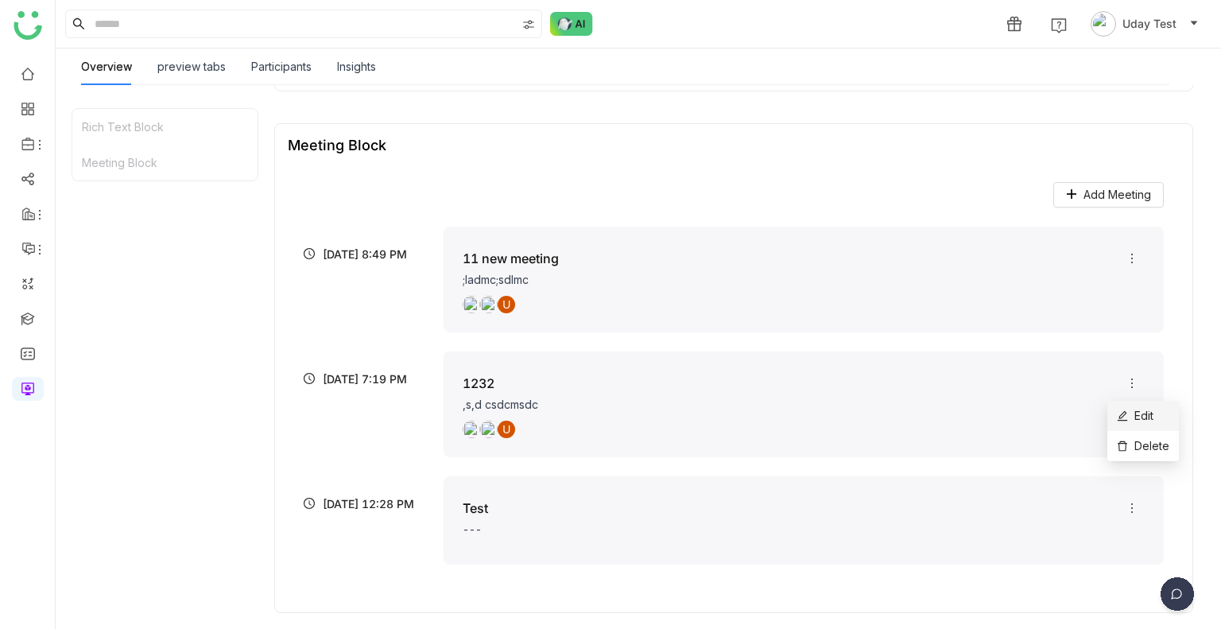
click at [1137, 407] on span "Edit" at bounding box center [1135, 415] width 37 height 17
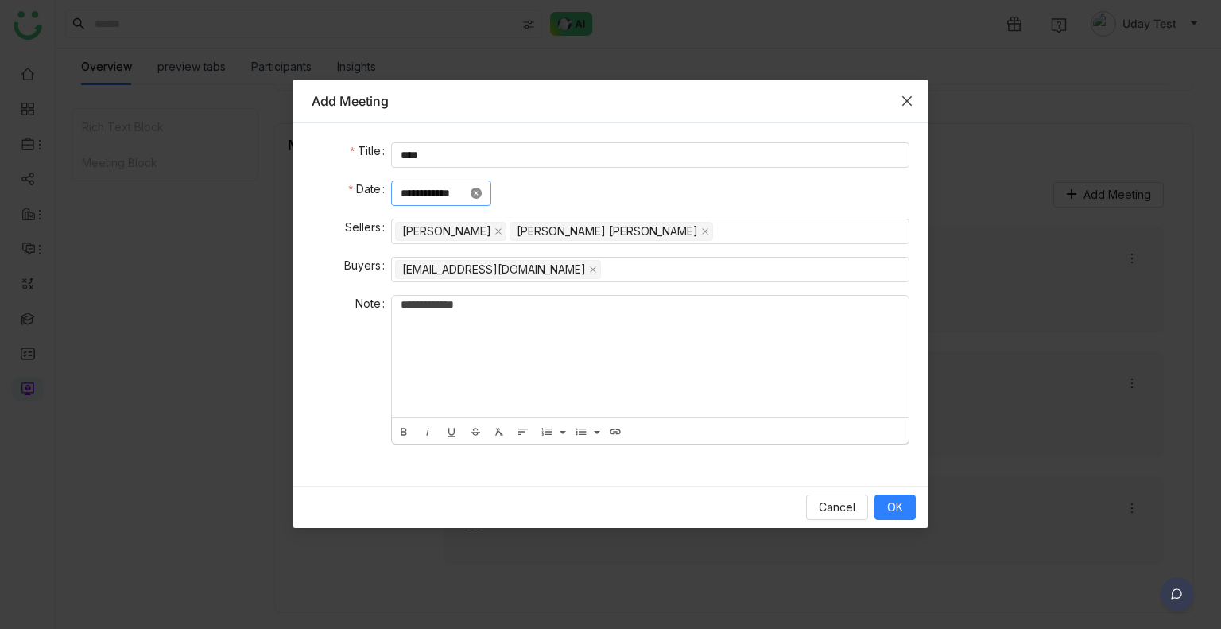
click at [482, 188] on icon at bounding box center [476, 193] width 11 height 11
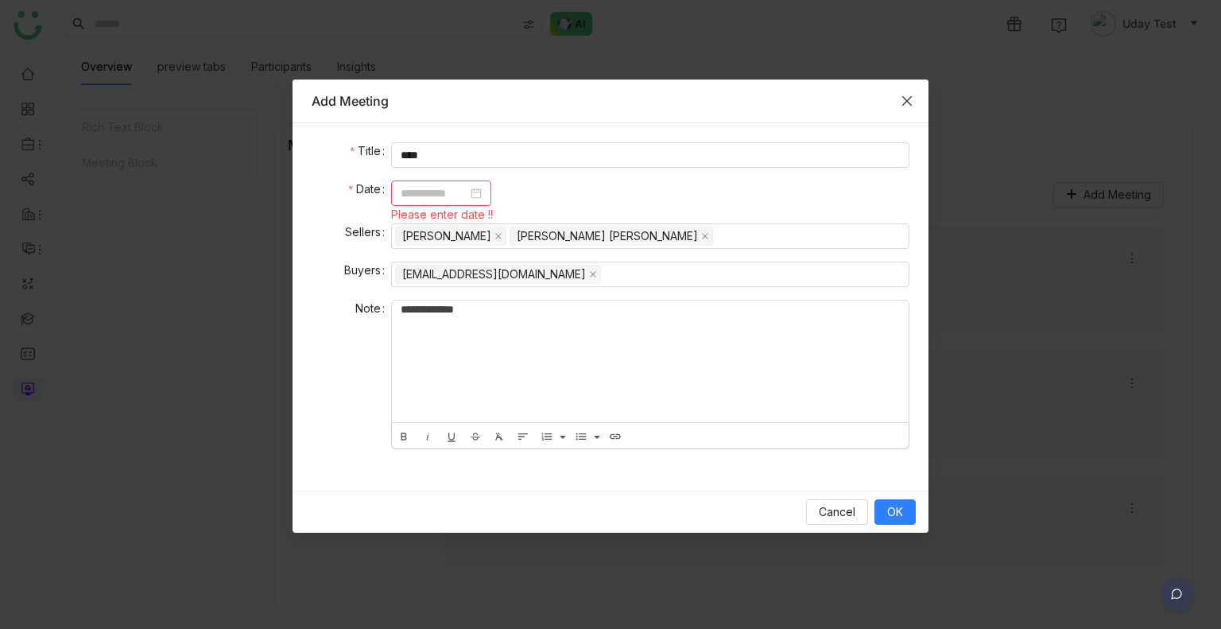
click at [482, 192] on div at bounding box center [441, 192] width 81 height 17
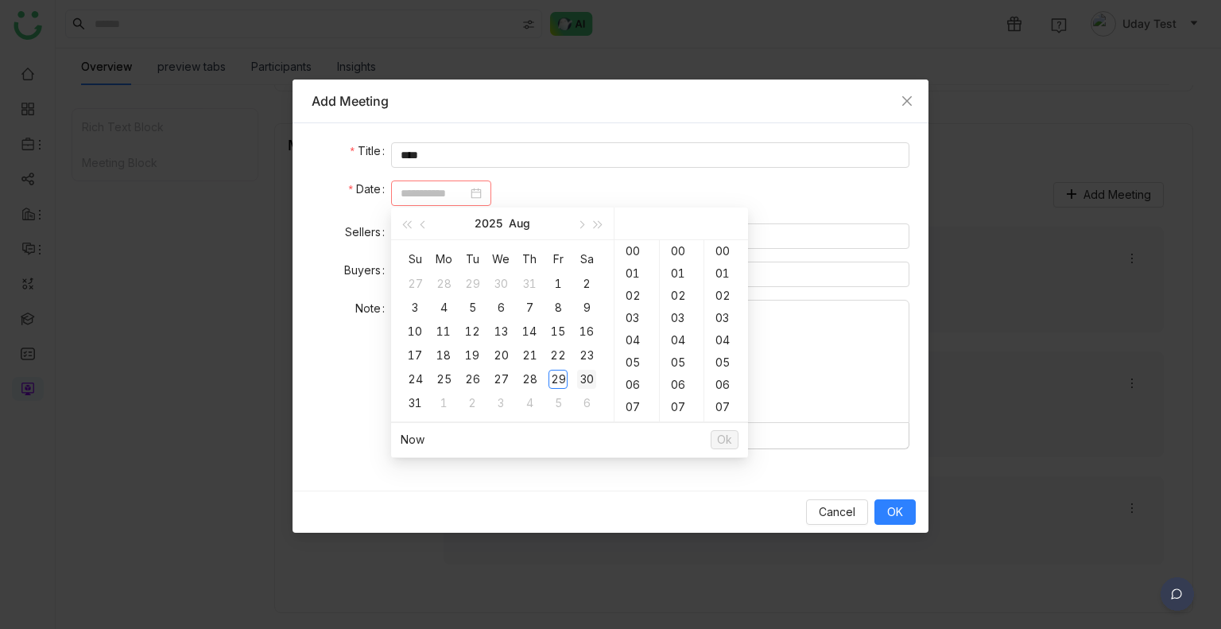
click at [581, 374] on div "30" at bounding box center [586, 379] width 19 height 19
click at [417, 403] on div "31" at bounding box center [414, 403] width 19 height 19
type input "**********"
click at [630, 343] on div "21" at bounding box center [637, 340] width 45 height 22
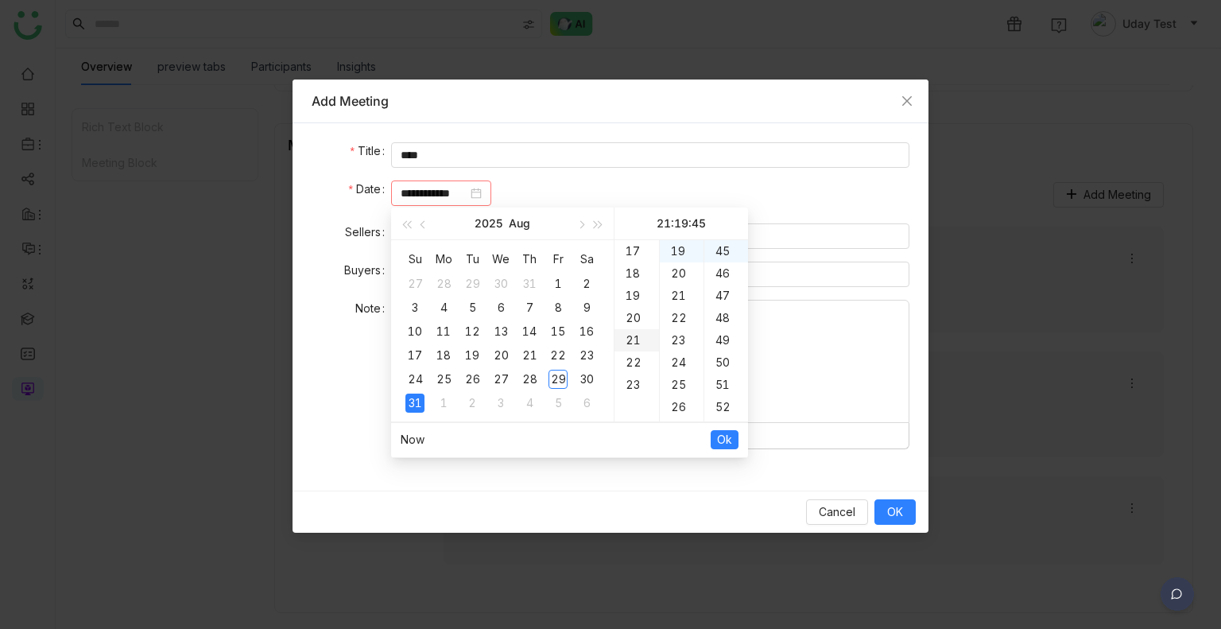
scroll to position [468, 0]
click at [725, 438] on span "Ok" at bounding box center [724, 439] width 15 height 17
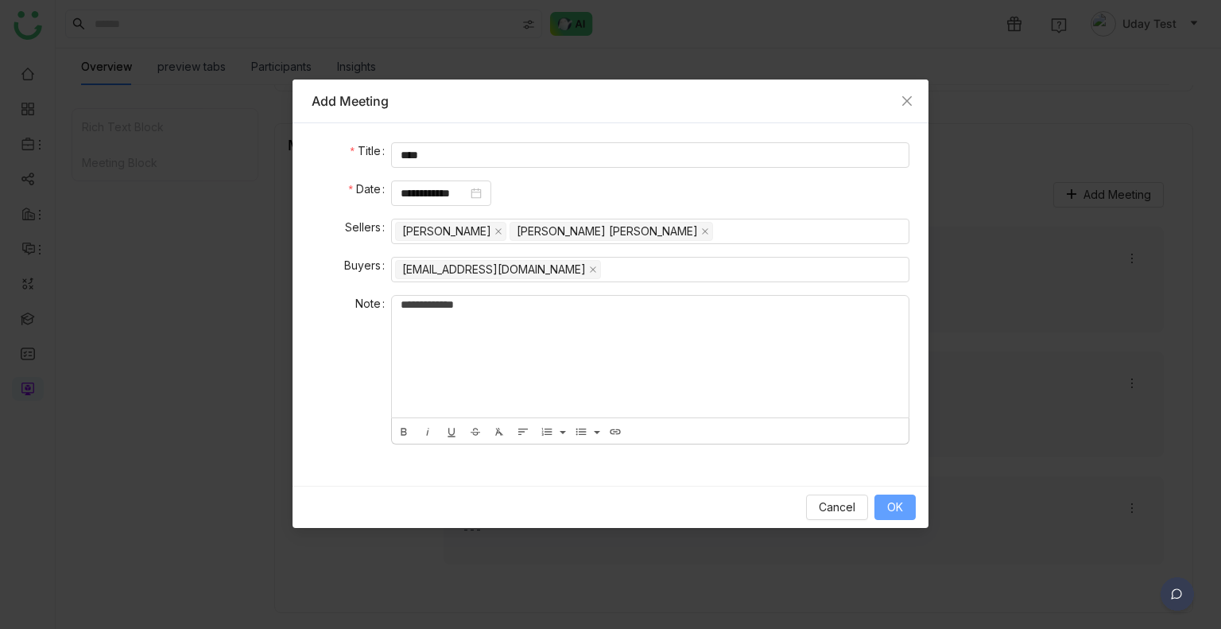
click at [887, 518] on button "OK" at bounding box center [895, 507] width 41 height 25
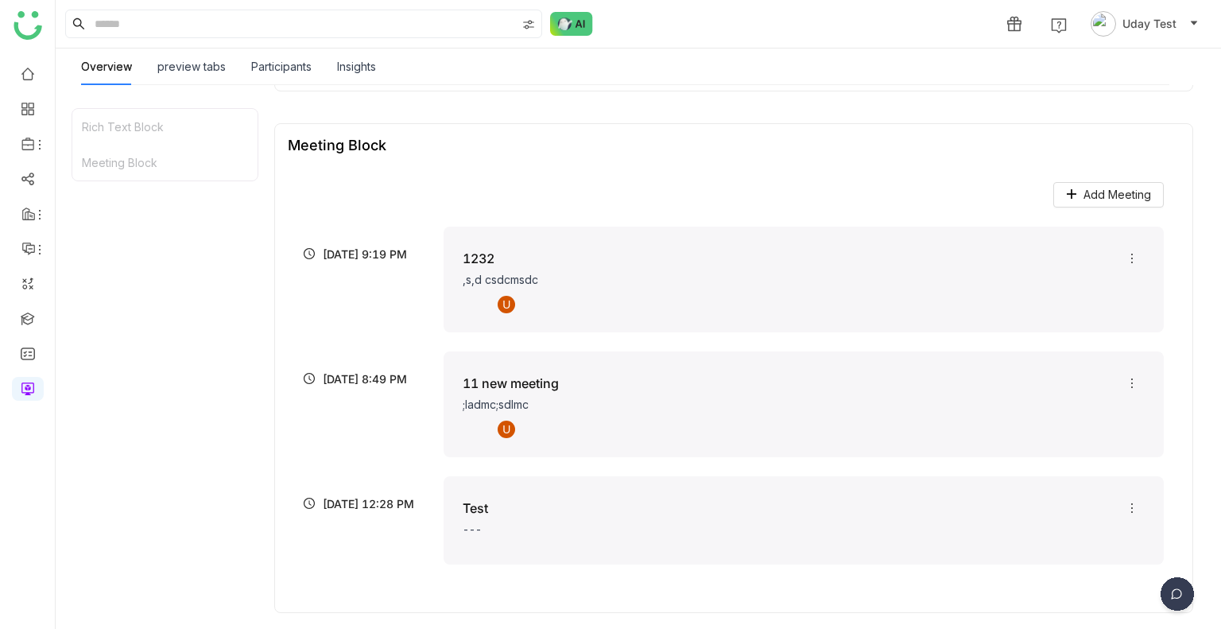
scroll to position [0, 0]
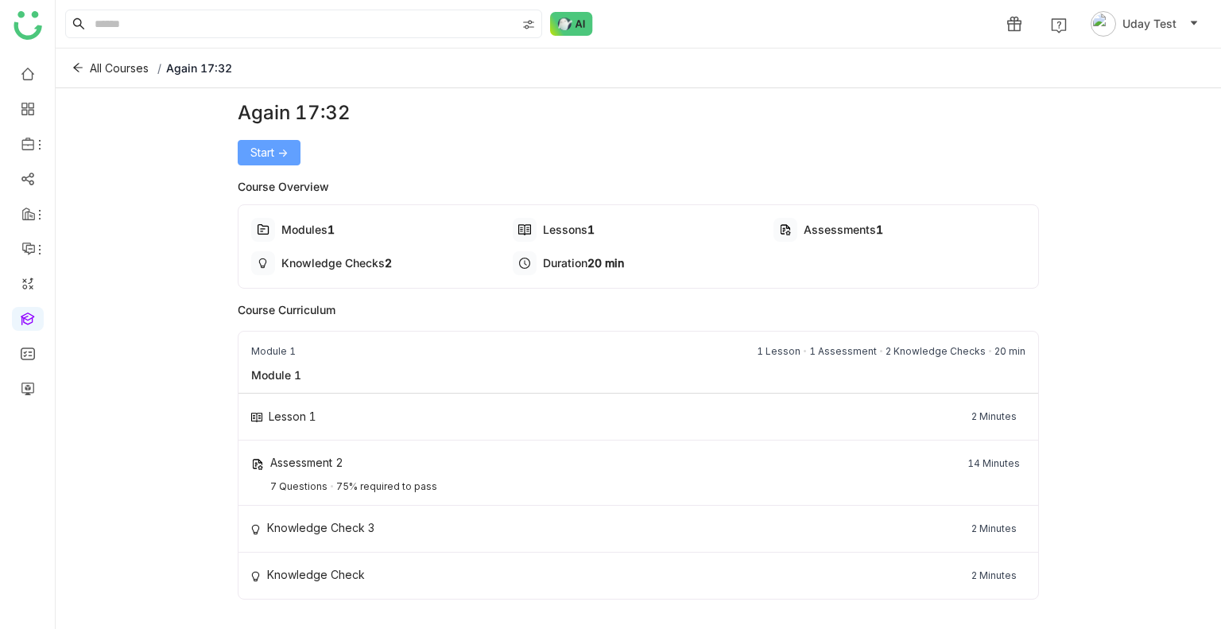
click at [276, 155] on span "Start ->" at bounding box center [268, 152] width 37 height 17
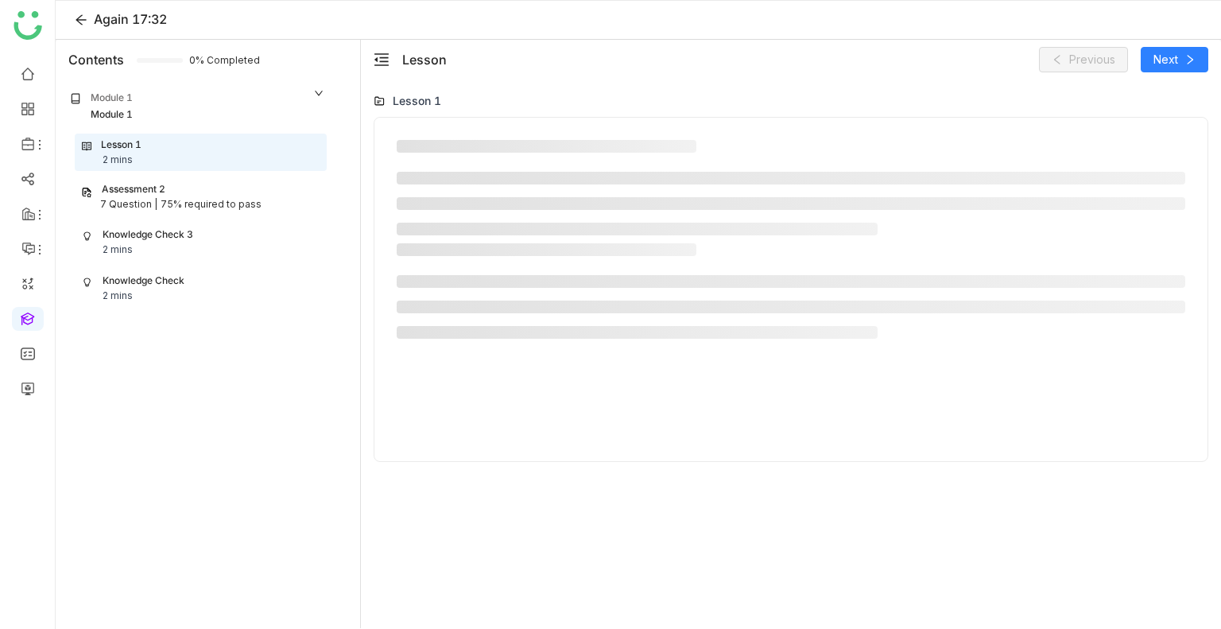
click at [180, 193] on div "Assessment 2" at bounding box center [200, 189] width 239 height 15
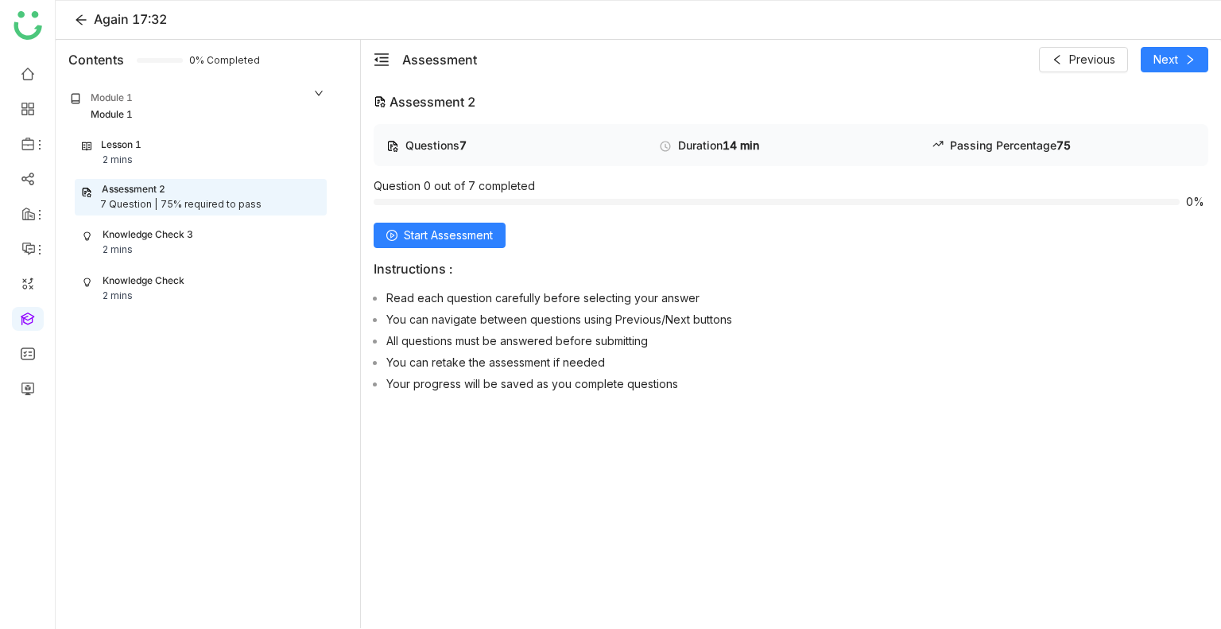
click at [169, 148] on div "Lesson 1 2 mins" at bounding box center [201, 153] width 238 height 30
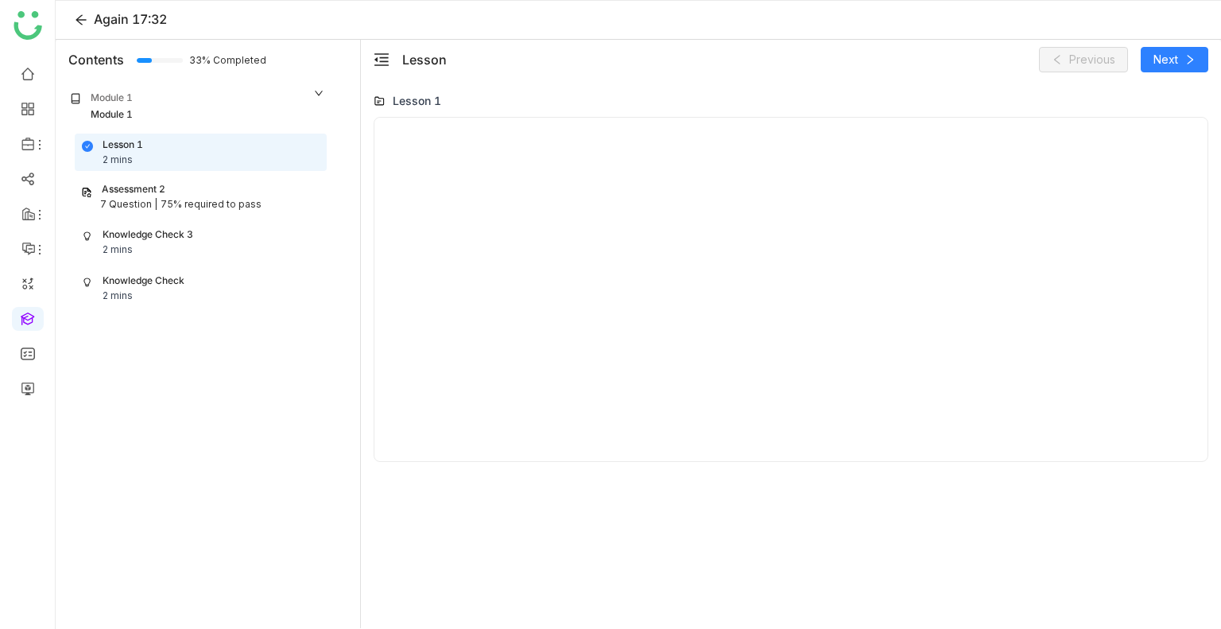
click at [239, 193] on div "Assessment 2" at bounding box center [200, 189] width 239 height 15
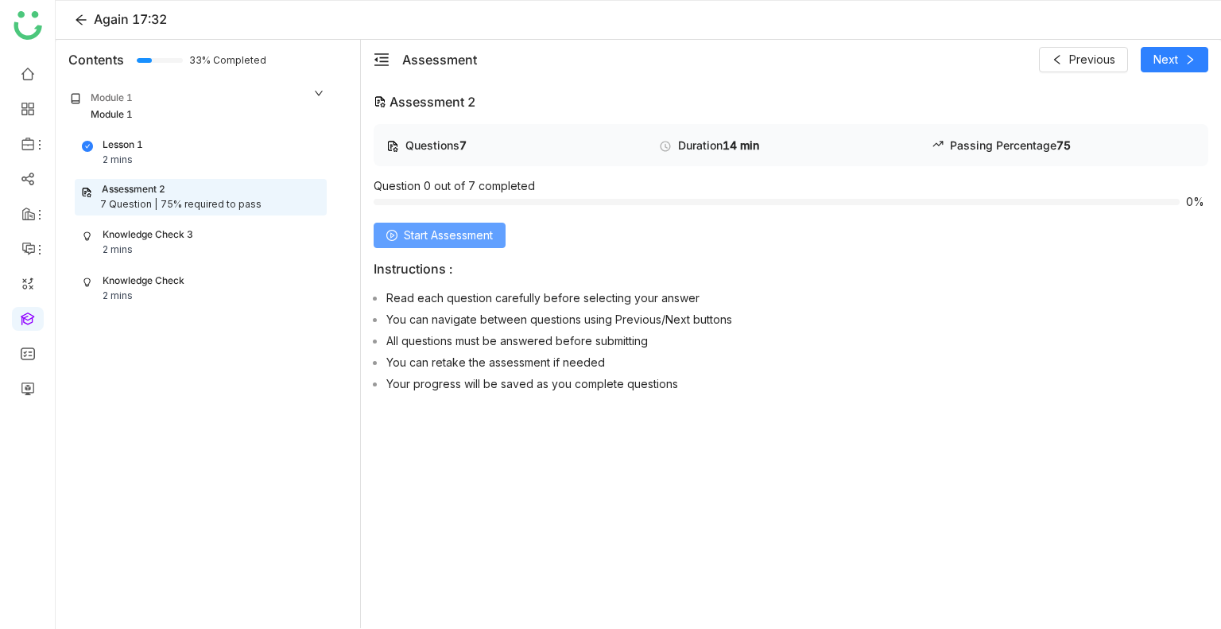
click at [410, 235] on span "Start Assessment" at bounding box center [448, 235] width 89 height 17
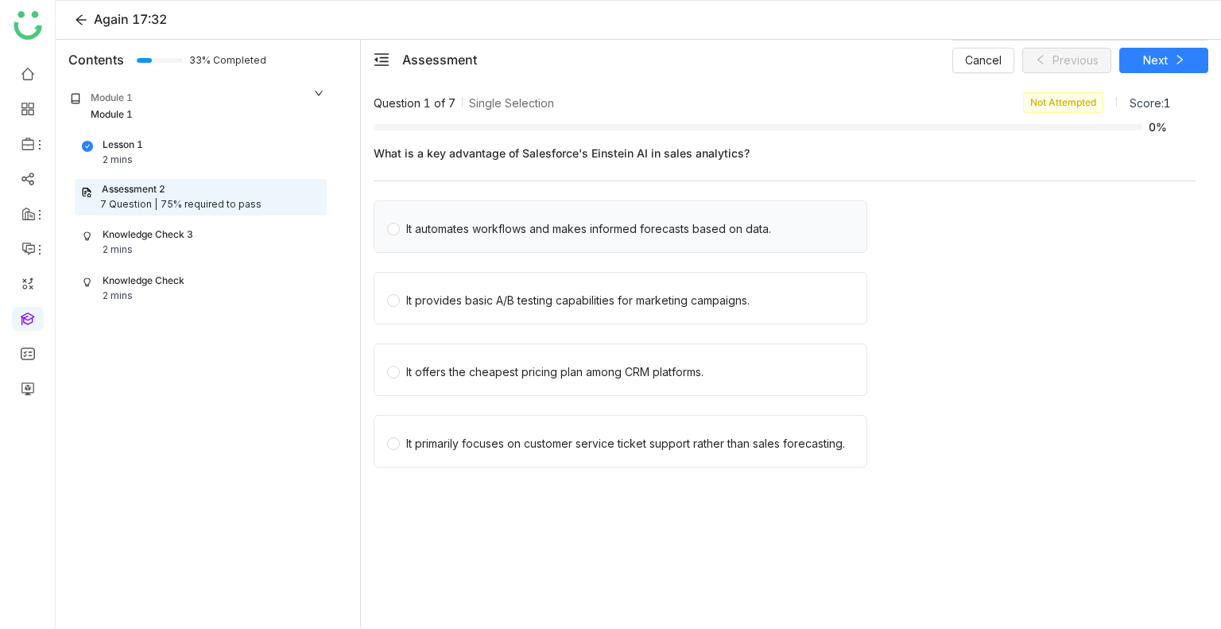
click at [472, 228] on div "It automates workflows and makes informed forecasts based on data." at bounding box center [588, 228] width 365 height 17
click at [1135, 53] on button "Next" at bounding box center [1163, 60] width 89 height 25
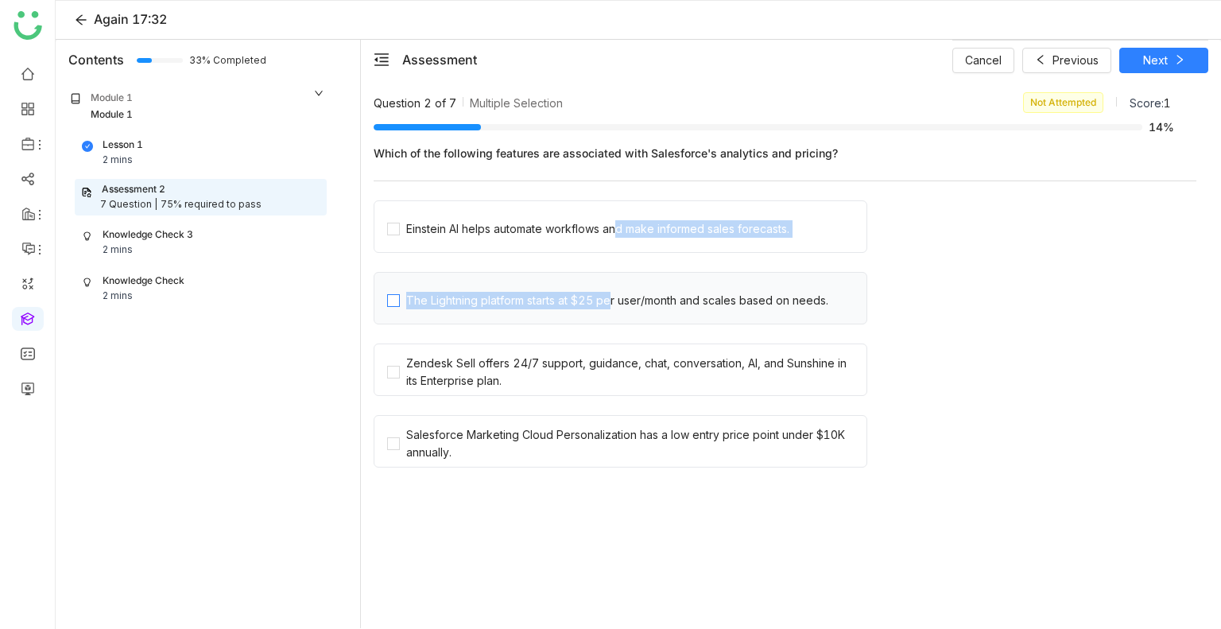
drag, startPoint x: 608, startPoint y: 232, endPoint x: 605, endPoint y: 292, distance: 59.7
click at [605, 292] on nz-checkbox-wrapper "Einstein AI helps automate workflows and make informed sales forecasts. The Lig…" at bounding box center [785, 338] width 823 height 277
click at [605, 292] on div "The Lightning platform starts at $25 per user/month and scales based on needs." at bounding box center [617, 300] width 422 height 17
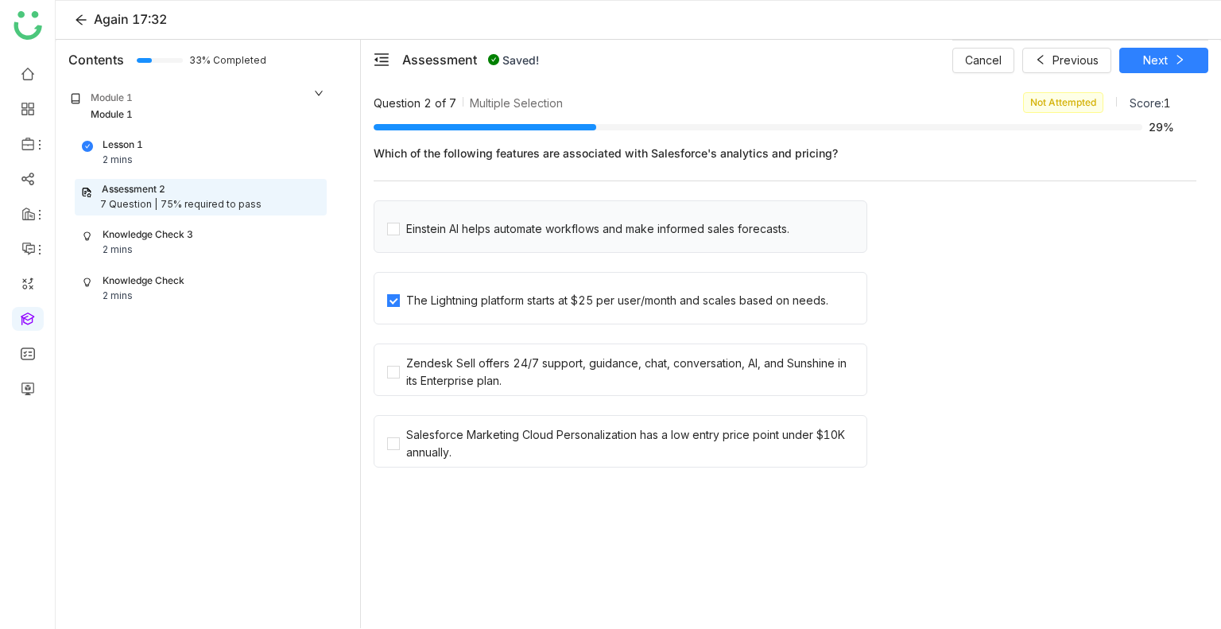
click at [602, 237] on div "Einstein AI helps automate workflows and make informed sales forecasts." at bounding box center [621, 226] width 494 height 52
click at [757, 209] on div "Einstein AI helps automate workflows and make informed sales forecasts." at bounding box center [621, 226] width 494 height 52
click at [735, 217] on span "Einstein AI helps automate workflows and make informed sales forecasts." at bounding box center [598, 226] width 396 height 22
click at [1151, 59] on span "Next" at bounding box center [1155, 60] width 25 height 17
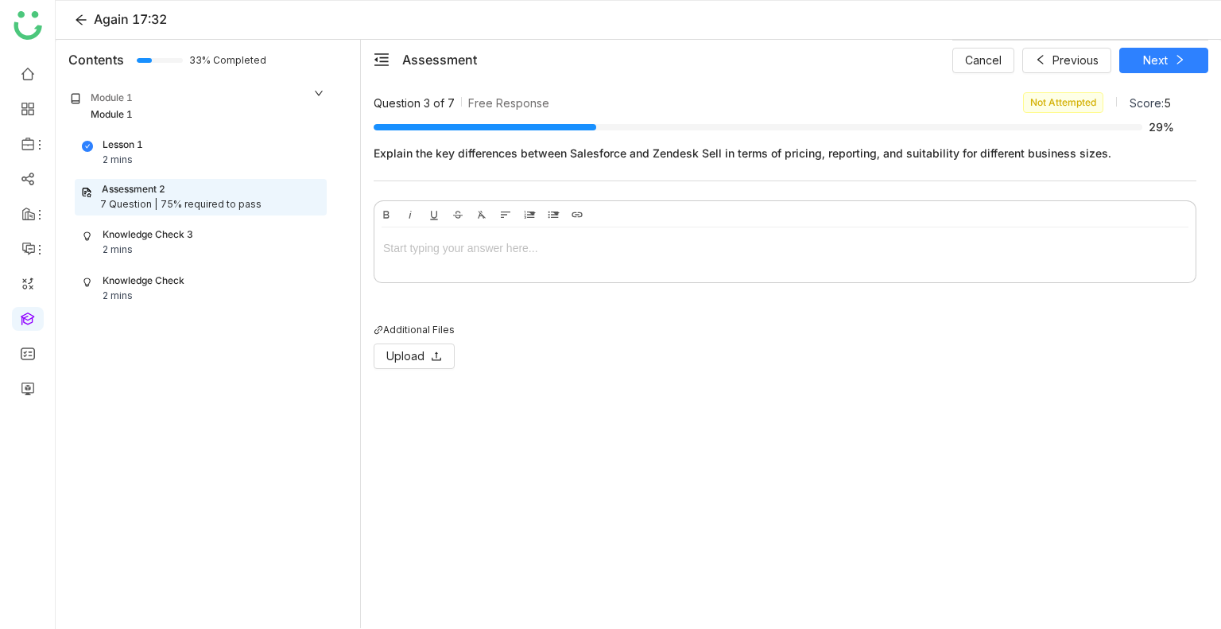
click at [804, 244] on div at bounding box center [785, 247] width 804 height 17
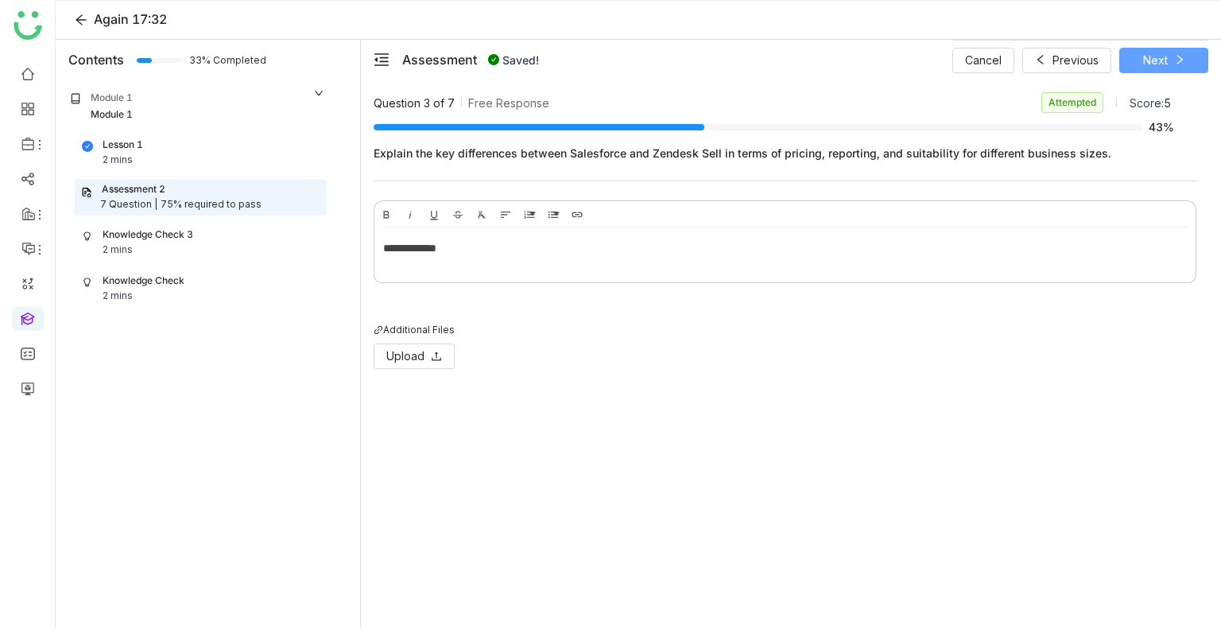
click at [1150, 52] on span "Next" at bounding box center [1155, 60] width 25 height 17
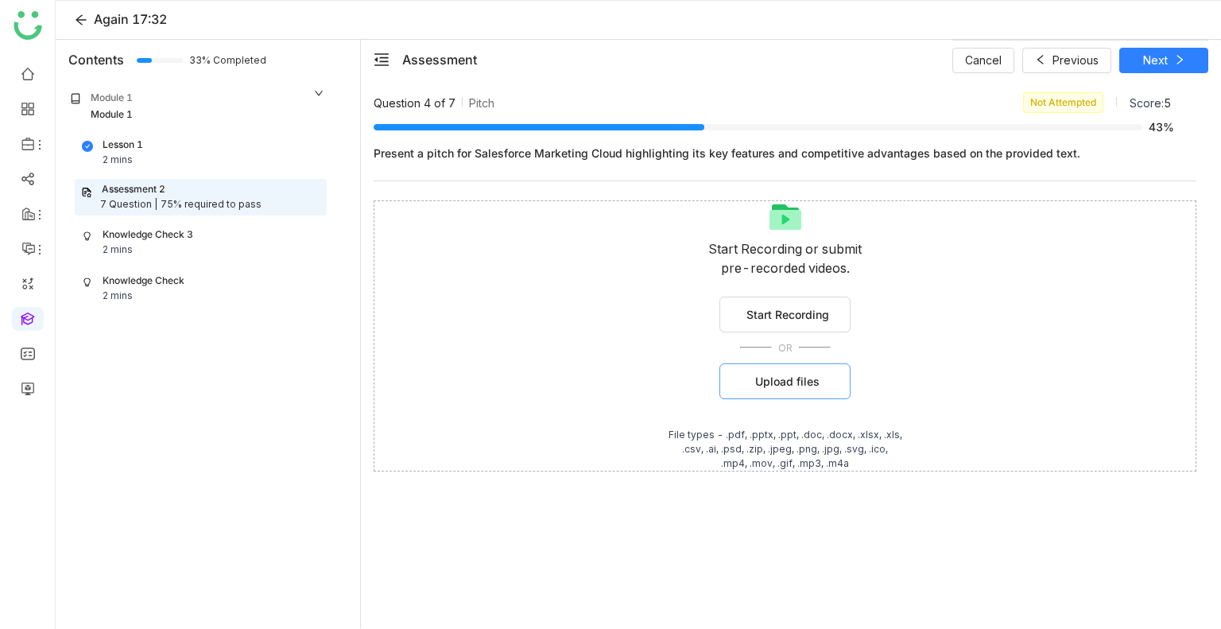
click at [751, 383] on button "Upload files" at bounding box center [785, 381] width 131 height 36
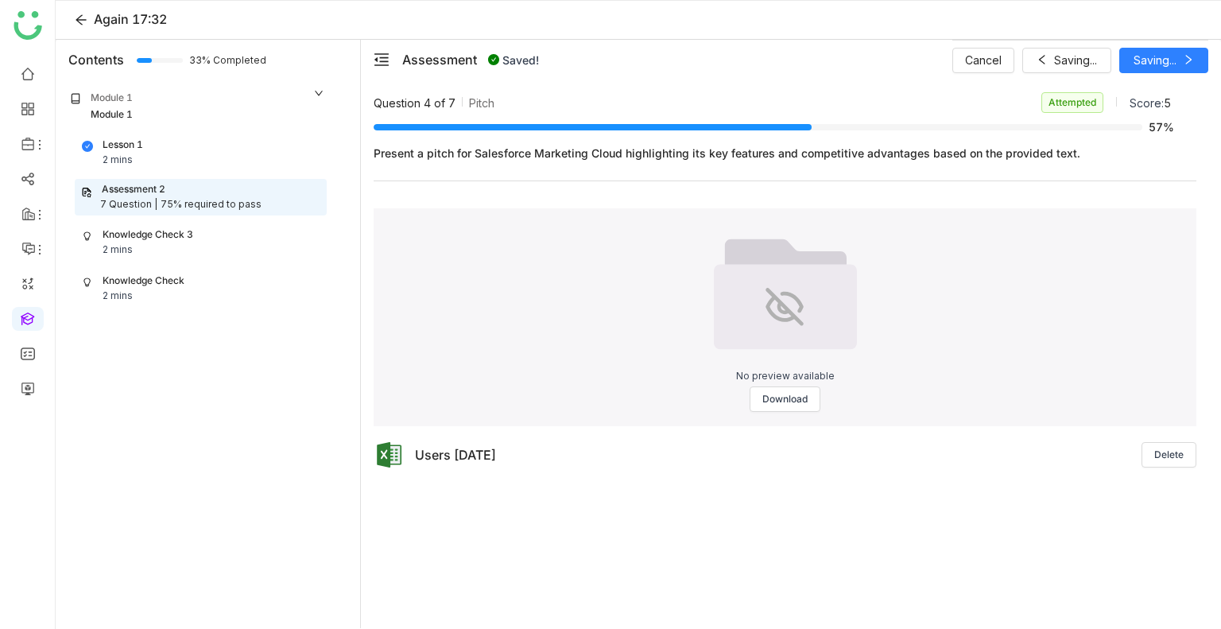
click at [1144, 63] on div "Cancel Saving... Saving..." at bounding box center [1081, 60] width 256 height 40
click at [1144, 63] on span "Next" at bounding box center [1155, 60] width 25 height 17
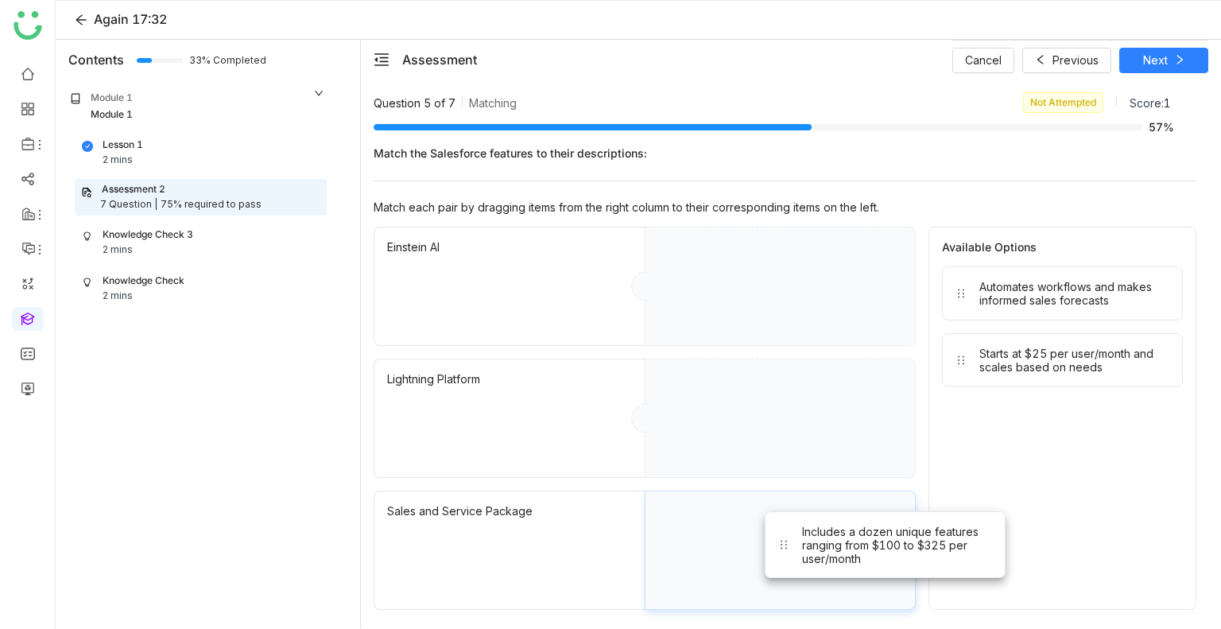
drag, startPoint x: 1084, startPoint y: 314, endPoint x: 907, endPoint y: 561, distance: 303.2
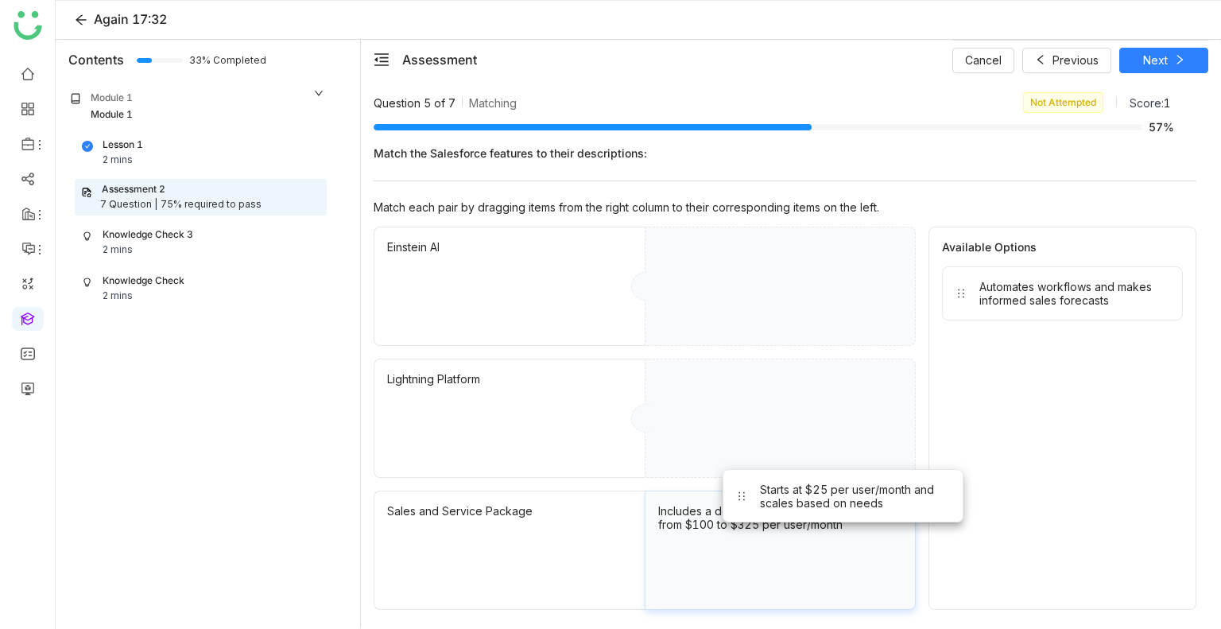
drag, startPoint x: 980, startPoint y: 378, endPoint x: 760, endPoint y: 515, distance: 259.0
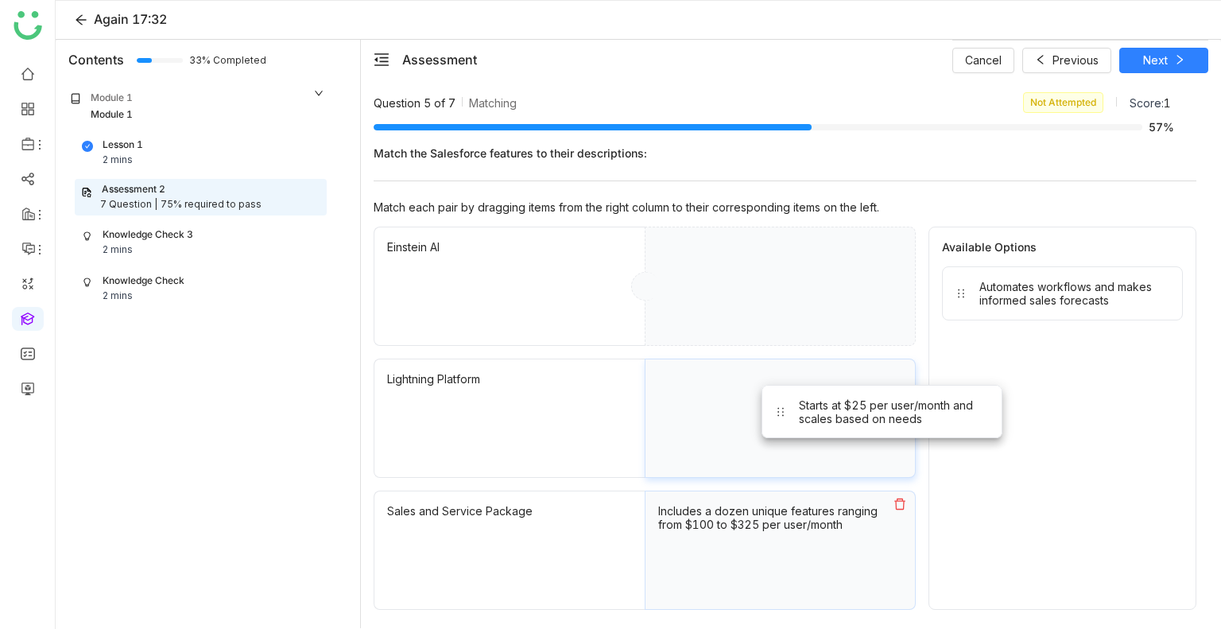
drag, startPoint x: 986, startPoint y: 359, endPoint x: 762, endPoint y: 430, distance: 235.4
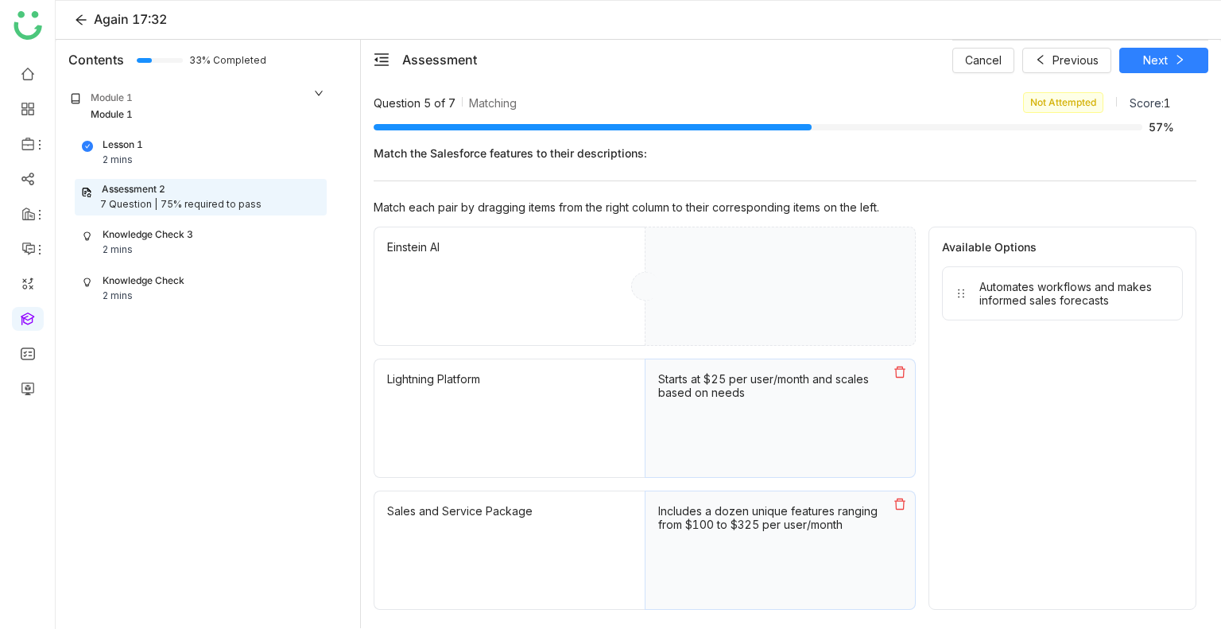
drag, startPoint x: 991, startPoint y: 301, endPoint x: 808, endPoint y: 336, distance: 186.2
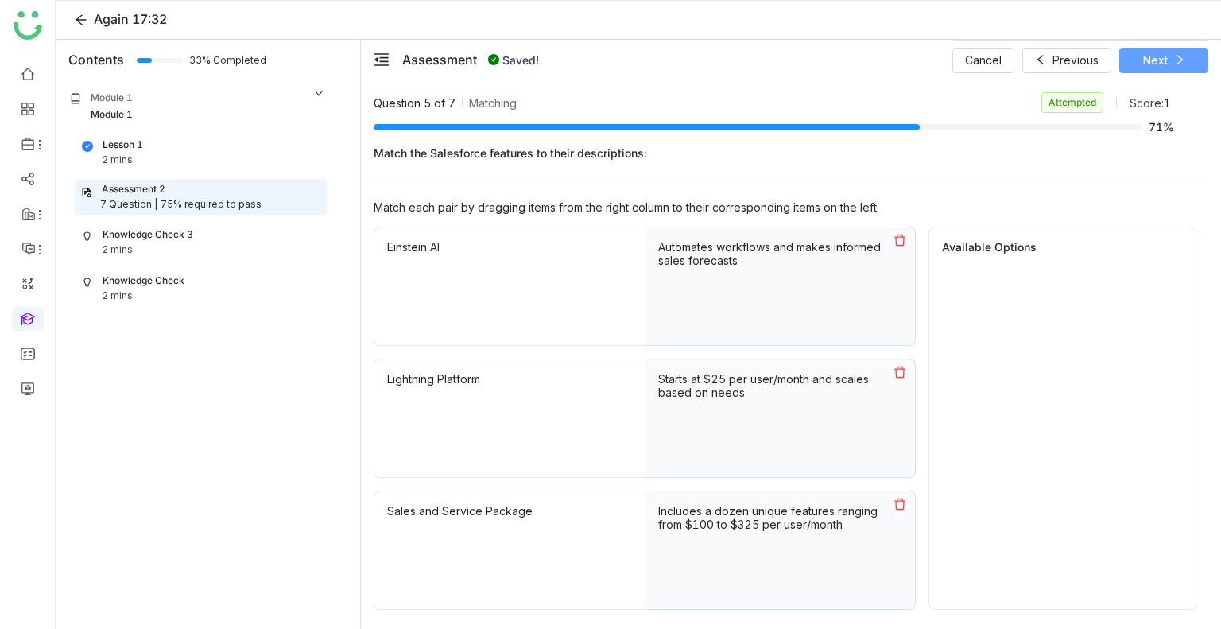
click at [1173, 53] on button "Next" at bounding box center [1163, 60] width 89 height 25
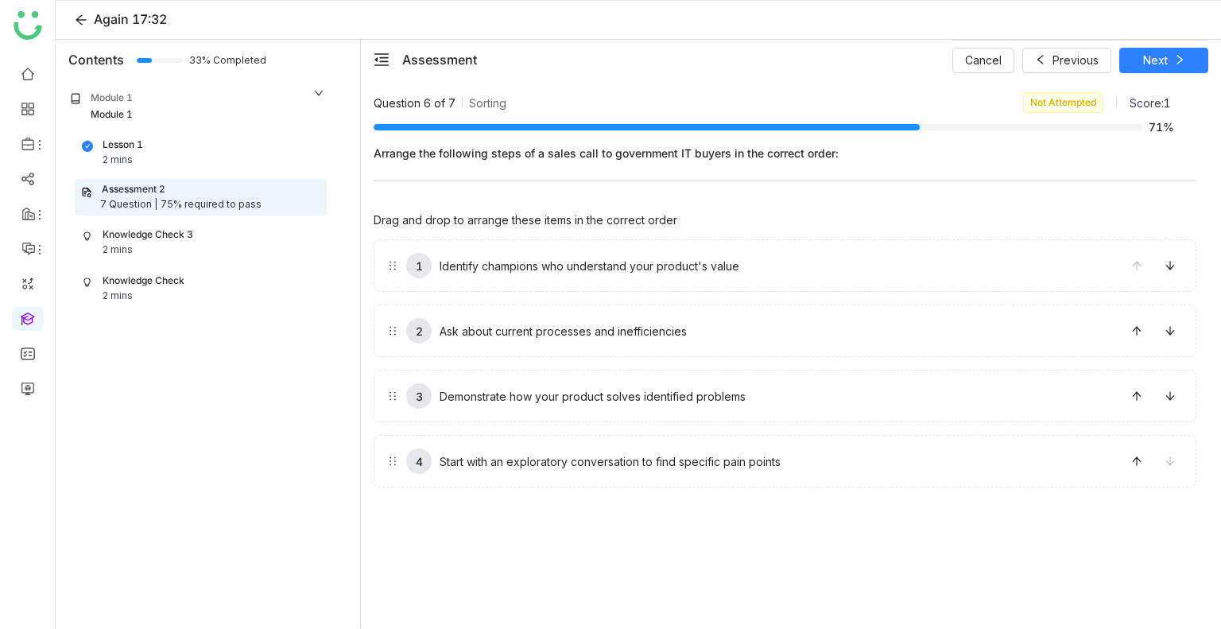
drag, startPoint x: 792, startPoint y: 257, endPoint x: 848, endPoint y: 325, distance: 88.7
click at [1167, 72] on div "Cancel Previous Next" at bounding box center [1081, 60] width 256 height 40
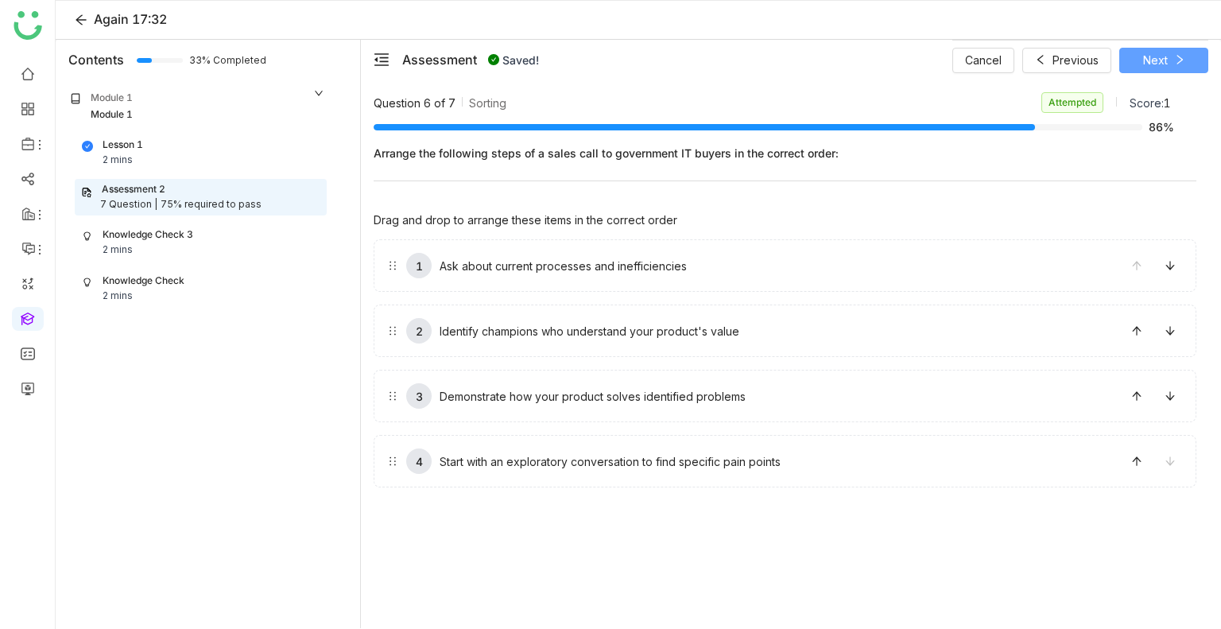
click at [1167, 67] on button "Next" at bounding box center [1163, 60] width 89 height 25
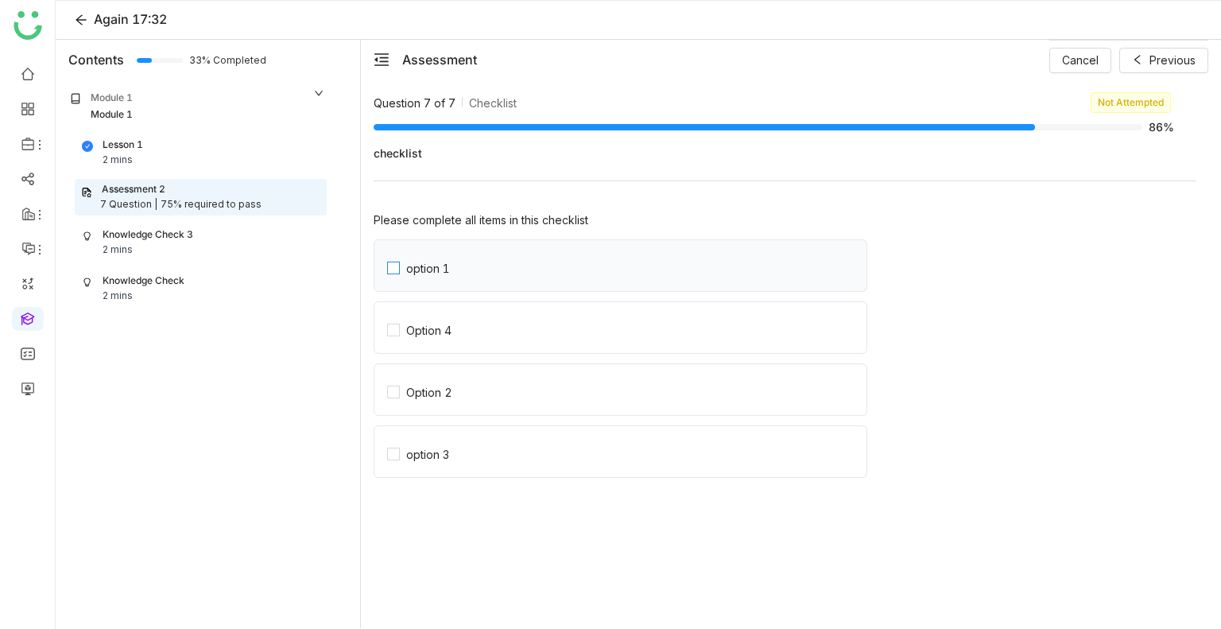
click at [603, 252] on label "option 1" at bounding box center [626, 265] width 479 height 51
drag, startPoint x: 601, startPoint y: 324, endPoint x: 591, endPoint y: 398, distance: 75.4
click at [591, 398] on div "option 1 Option 4 Option 2 option 3" at bounding box center [785, 363] width 823 height 248
click at [591, 398] on label "Option 2" at bounding box center [626, 389] width 479 height 51
click at [584, 349] on label "Option 4" at bounding box center [626, 327] width 479 height 51
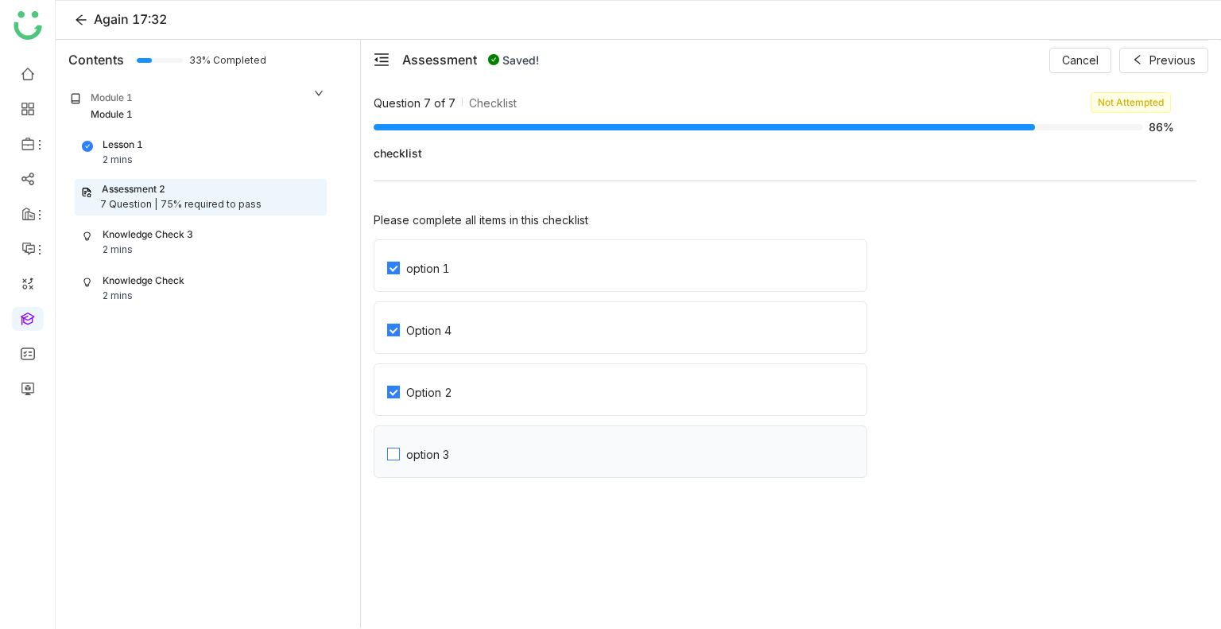
click at [572, 440] on label "option 3" at bounding box center [626, 451] width 479 height 51
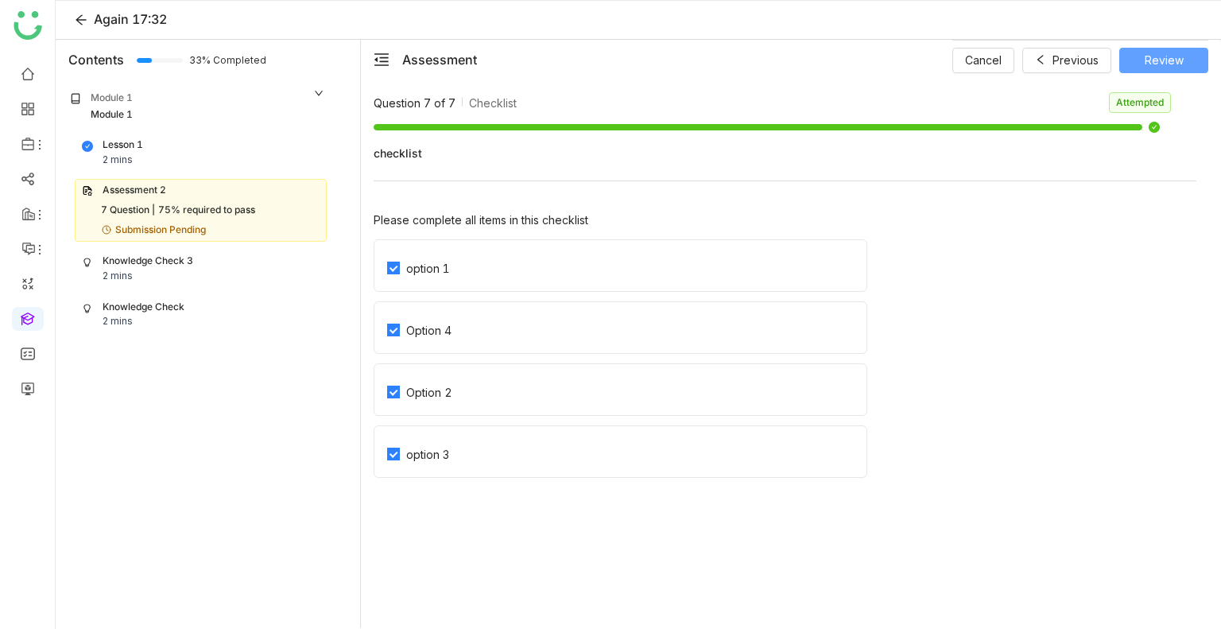
click at [1140, 58] on button "Review" at bounding box center [1163, 60] width 89 height 25
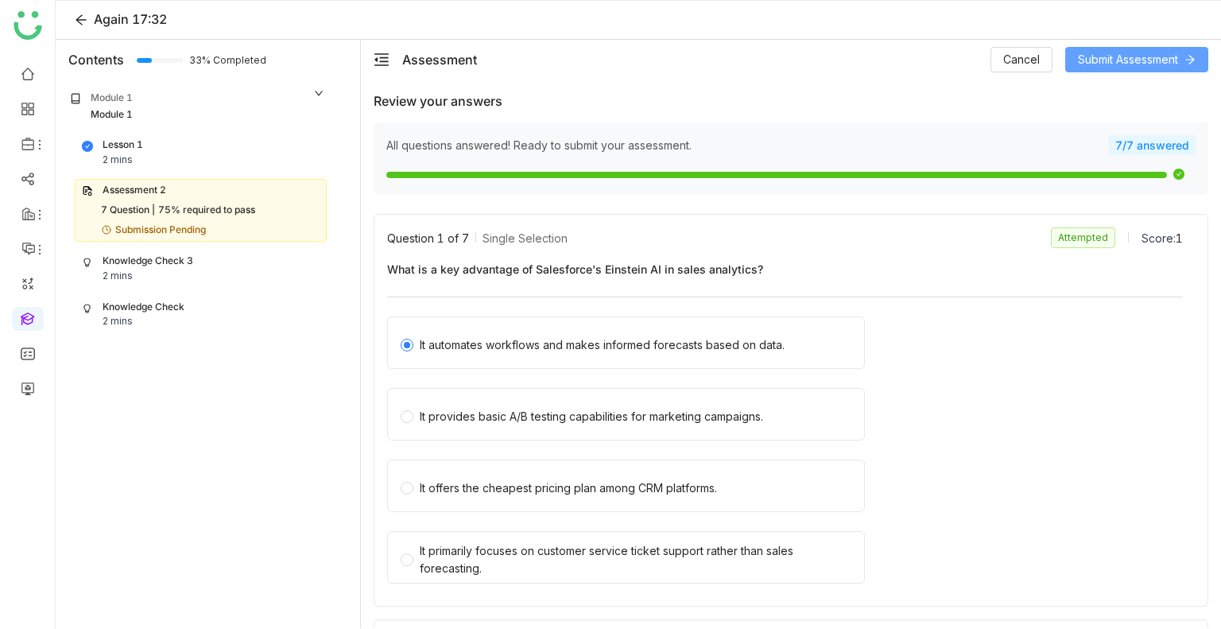
click at [1140, 58] on span "Submit Assessment" at bounding box center [1128, 59] width 100 height 17
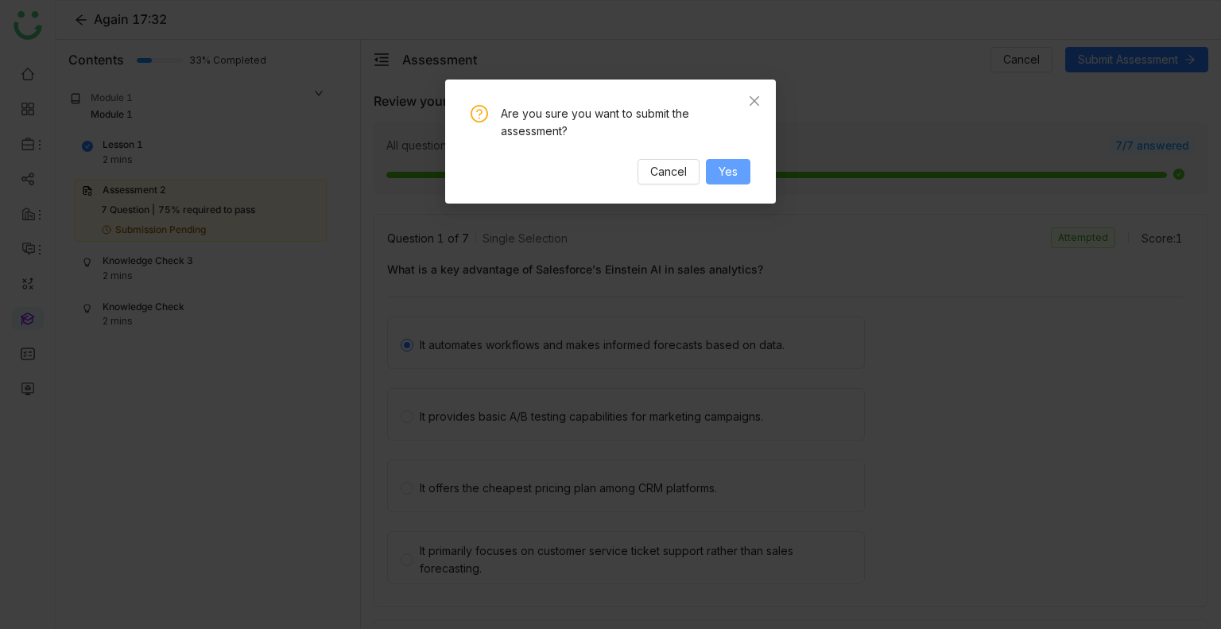
click at [735, 177] on span "Yes" at bounding box center [728, 171] width 19 height 17
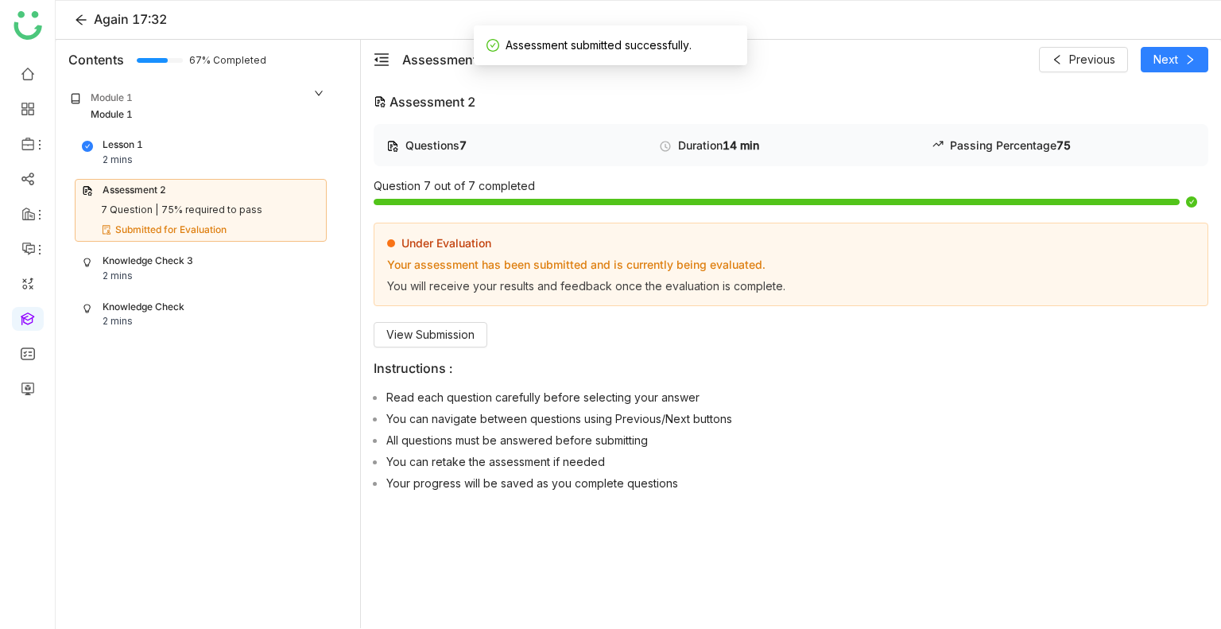
click at [157, 266] on div "Knowledge Check 3" at bounding box center [148, 261] width 91 height 15
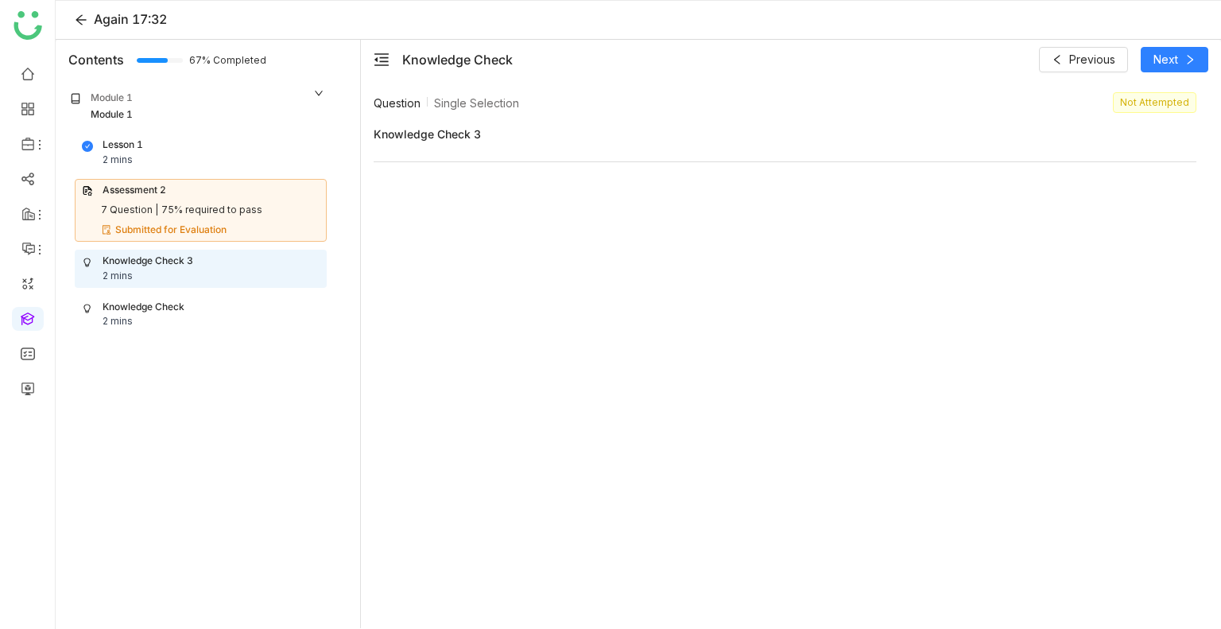
click at [237, 301] on div "Knowledge Check 2 mins" at bounding box center [201, 315] width 238 height 30
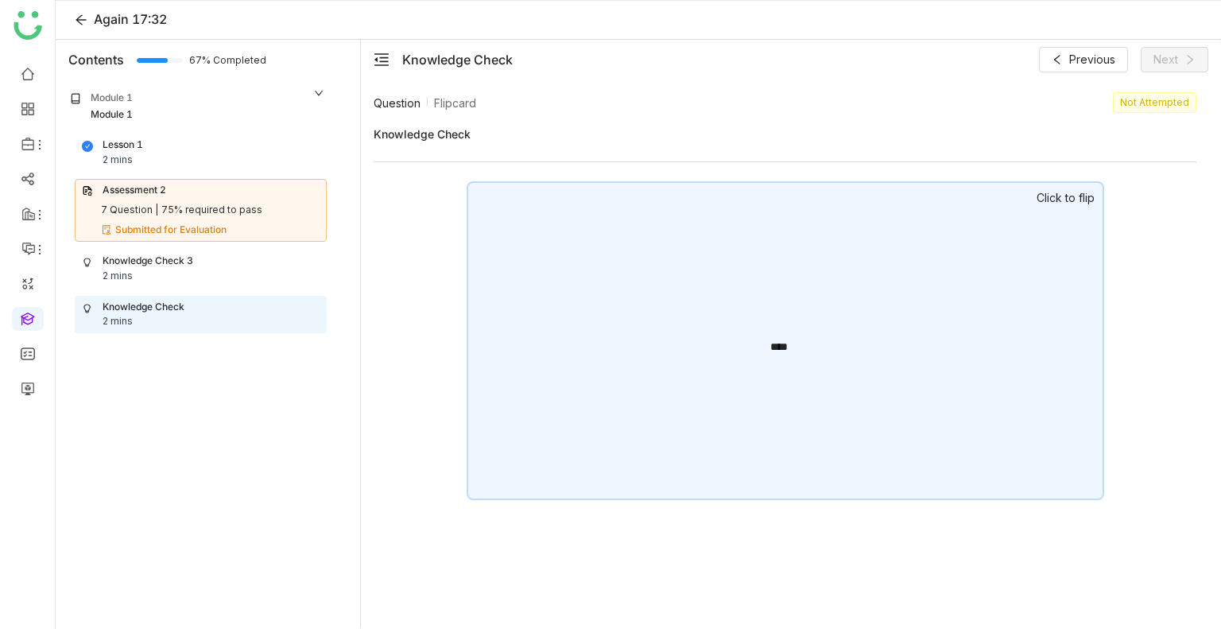
click at [535, 236] on div "****" at bounding box center [786, 340] width 638 height 319
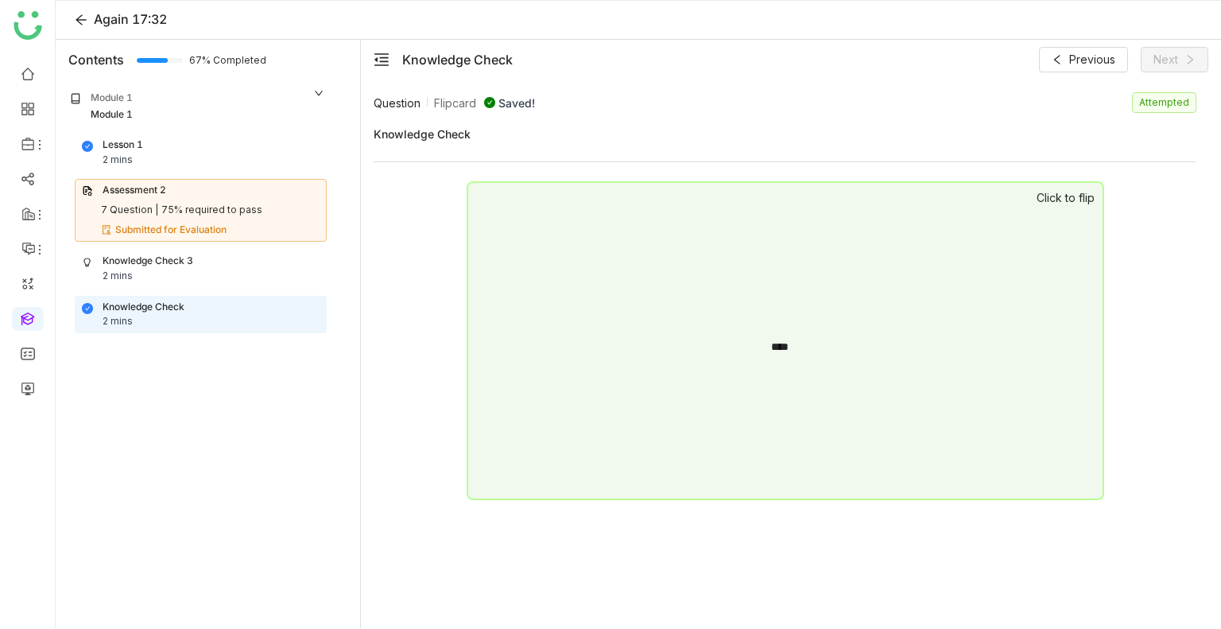
click at [535, 236] on div "****" at bounding box center [786, 340] width 638 height 319
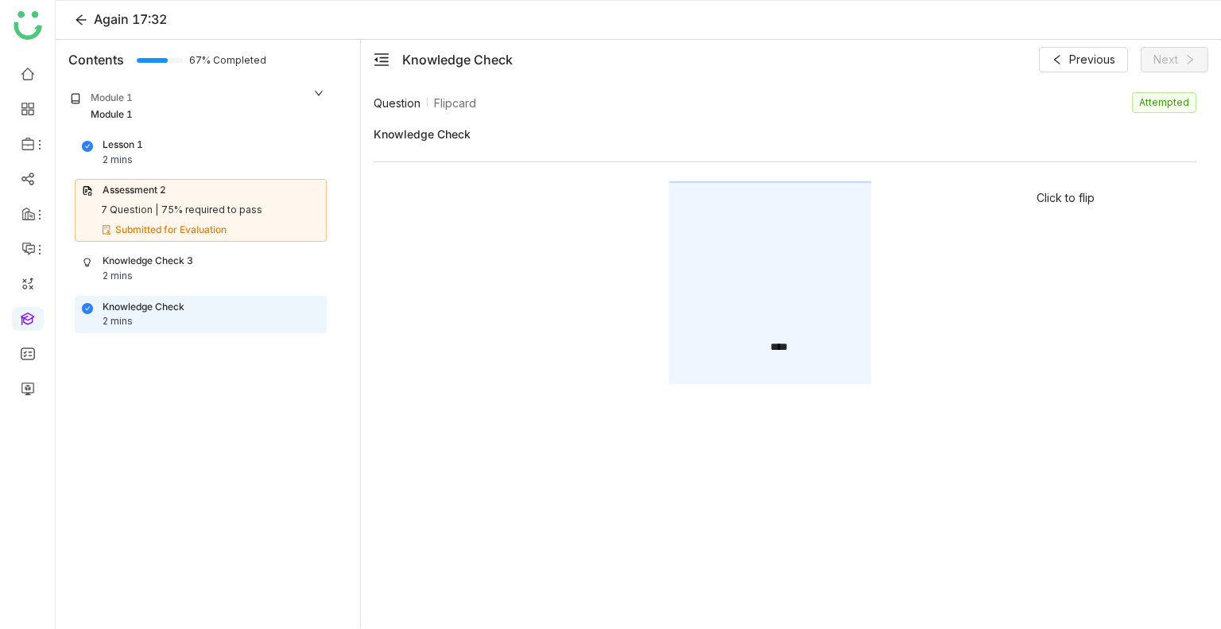
click at [143, 254] on div "Knowledge Check 3" at bounding box center [148, 261] width 91 height 15
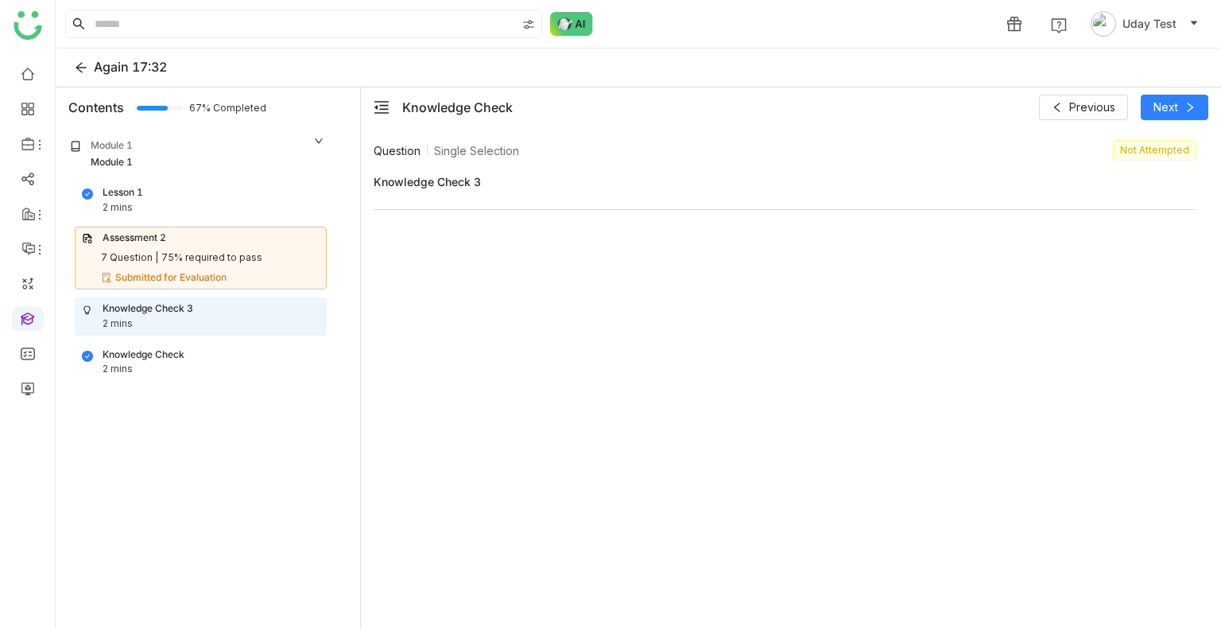
click at [160, 195] on div "Lesson 1 2 mins" at bounding box center [201, 200] width 238 height 30
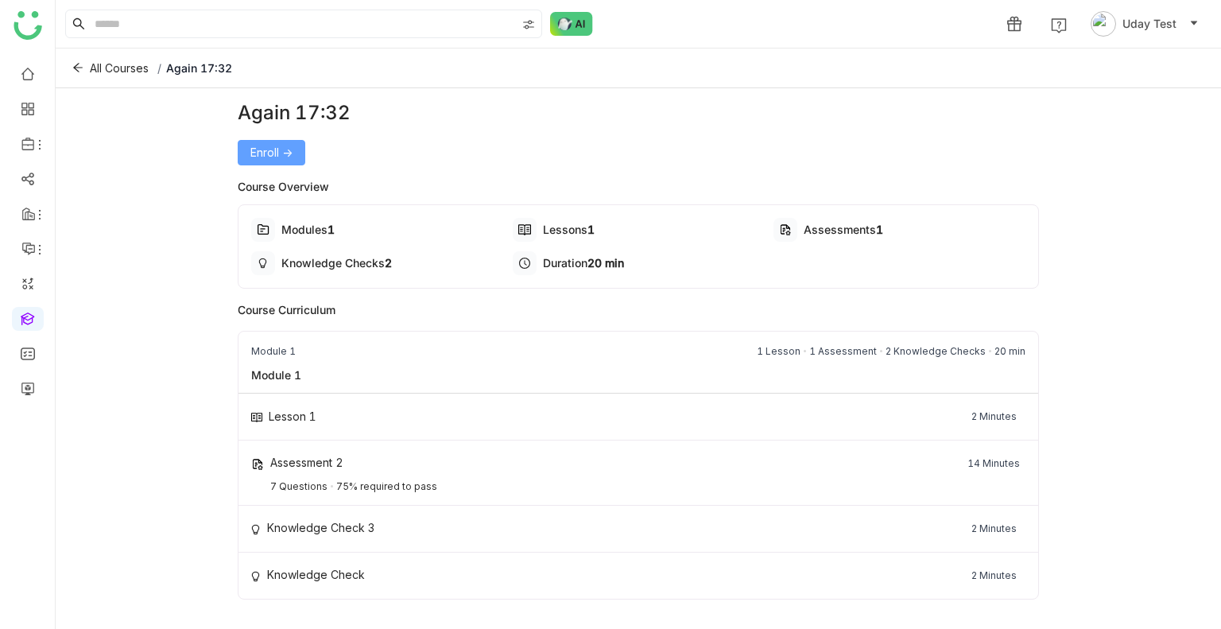
click at [266, 145] on span "Enroll ->" at bounding box center [271, 152] width 42 height 17
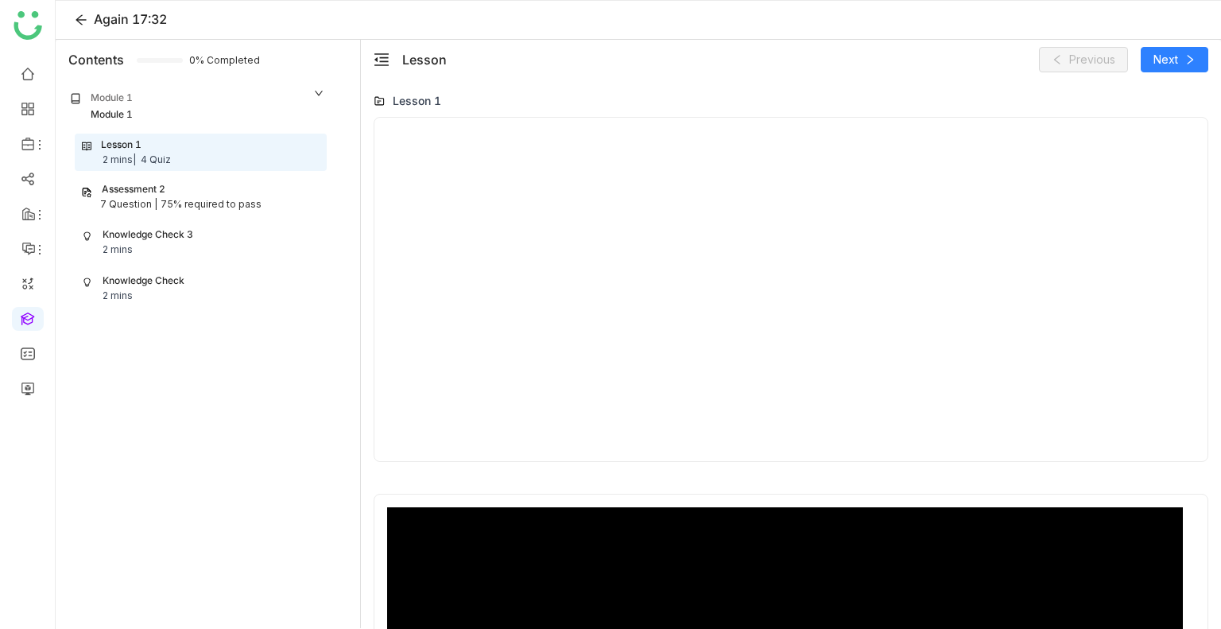
scroll to position [446, 0]
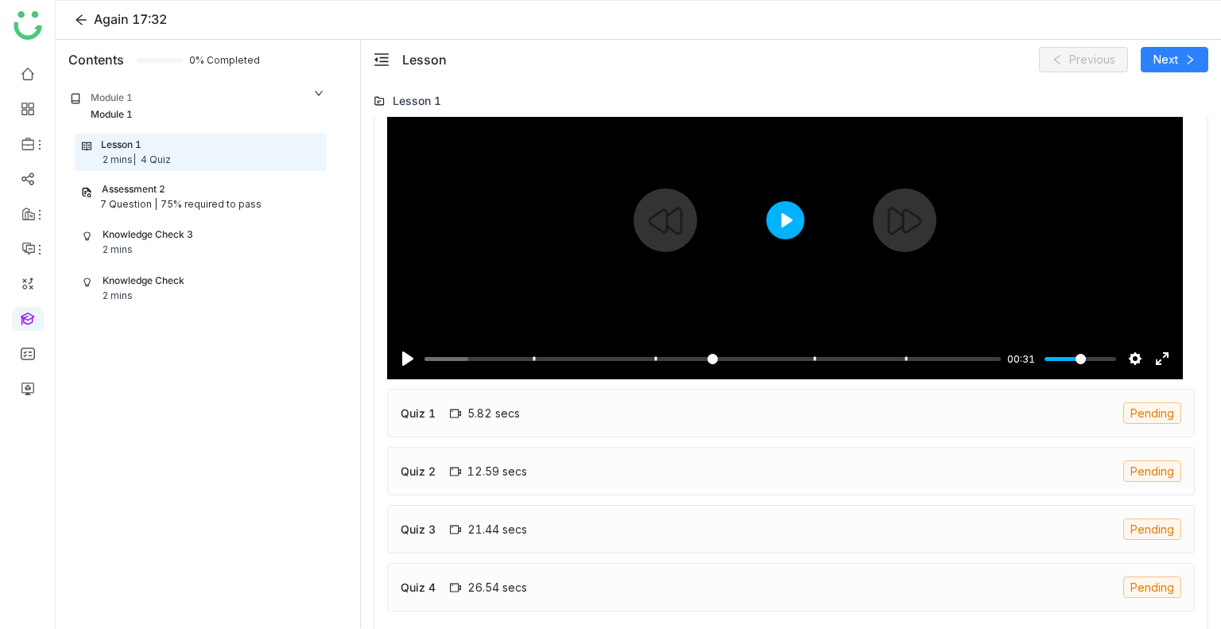
click at [785, 212] on button "Play" at bounding box center [785, 220] width 38 height 38
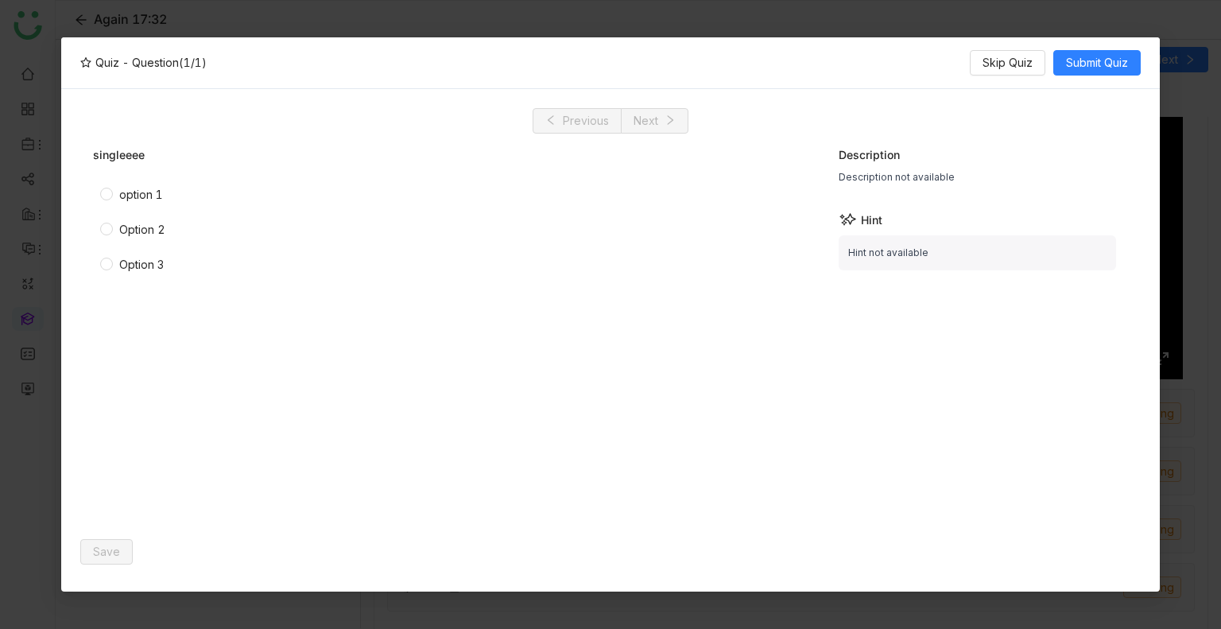
click at [153, 225] on div "Option 2" at bounding box center [142, 229] width 46 height 17
click at [122, 193] on div "option 1" at bounding box center [141, 194] width 44 height 17
click at [89, 549] on button "Save" at bounding box center [106, 551] width 52 height 25
click at [1091, 70] on span "Submit Quiz" at bounding box center [1097, 62] width 62 height 17
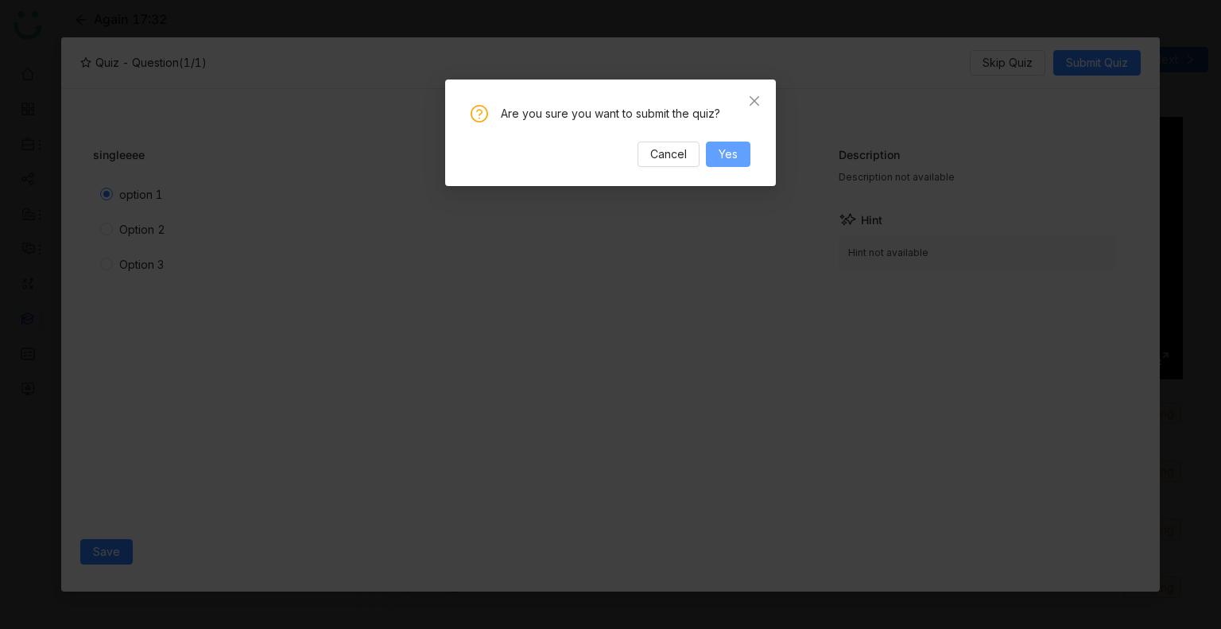
click at [728, 153] on span "Yes" at bounding box center [728, 153] width 19 height 17
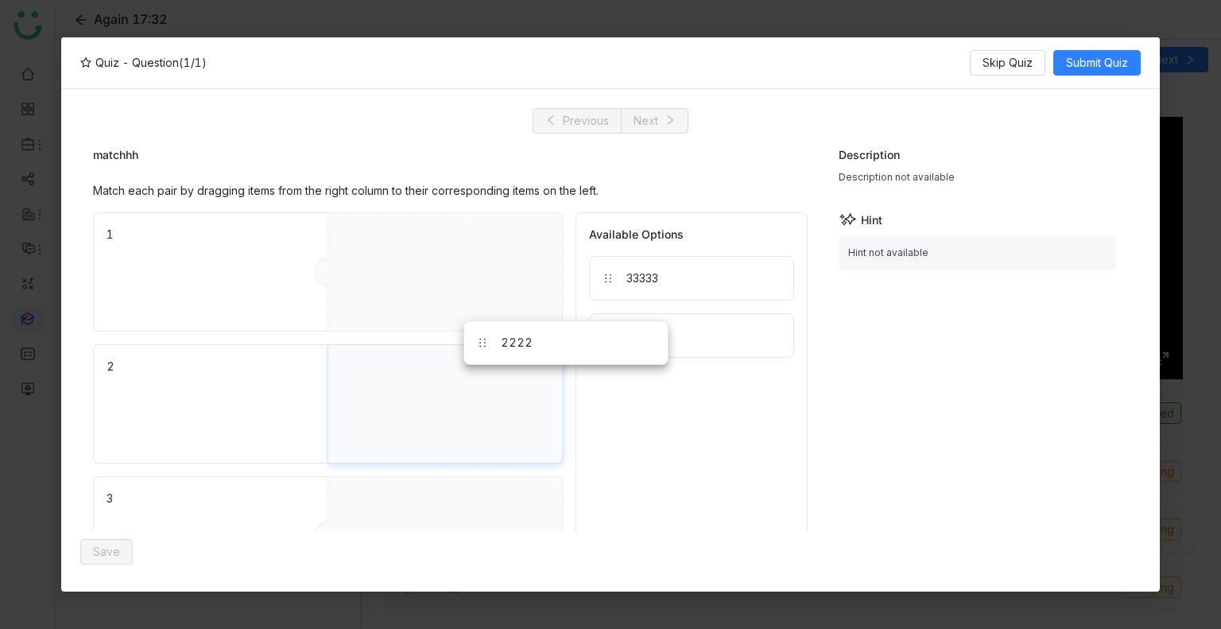
drag, startPoint x: 634, startPoint y: 295, endPoint x: 467, endPoint y: 366, distance: 181.3
drag, startPoint x: 630, startPoint y: 274, endPoint x: 475, endPoint y: 260, distance: 155.7
drag, startPoint x: 655, startPoint y: 284, endPoint x: 473, endPoint y: 522, distance: 299.4
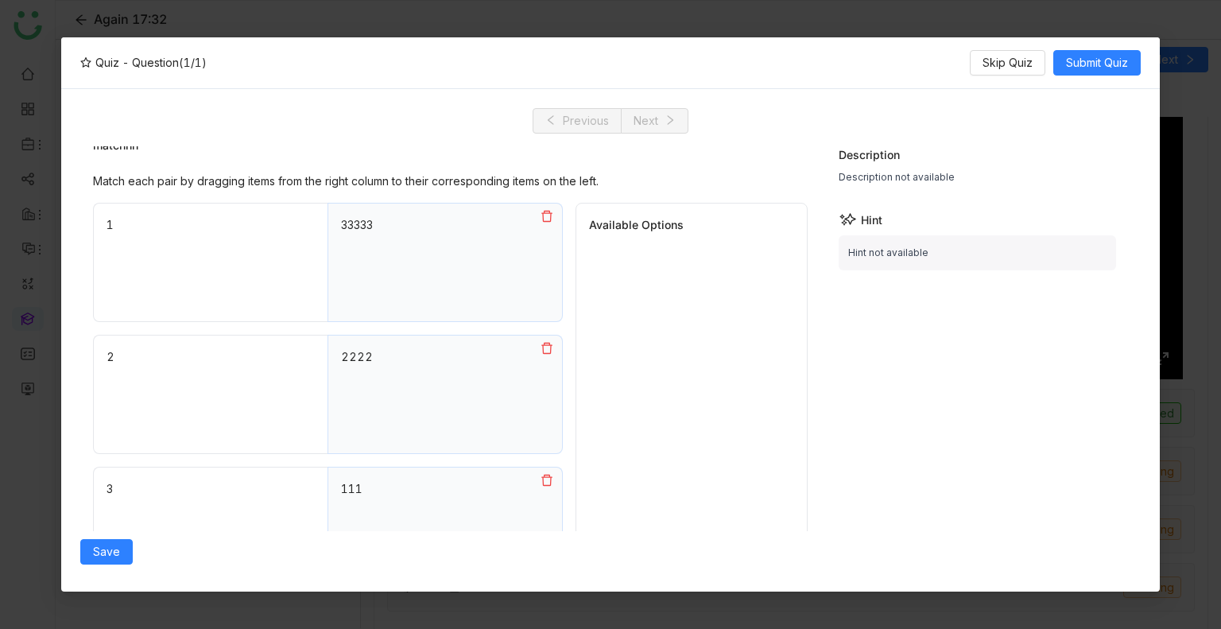
click at [876, 289] on div "Description Description not available Hint Hint not available" at bounding box center [984, 339] width 290 height 386
click at [99, 560] on span "Save" at bounding box center [106, 551] width 27 height 17
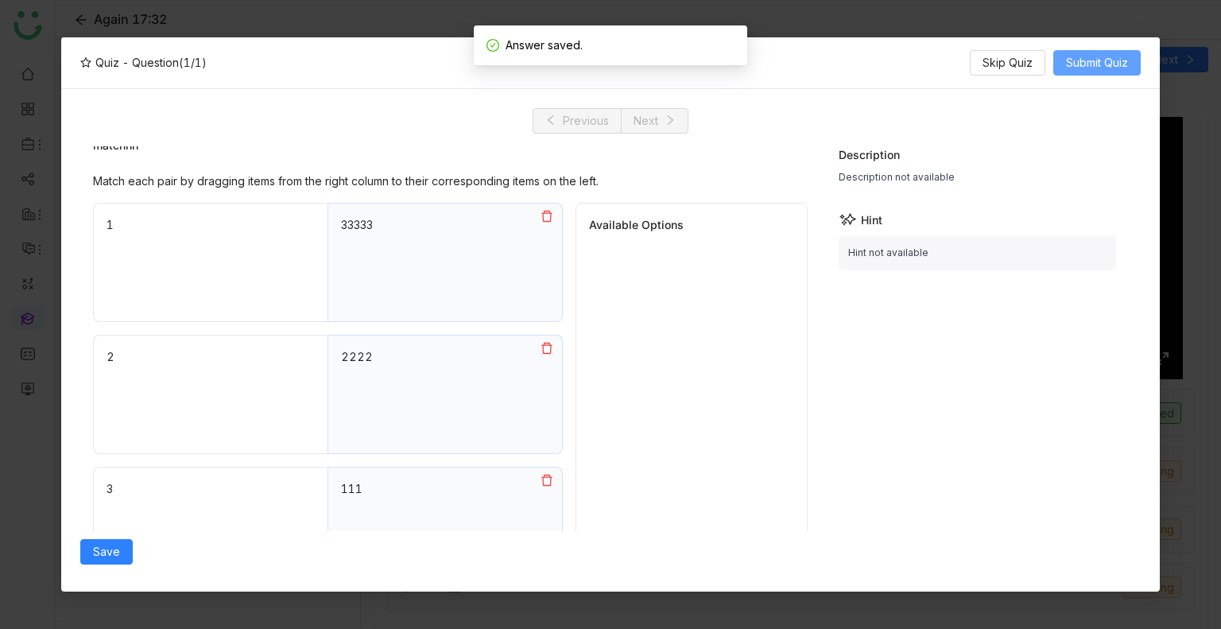
click at [1104, 55] on span "Submit Quiz" at bounding box center [1097, 62] width 62 height 17
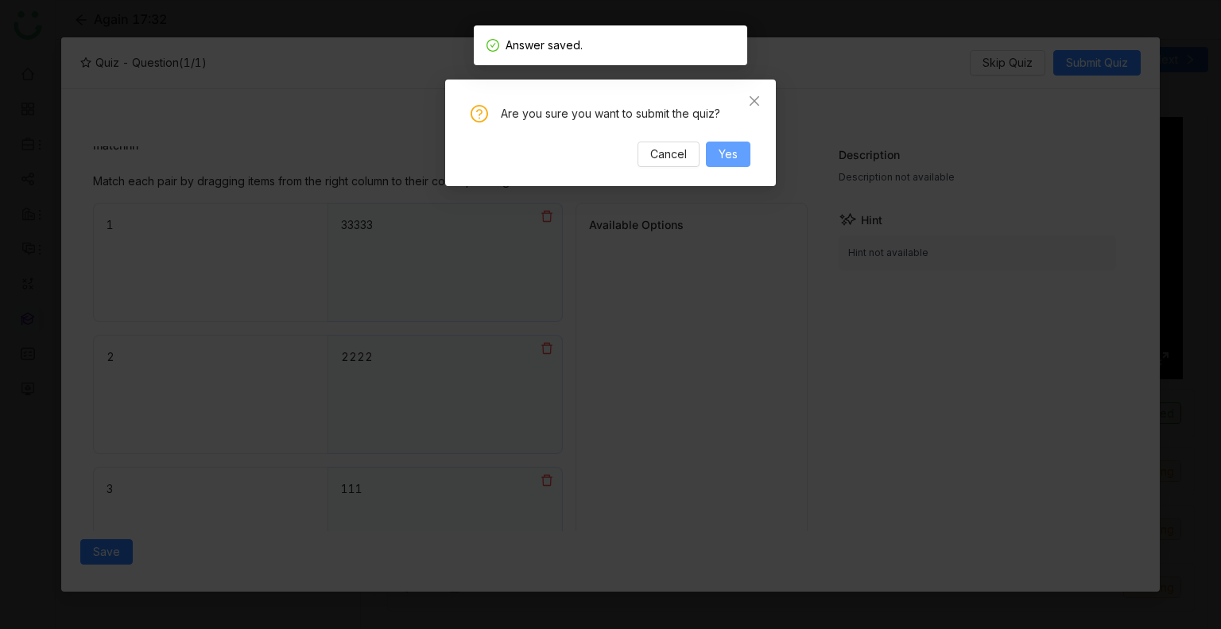
click at [738, 149] on button "Yes" at bounding box center [728, 154] width 45 height 25
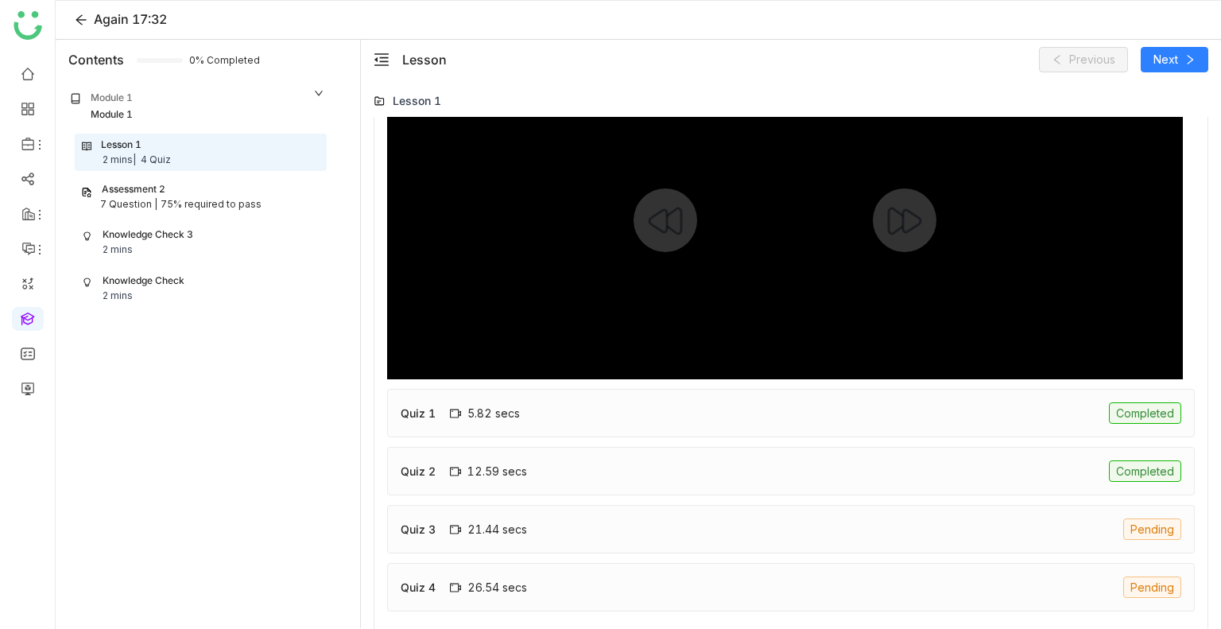
click at [738, 149] on div at bounding box center [785, 220] width 796 height 318
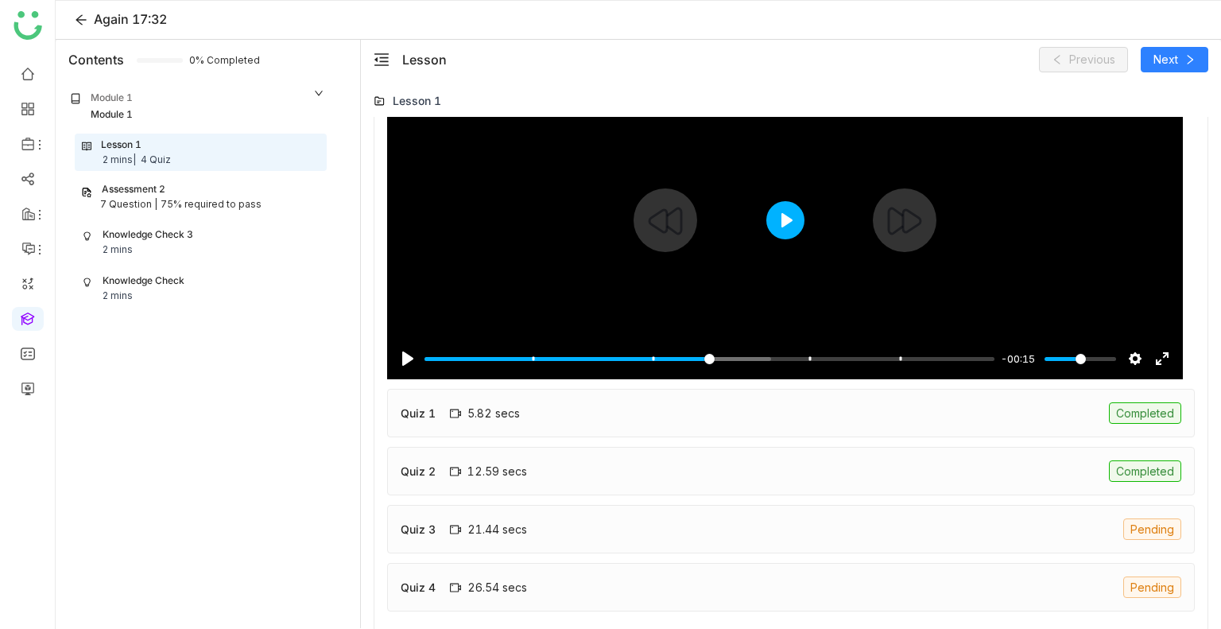
click at [771, 219] on button "Play" at bounding box center [785, 220] width 38 height 38
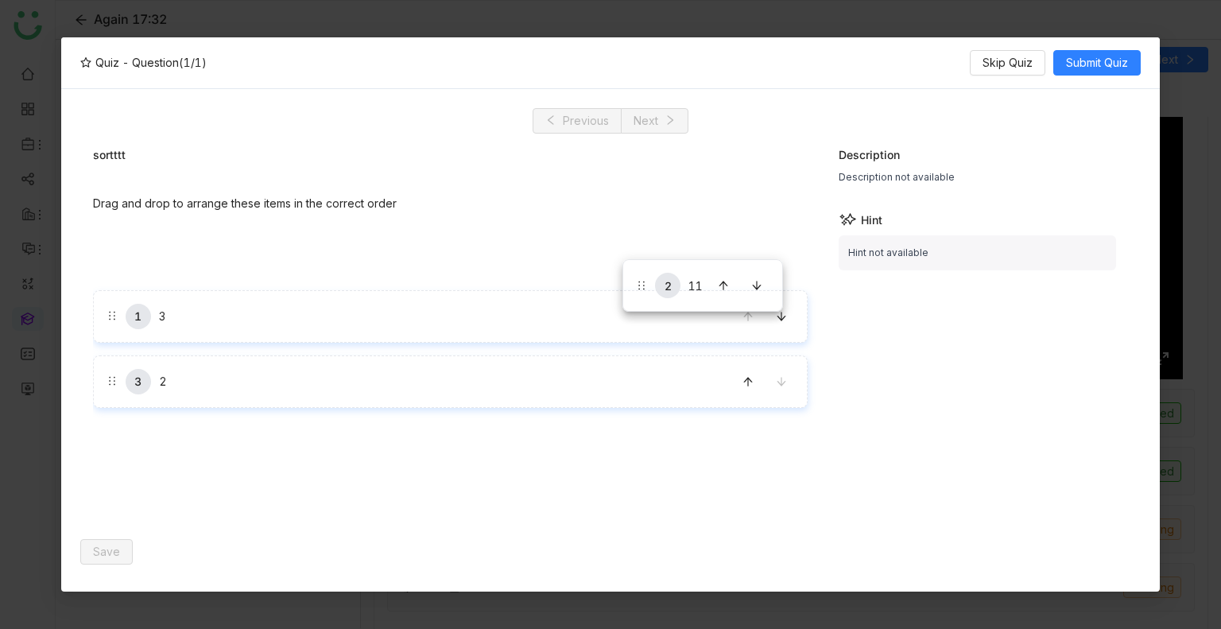
drag, startPoint x: 623, startPoint y: 300, endPoint x: 620, endPoint y: 250, distance: 49.4
click at [92, 562] on button "Save" at bounding box center [106, 551] width 52 height 25
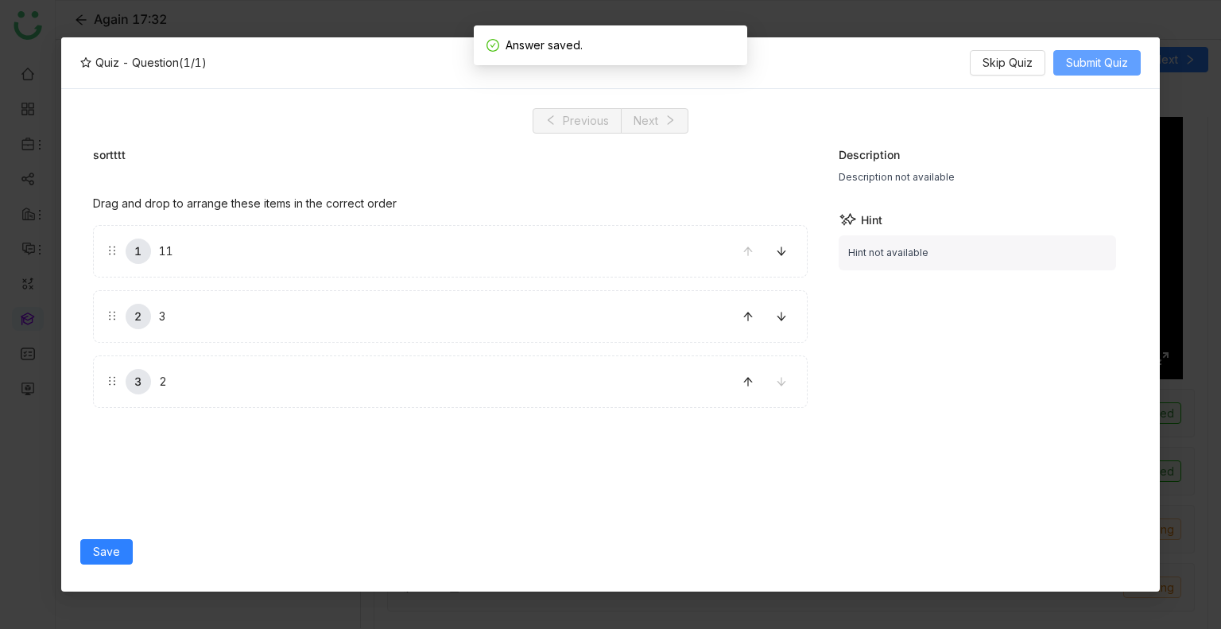
click at [1104, 56] on span "Submit Quiz" at bounding box center [1097, 62] width 62 height 17
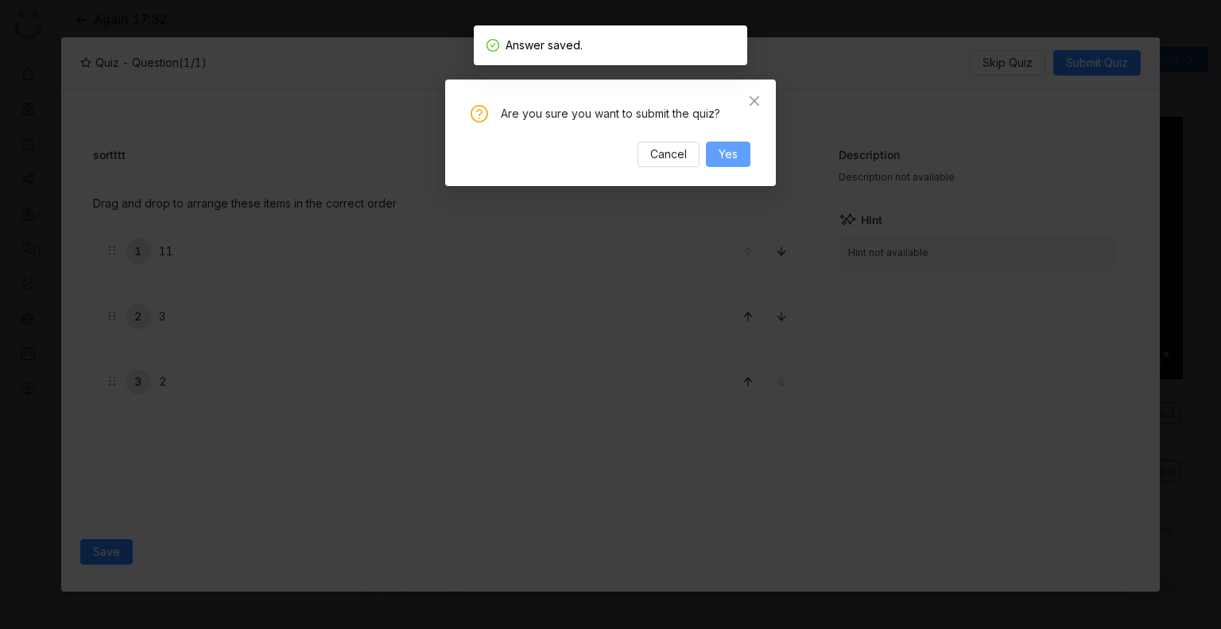
click at [738, 160] on button "Yes" at bounding box center [728, 154] width 45 height 25
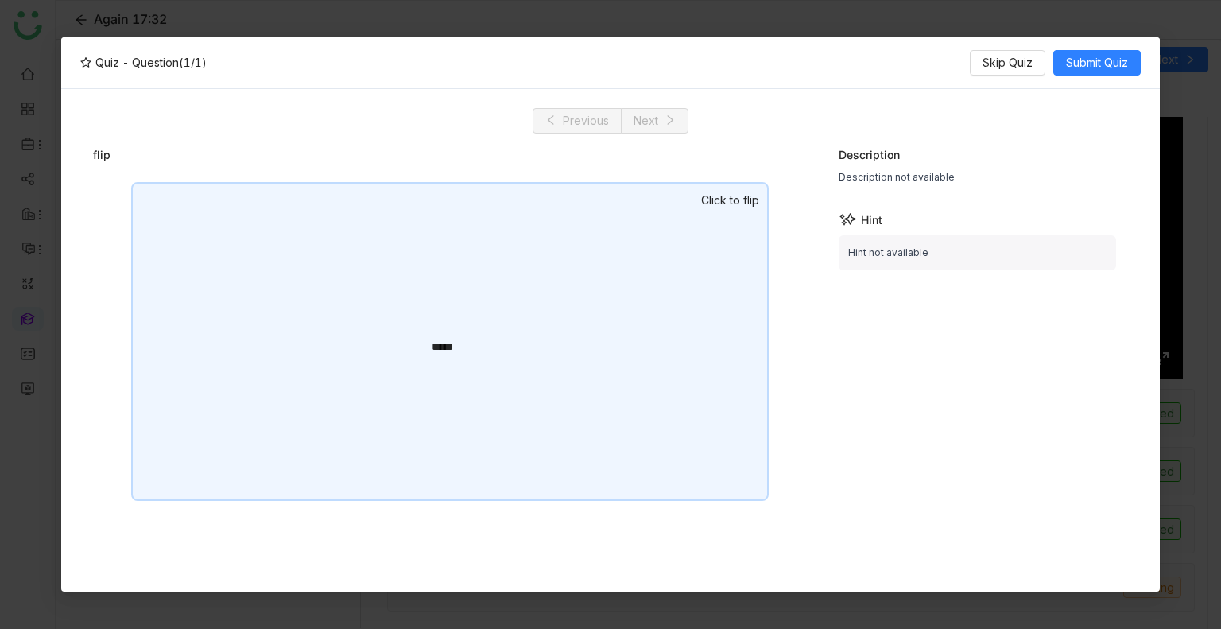
click at [801, 248] on div "***** ****** Click to flip" at bounding box center [450, 369] width 715 height 375
click at [629, 266] on div "*****" at bounding box center [450, 341] width 638 height 319
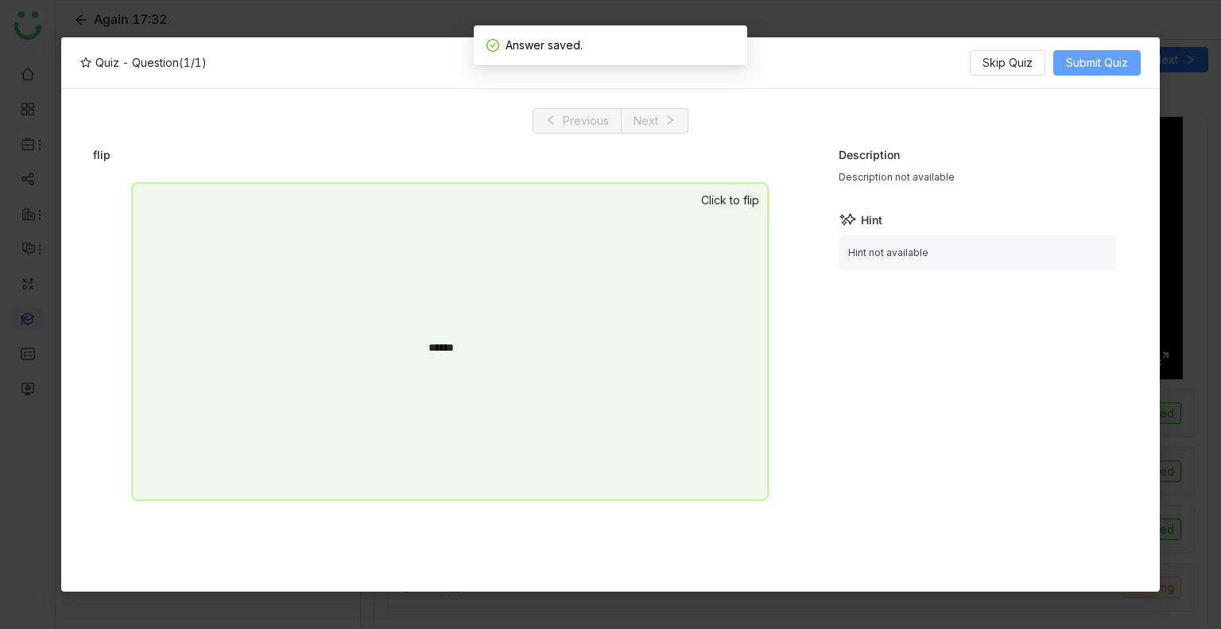
click at [1096, 60] on span "Submit Quiz" at bounding box center [1097, 62] width 62 height 17
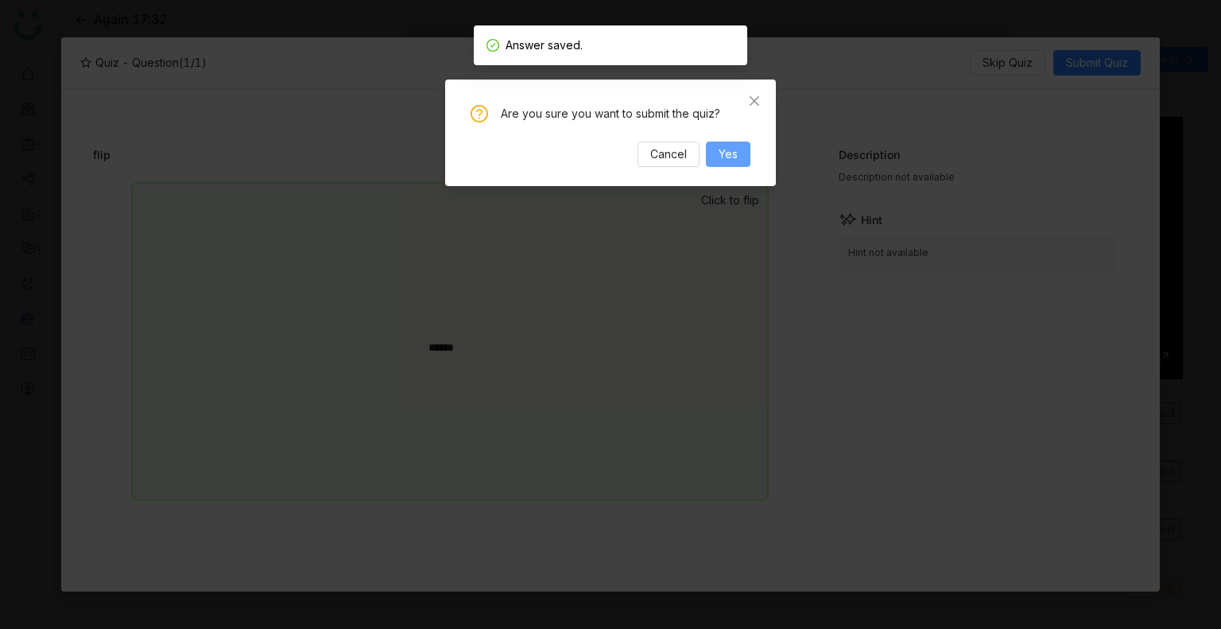
click at [730, 149] on span "Yes" at bounding box center [728, 153] width 19 height 17
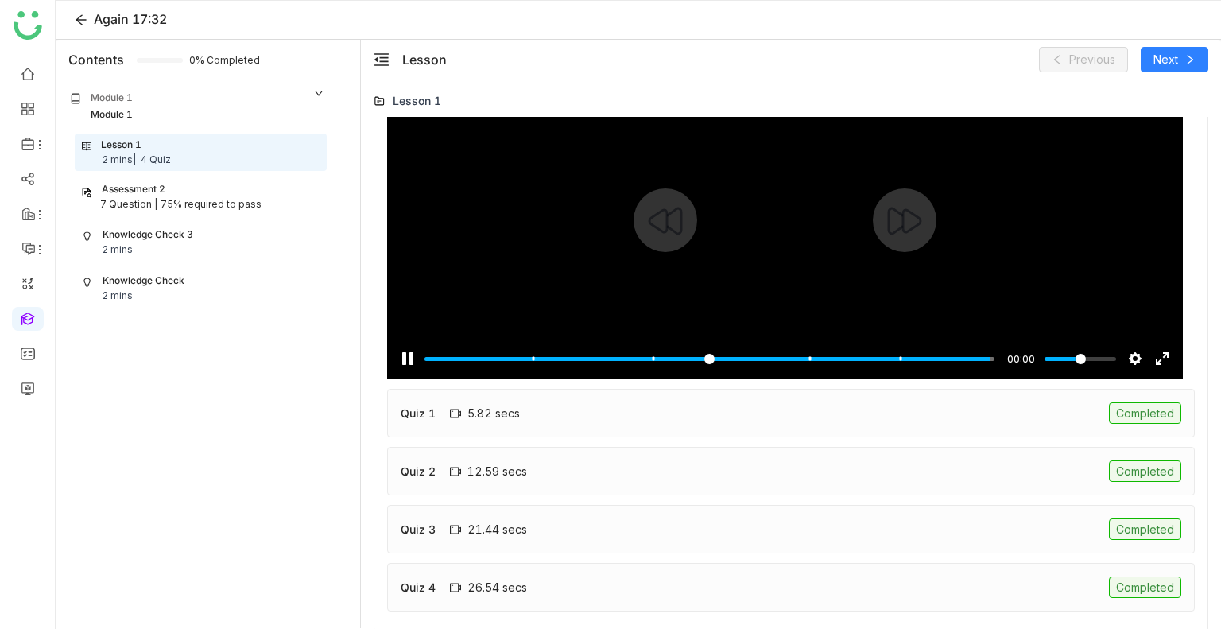
type input "***"
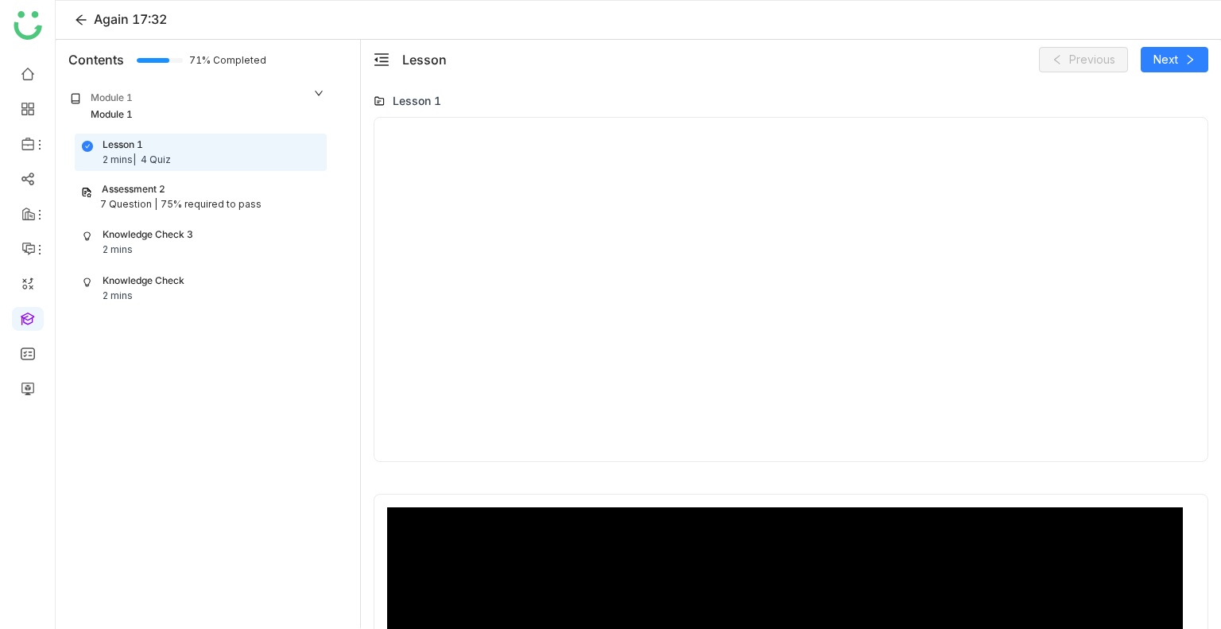
scroll to position [446, 0]
